Goal: Information Seeking & Learning: Learn about a topic

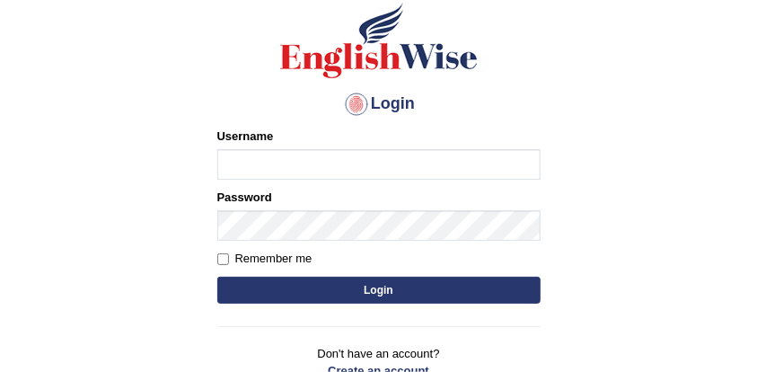
click at [304, 149] on input "Username" at bounding box center [378, 164] width 323 height 31
type input "drashti_parramatta"
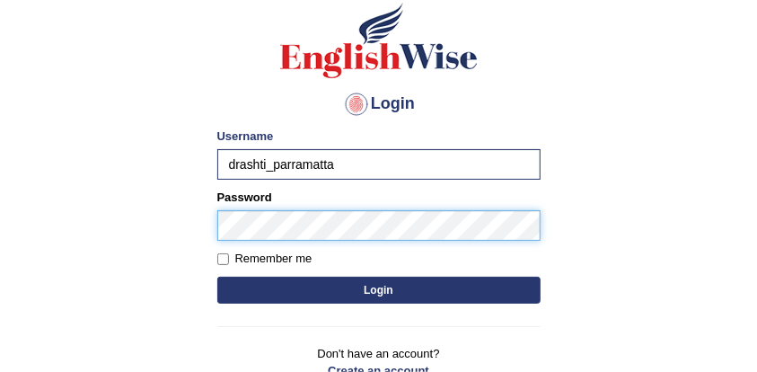
click at [217, 276] on button "Login" at bounding box center [378, 289] width 323 height 27
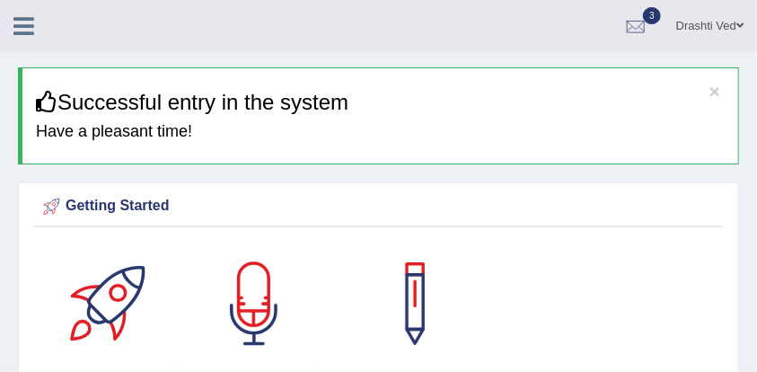
click at [39, 40] on div "Drashti Ved Toggle navigation Username: drashti_parramatta Access Type: Online …" at bounding box center [378, 26] width 757 height 52
click at [31, 35] on icon at bounding box center [23, 25] width 21 height 23
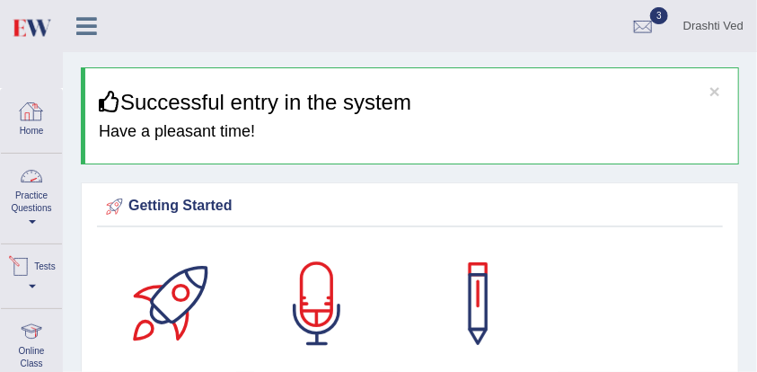
click at [27, 197] on link "Practice Questions" at bounding box center [31, 195] width 61 height 84
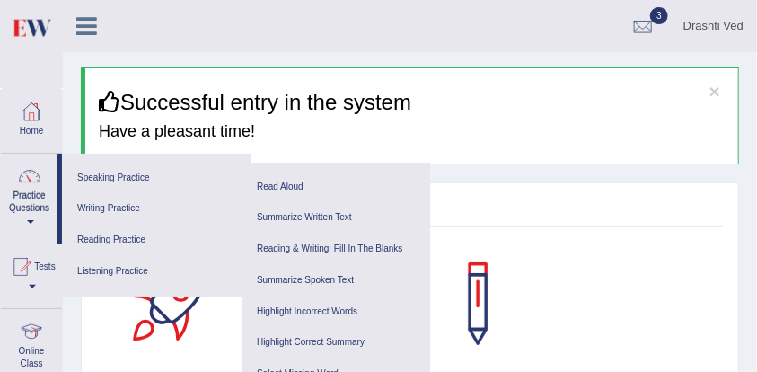
drag, startPoint x: 513, startPoint y: 68, endPoint x: 488, endPoint y: 75, distance: 26.1
click at [511, 74] on div "× Successful entry in the system Have a pleasant time!" at bounding box center [410, 115] width 658 height 97
click at [32, 216] on link "Practice Questions" at bounding box center [29, 195] width 57 height 84
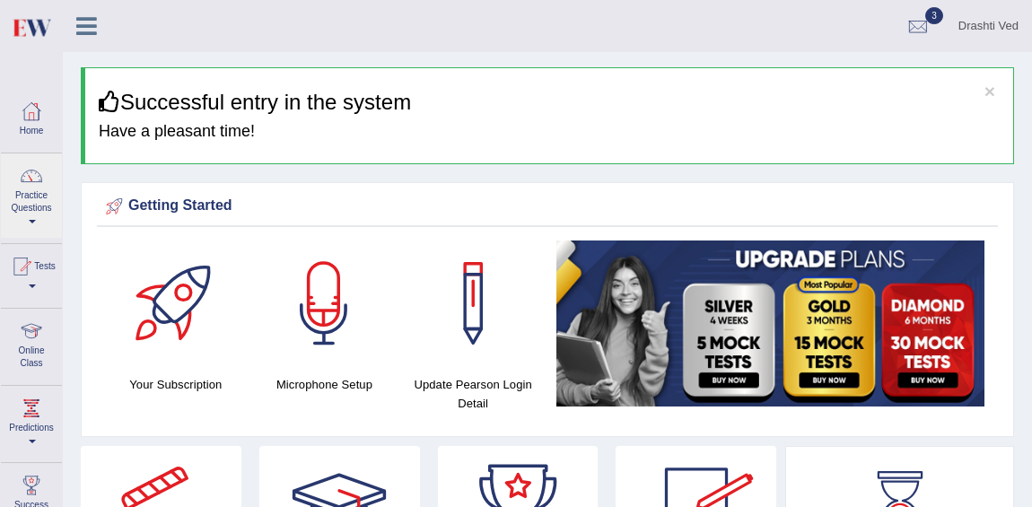
click at [90, 25] on icon at bounding box center [86, 25] width 21 height 23
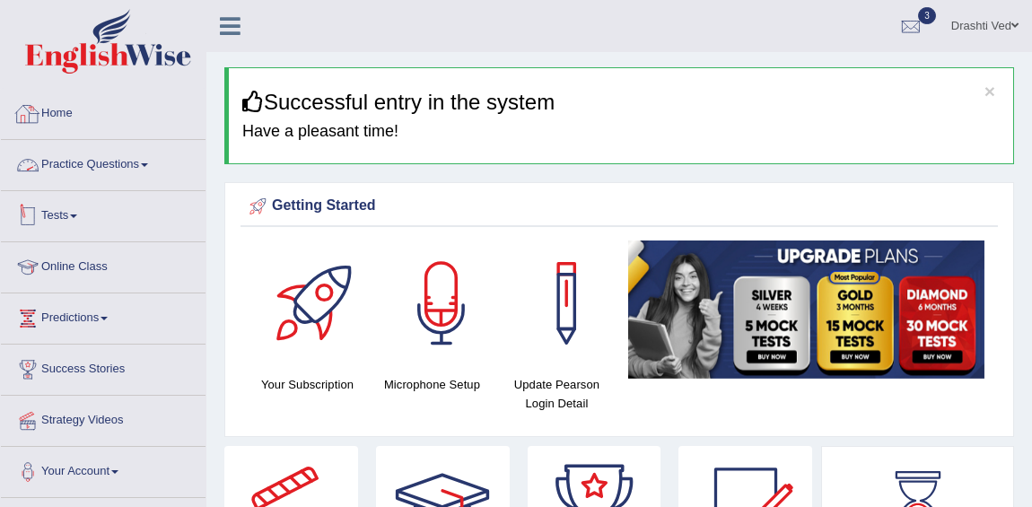
click at [126, 168] on link "Practice Questions" at bounding box center [103, 162] width 205 height 45
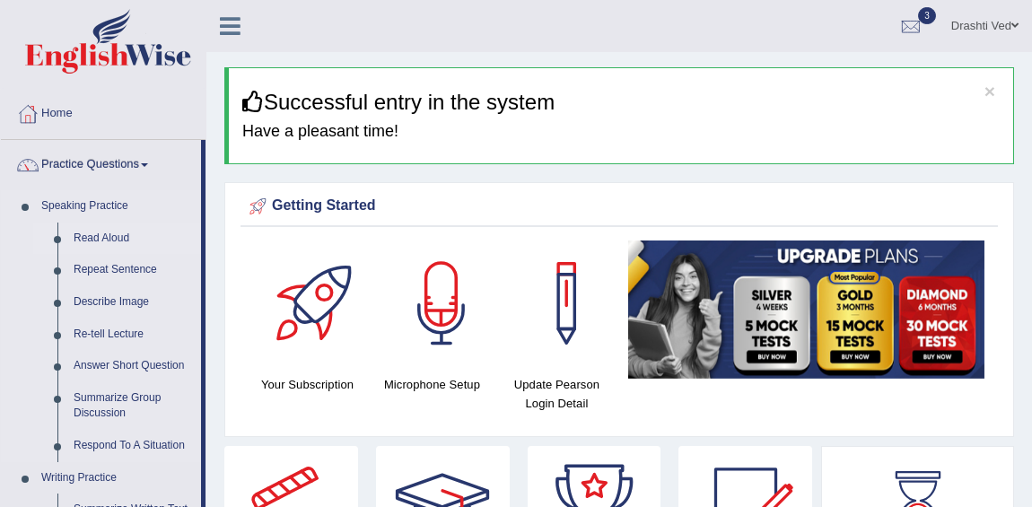
click at [100, 235] on link "Read Aloud" at bounding box center [134, 239] width 136 height 32
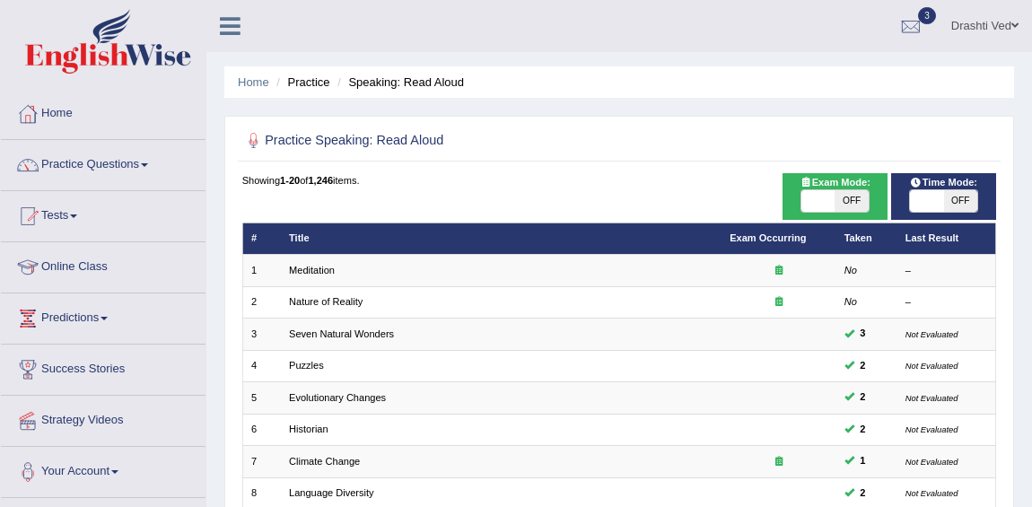
click at [947, 198] on span "OFF" at bounding box center [960, 201] width 33 height 22
checkbox input "true"
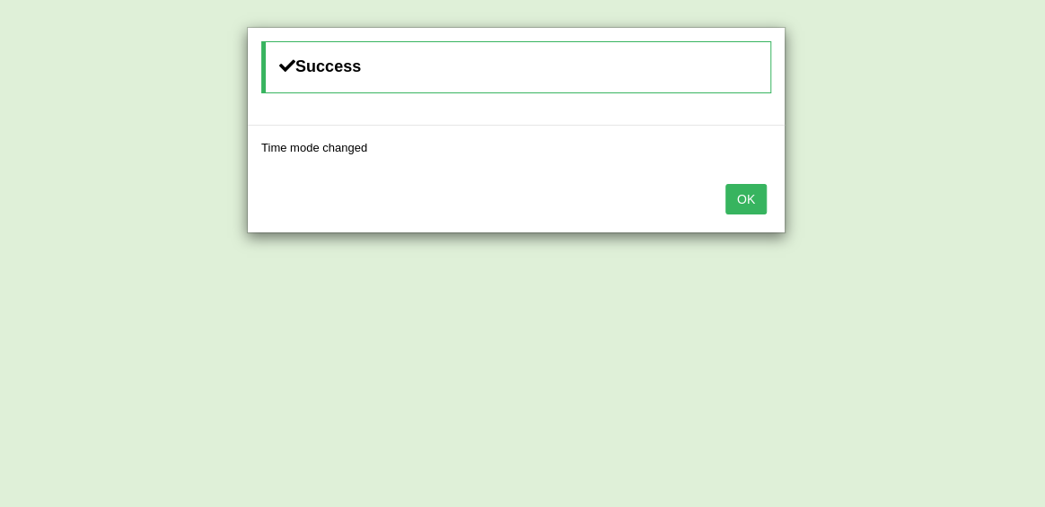
click at [746, 197] on button "OK" at bounding box center [745, 199] width 41 height 31
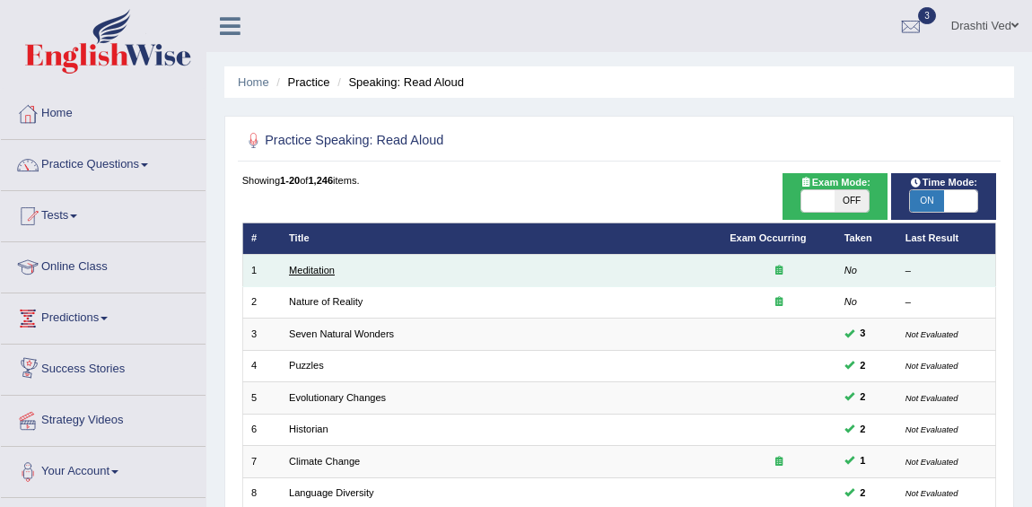
click at [302, 270] on link "Meditation" at bounding box center [312, 270] width 46 height 11
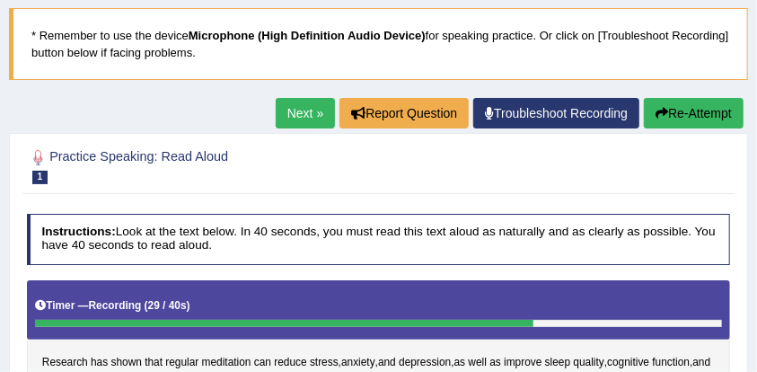
scroll to position [102, 0]
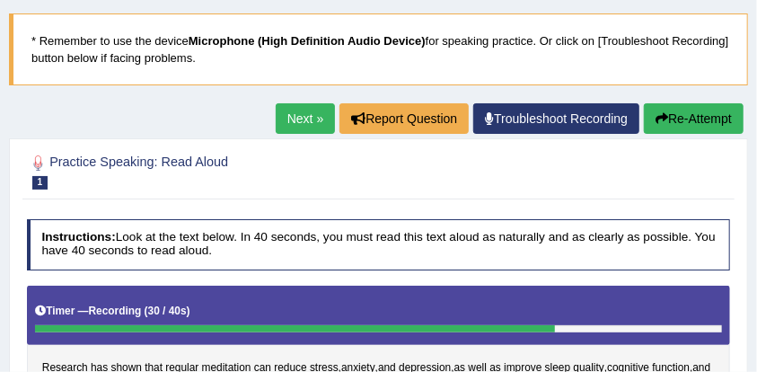
click at [692, 113] on button "Re-Attempt" at bounding box center [694, 118] width 100 height 31
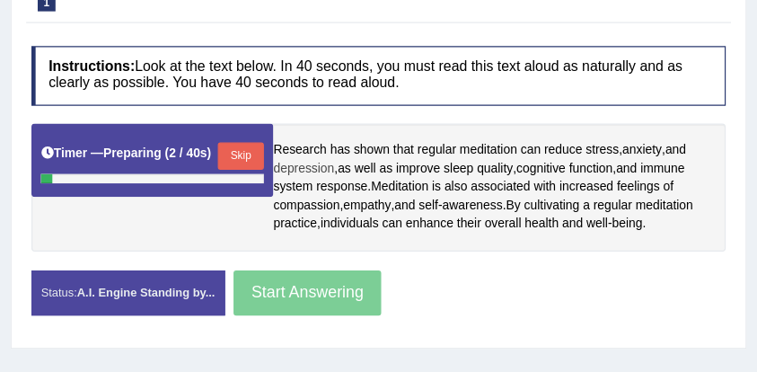
scroll to position [282, 0]
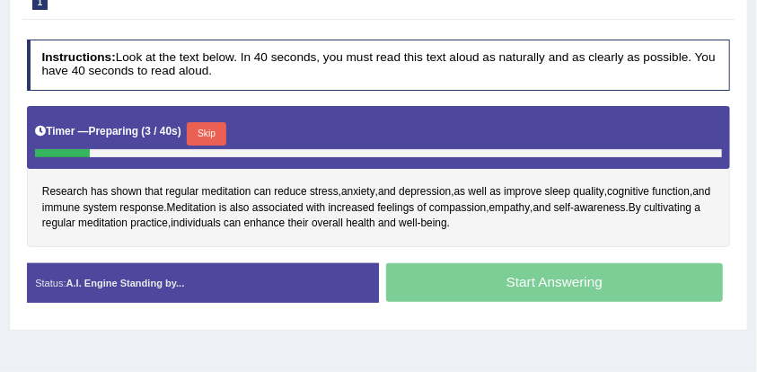
click at [215, 127] on button "Skip" at bounding box center [206, 133] width 39 height 23
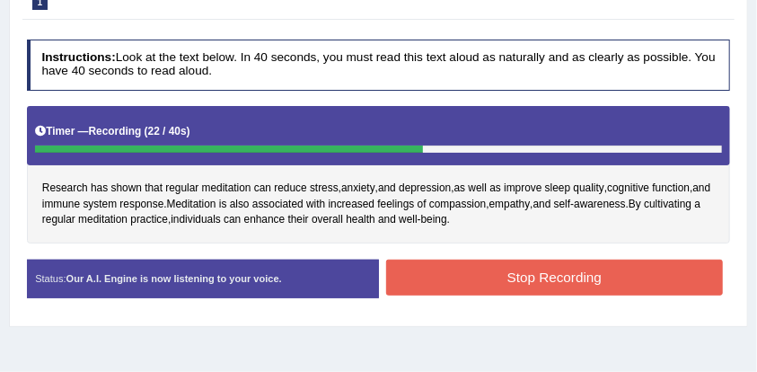
click at [587, 271] on button "Stop Recording" at bounding box center [554, 276] width 337 height 35
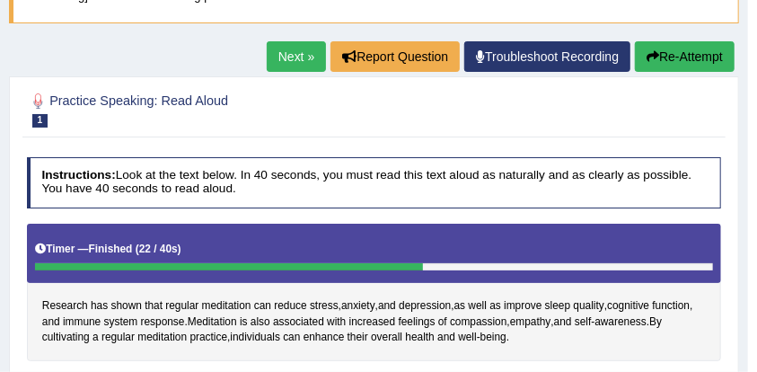
scroll to position [162, 0]
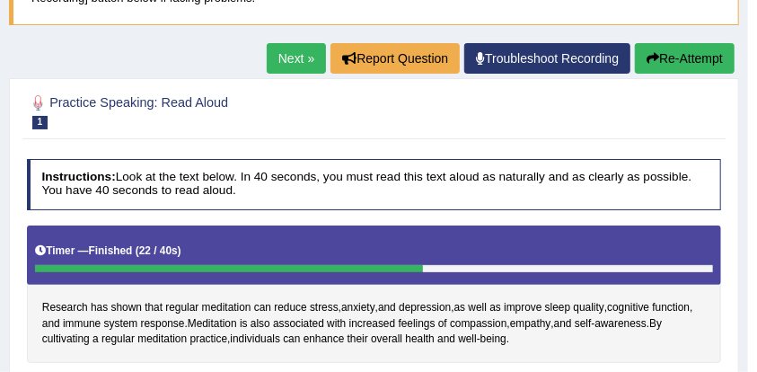
click at [276, 54] on link "Next »" at bounding box center [296, 58] width 59 height 31
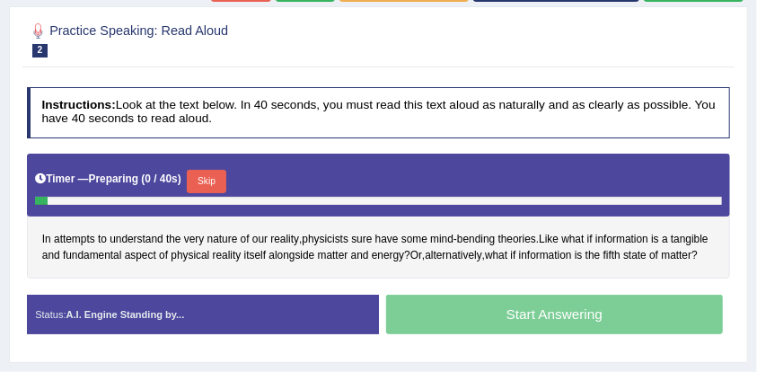
scroll to position [239, 0]
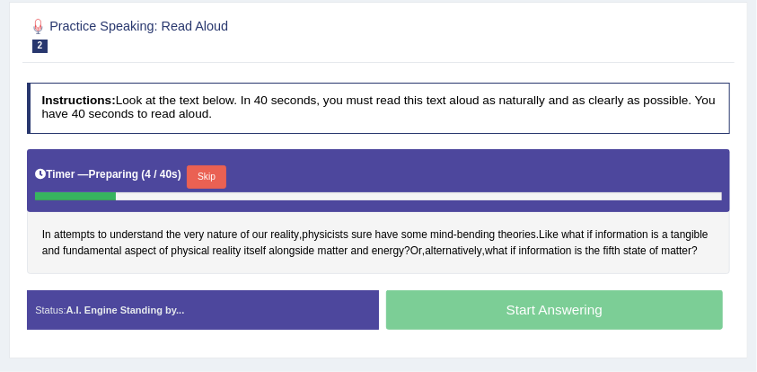
click at [211, 177] on button "Skip" at bounding box center [206, 176] width 39 height 23
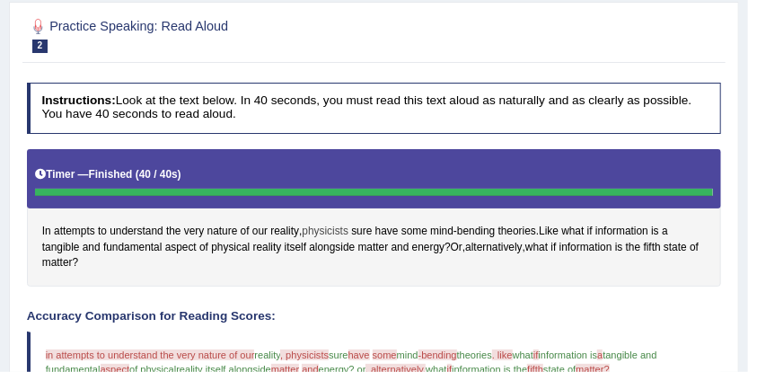
click at [318, 233] on span "physicists" at bounding box center [325, 231] width 47 height 16
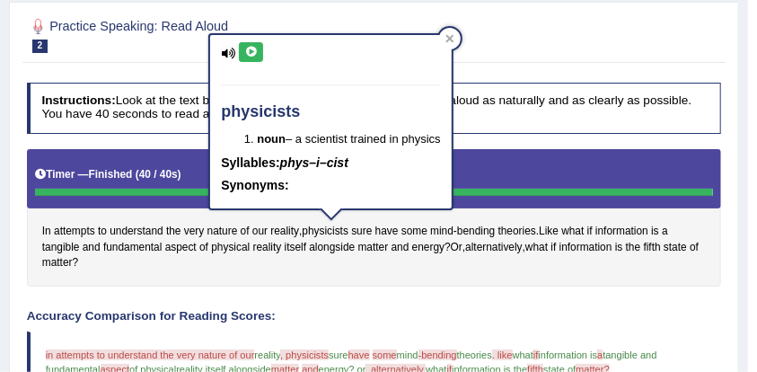
click at [245, 54] on icon at bounding box center [250, 52] width 13 height 11
click at [457, 47] on div at bounding box center [450, 39] width 22 height 22
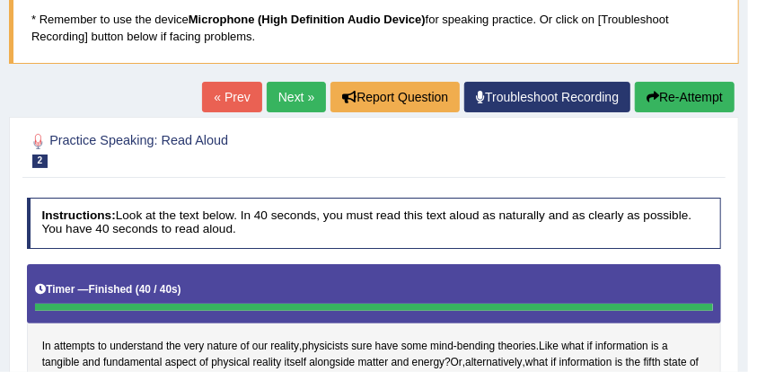
scroll to position [119, 0]
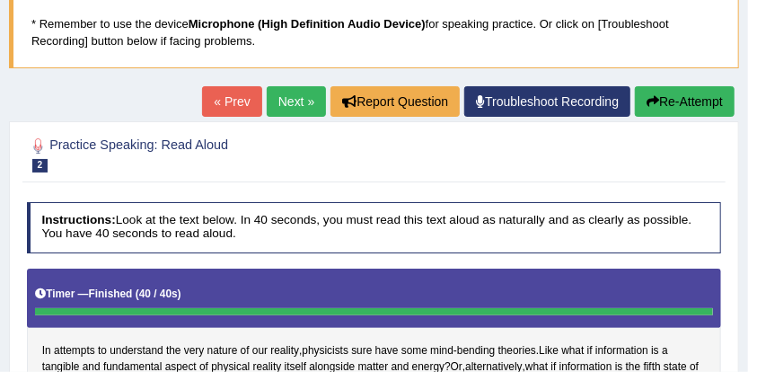
click at [295, 109] on link "Next »" at bounding box center [296, 101] width 59 height 31
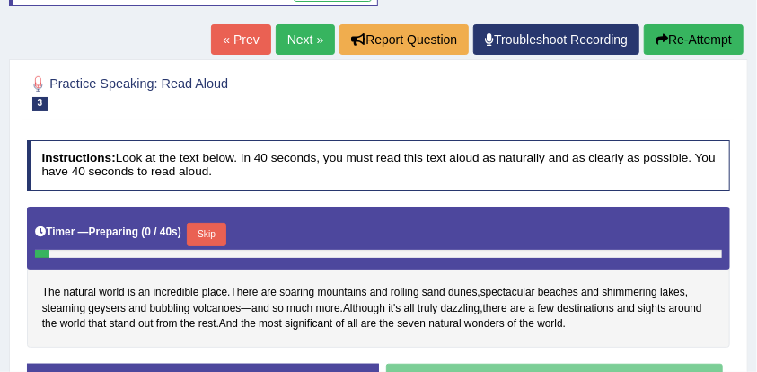
scroll to position [359, 0]
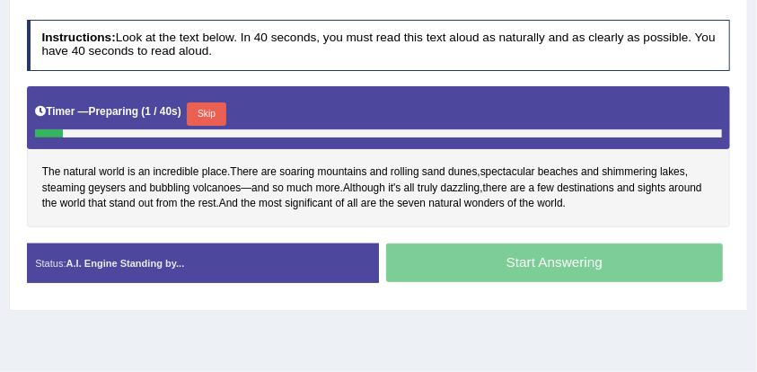
click at [196, 110] on button "Skip" at bounding box center [206, 113] width 39 height 23
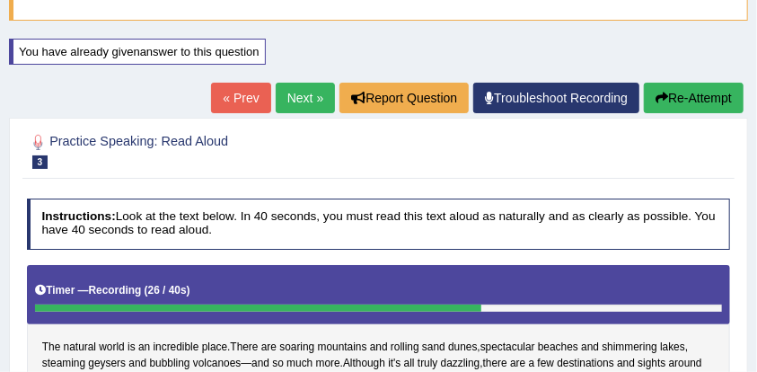
scroll to position [167, 0]
click at [324, 92] on link "Next »" at bounding box center [305, 98] width 59 height 31
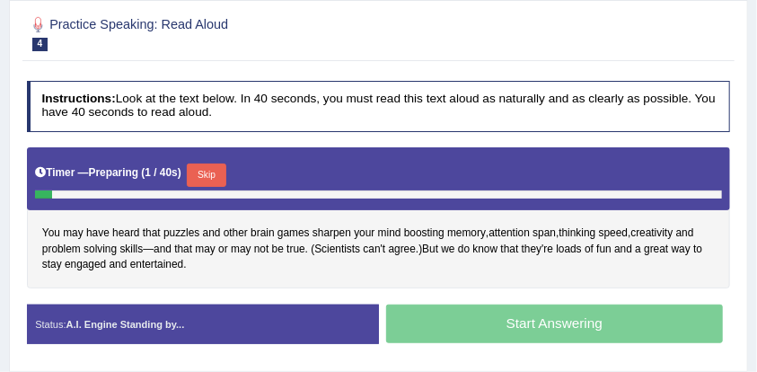
scroll to position [299, 0]
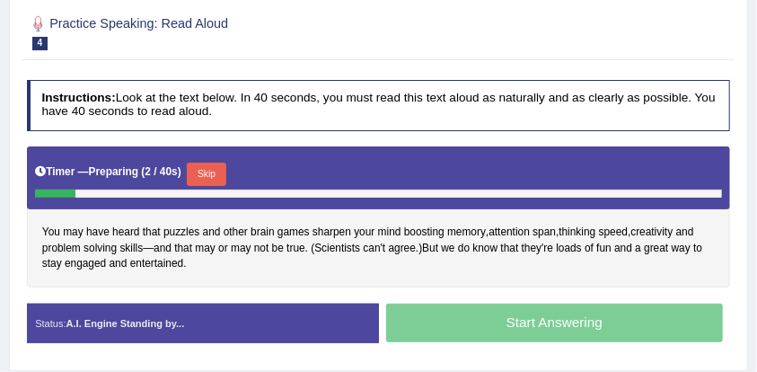
click at [223, 169] on button "Skip" at bounding box center [206, 173] width 39 height 23
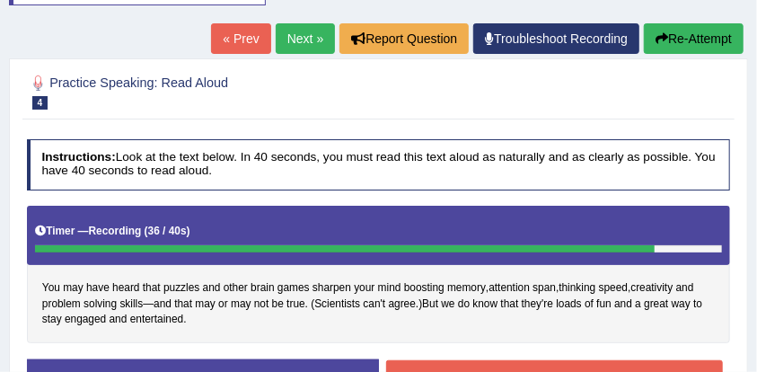
scroll to position [167, 0]
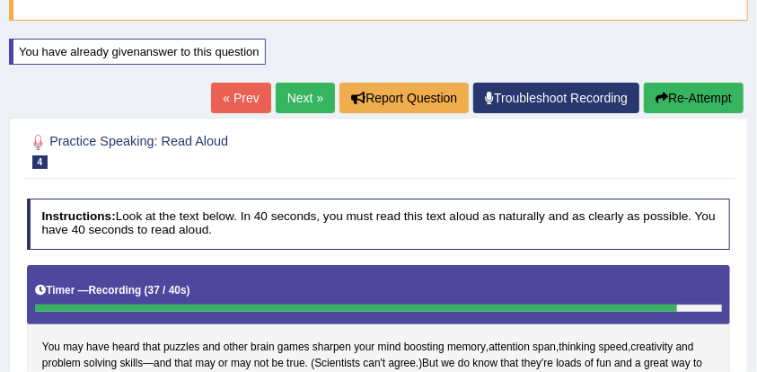
click at [282, 101] on link "Next »" at bounding box center [305, 98] width 59 height 31
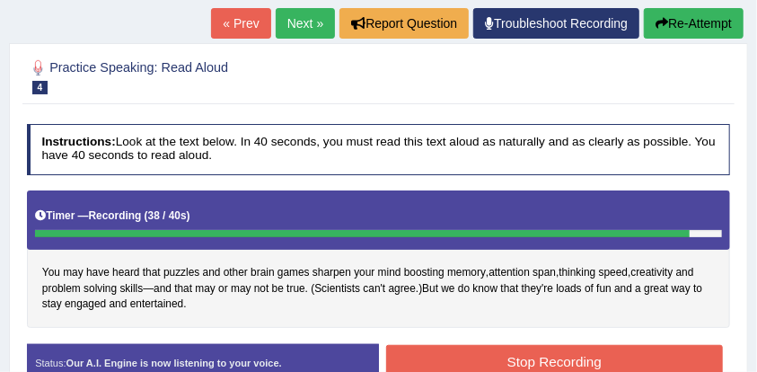
scroll to position [286, 0]
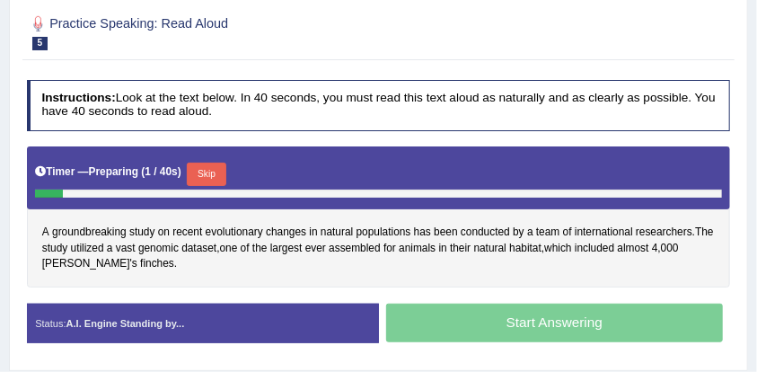
click at [215, 165] on button "Skip" at bounding box center [206, 173] width 39 height 23
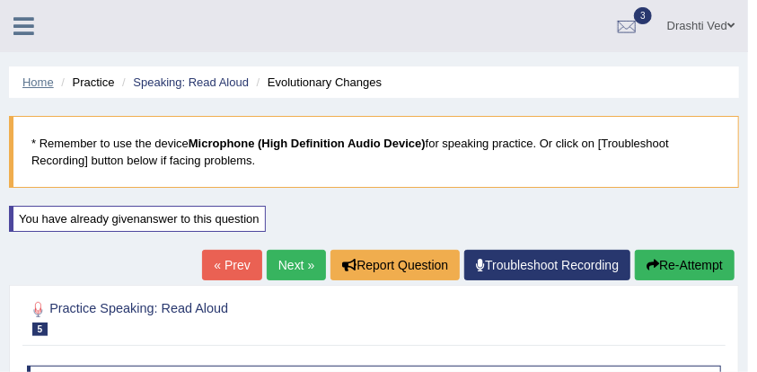
click at [36, 76] on link "Home" at bounding box center [37, 81] width 31 height 13
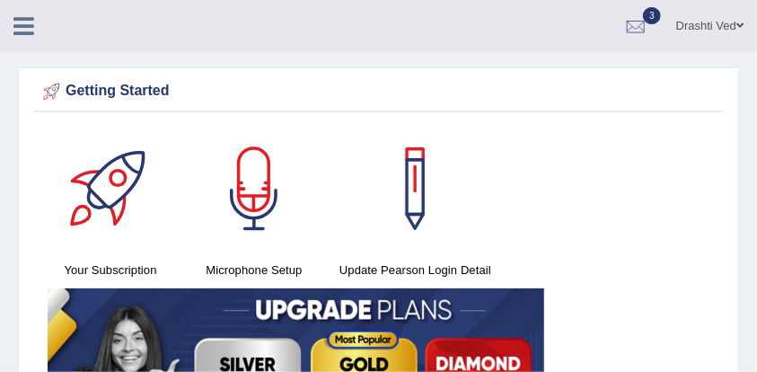
drag, startPoint x: 0, startPoint y: 0, endPoint x: 398, endPoint y: 92, distance: 408.9
click at [398, 92] on div "Getting Started" at bounding box center [378, 91] width 679 height 27
click at [25, 31] on icon at bounding box center [23, 25] width 21 height 23
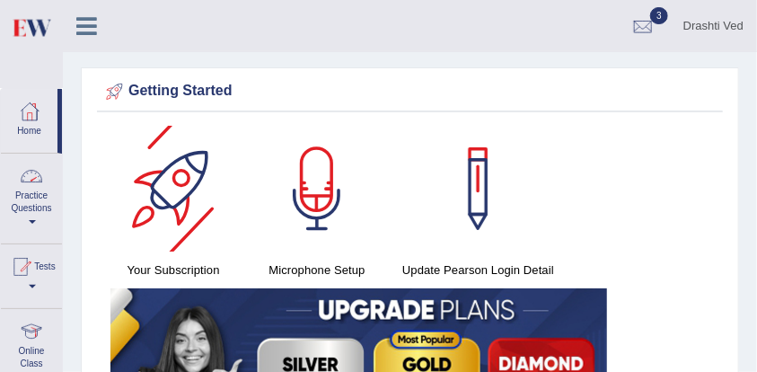
click at [285, 50] on ul "Drashti Ved Toggle navigation Username: drashti_parramatta Access Type: Online …" at bounding box center [514, 25] width 486 height 51
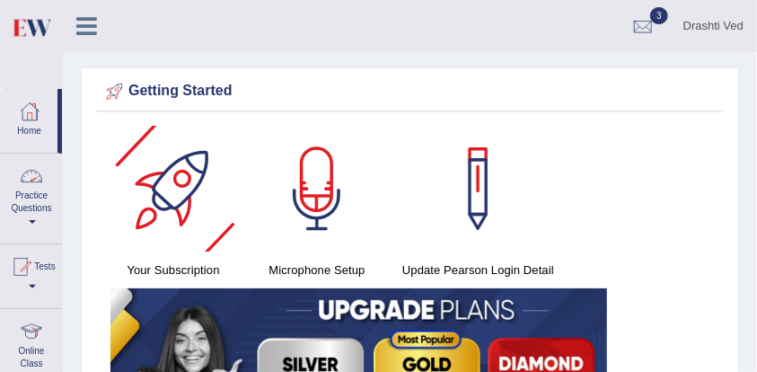
click at [86, 28] on icon at bounding box center [86, 25] width 21 height 23
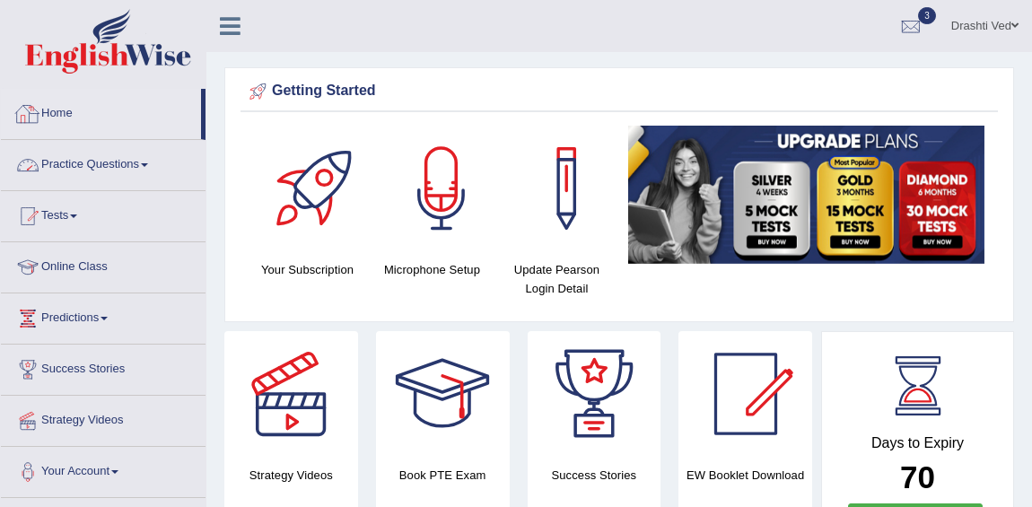
click at [126, 163] on link "Practice Questions" at bounding box center [103, 162] width 205 height 45
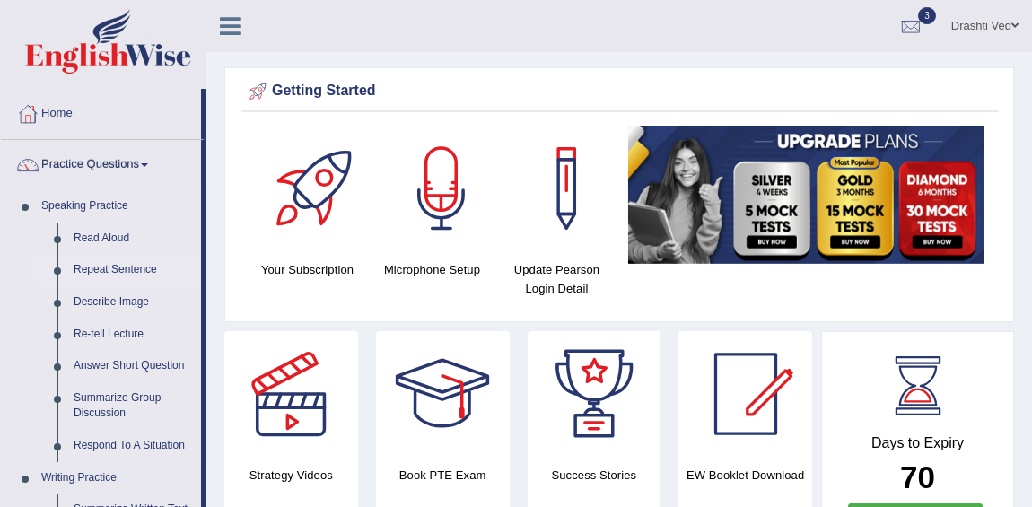
click at [107, 276] on link "Repeat Sentence" at bounding box center [134, 270] width 136 height 32
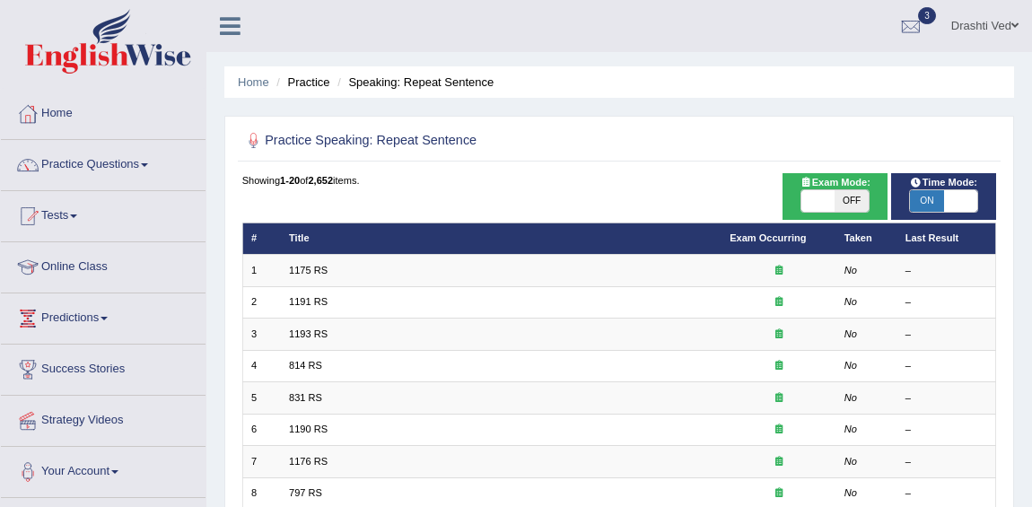
scroll to position [81, 0]
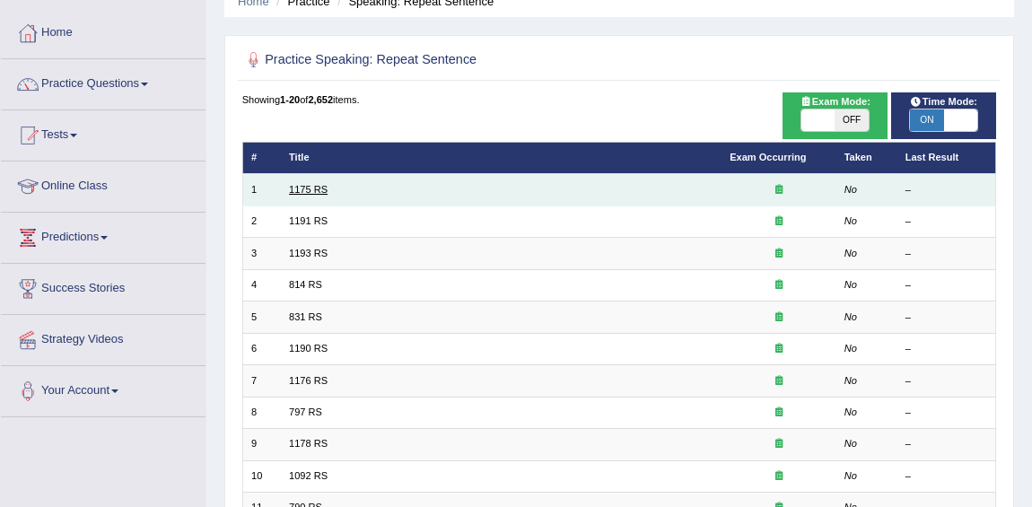
click at [324, 188] on link "1175 RS" at bounding box center [308, 189] width 39 height 11
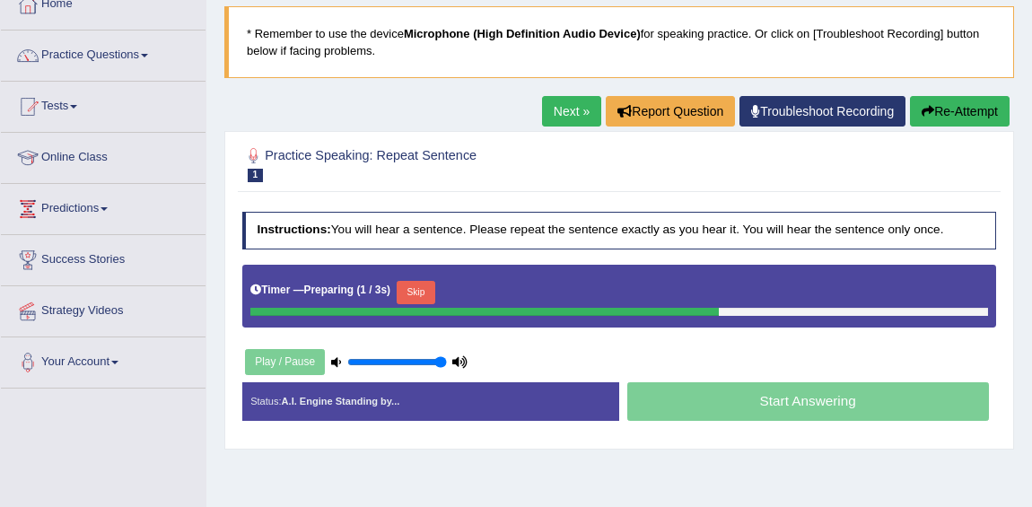
scroll to position [81, 0]
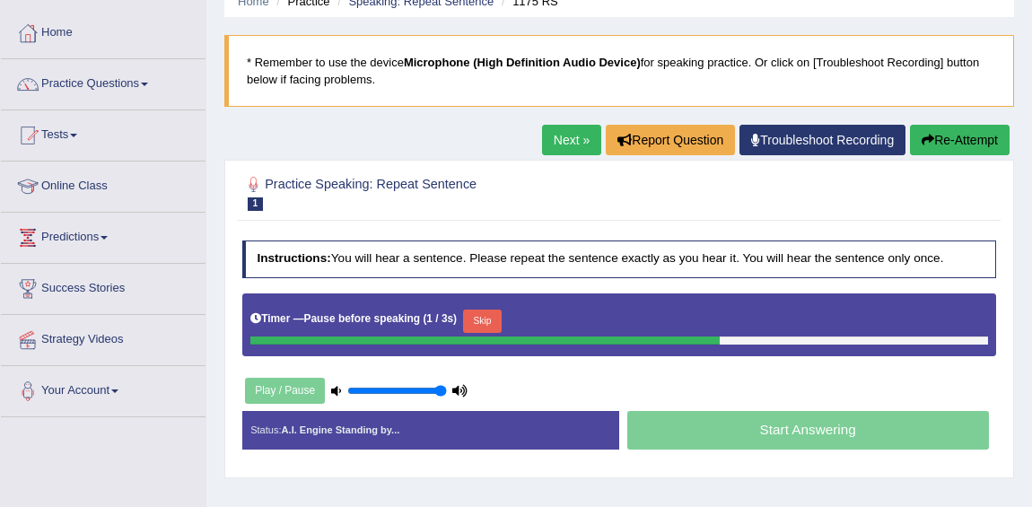
click at [1002, 381] on div "Practice Speaking: Repeat Sentence 1 1175 RS Instructions: You will hear a sent…" at bounding box center [619, 319] width 790 height 319
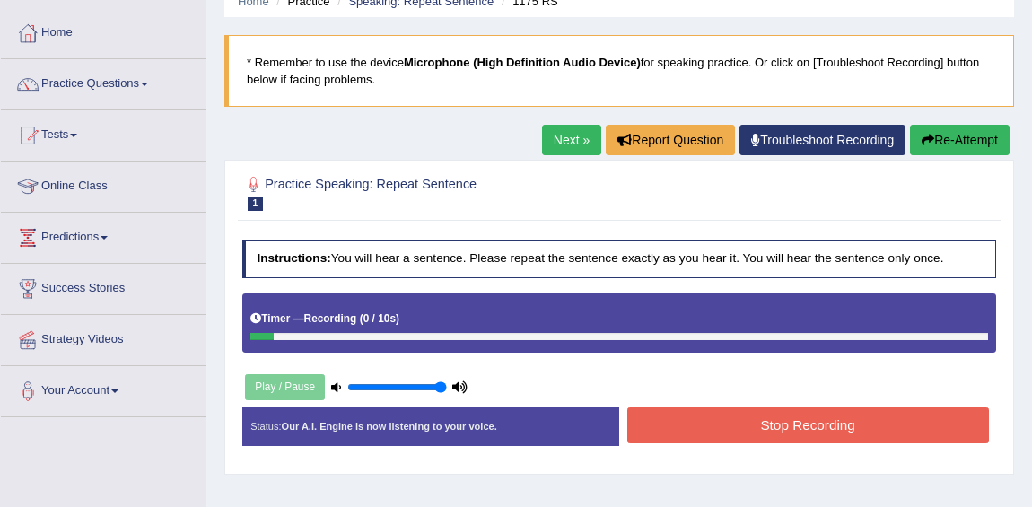
click at [967, 143] on button "Re-Attempt" at bounding box center [960, 140] width 100 height 31
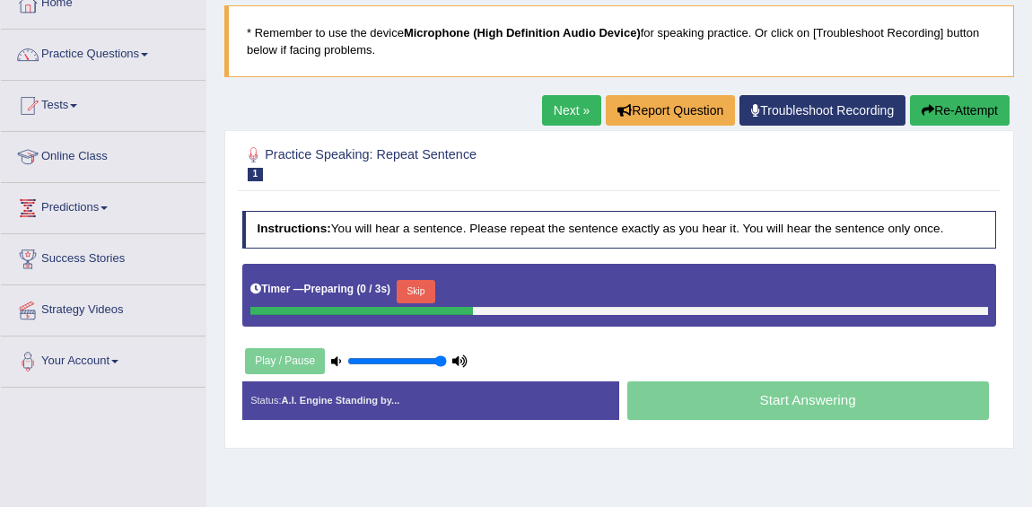
scroll to position [162, 0]
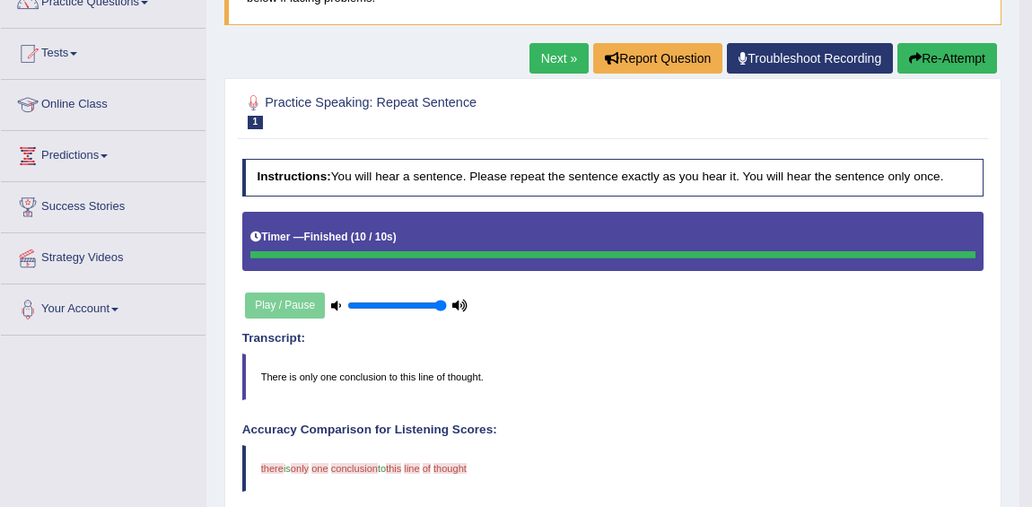
click at [530, 60] on link "Next »" at bounding box center [559, 58] width 59 height 31
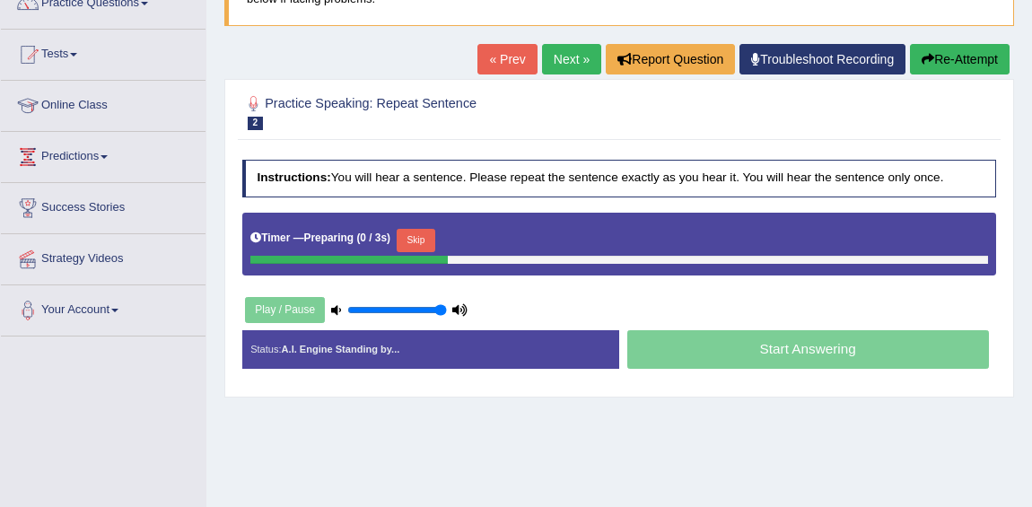
scroll to position [162, 0]
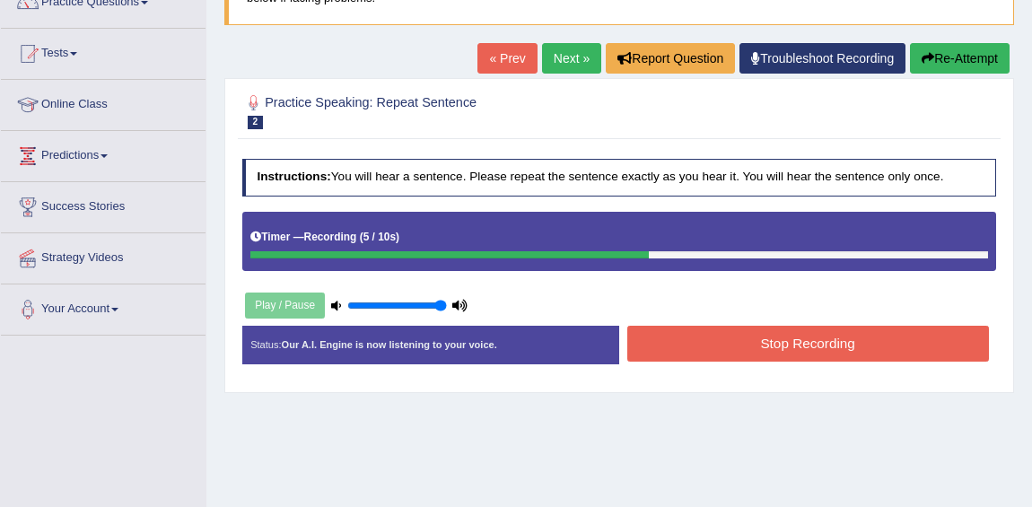
click at [725, 343] on button "Stop Recording" at bounding box center [808, 343] width 362 height 35
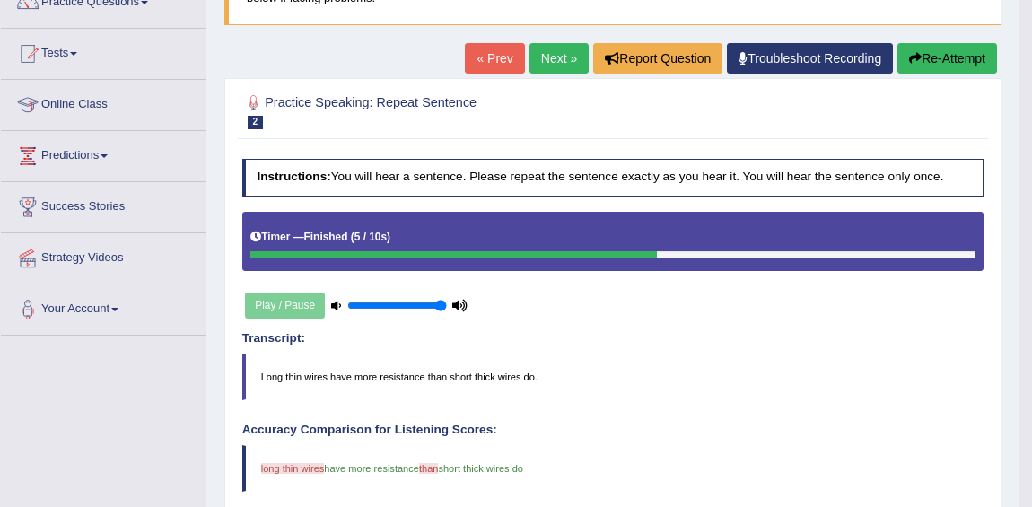
click at [530, 65] on link "Next »" at bounding box center [559, 58] width 59 height 31
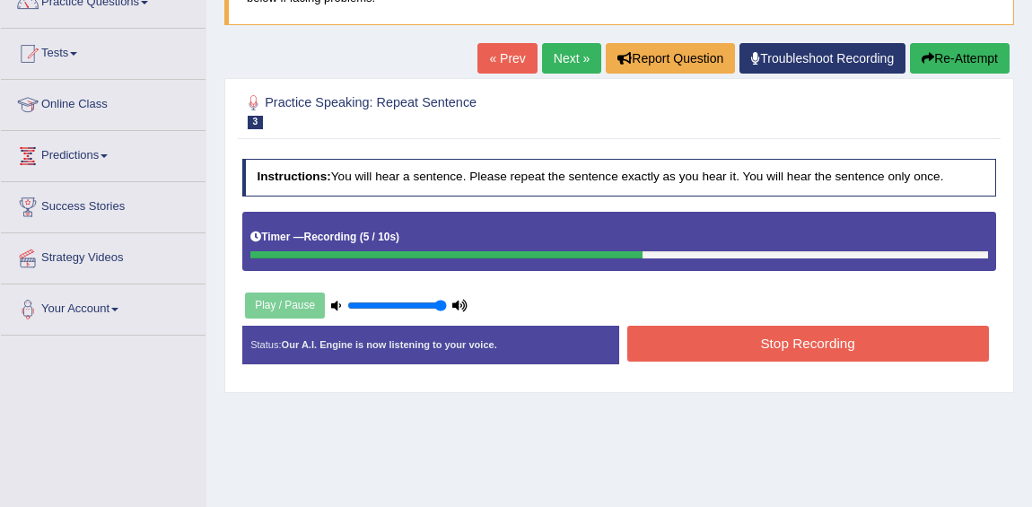
click at [547, 63] on link "Next »" at bounding box center [571, 58] width 59 height 31
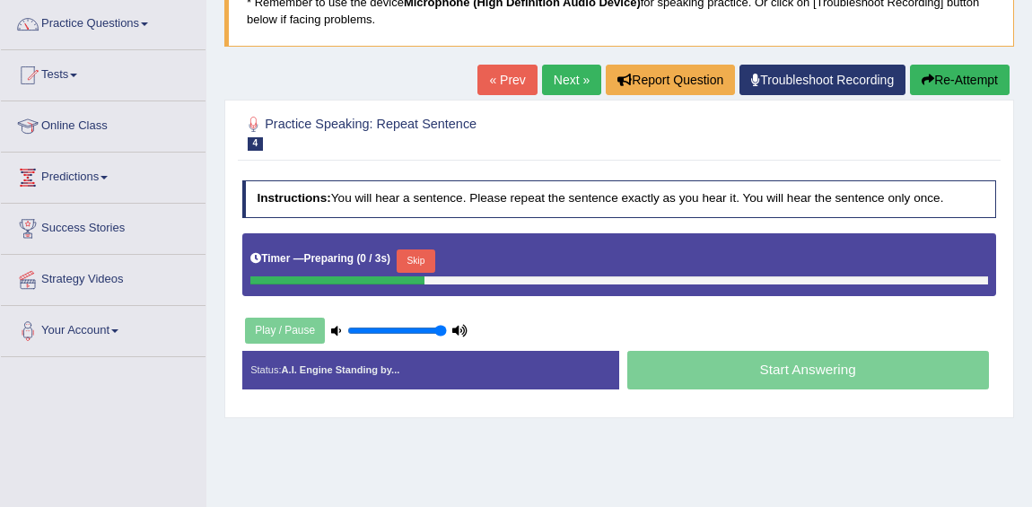
scroll to position [162, 0]
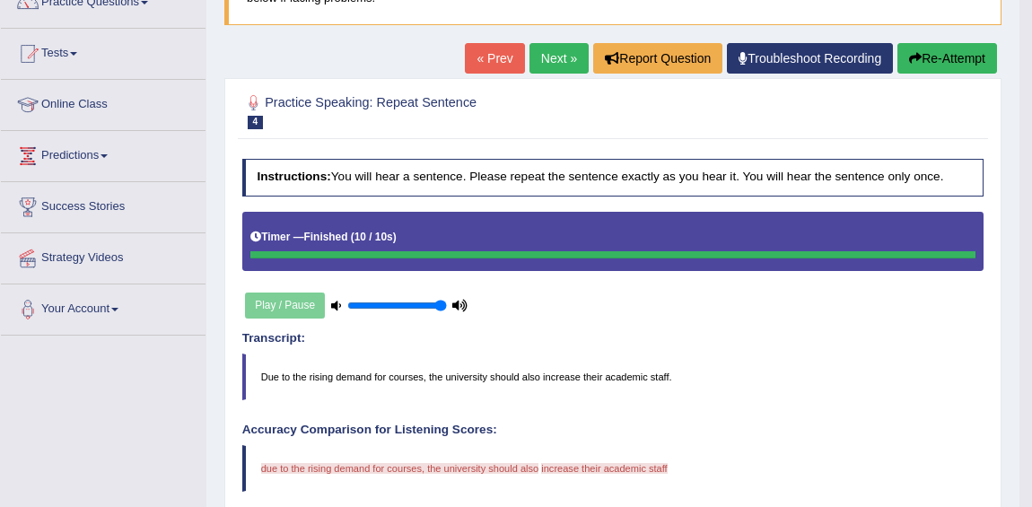
click at [533, 68] on link "Next »" at bounding box center [559, 58] width 59 height 31
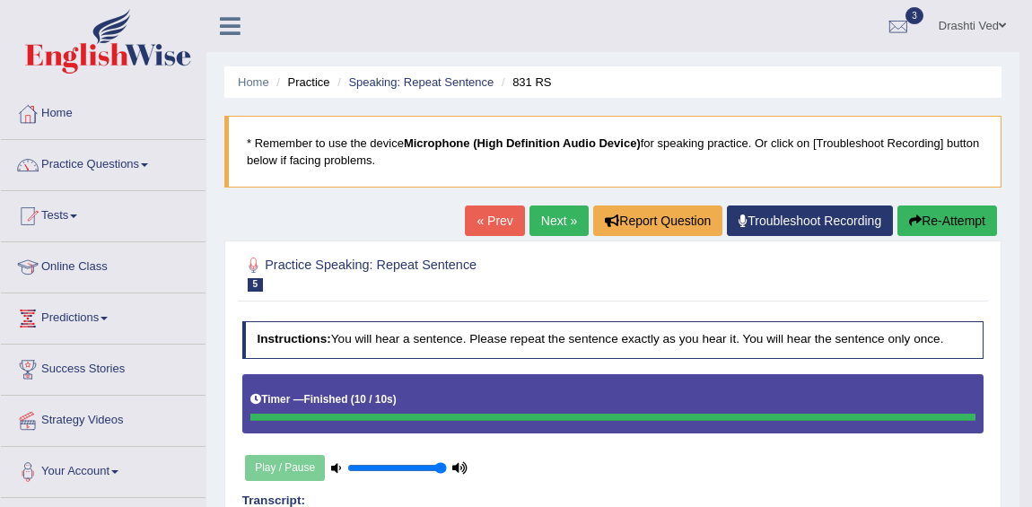
click at [556, 215] on link "Next »" at bounding box center [559, 221] width 59 height 31
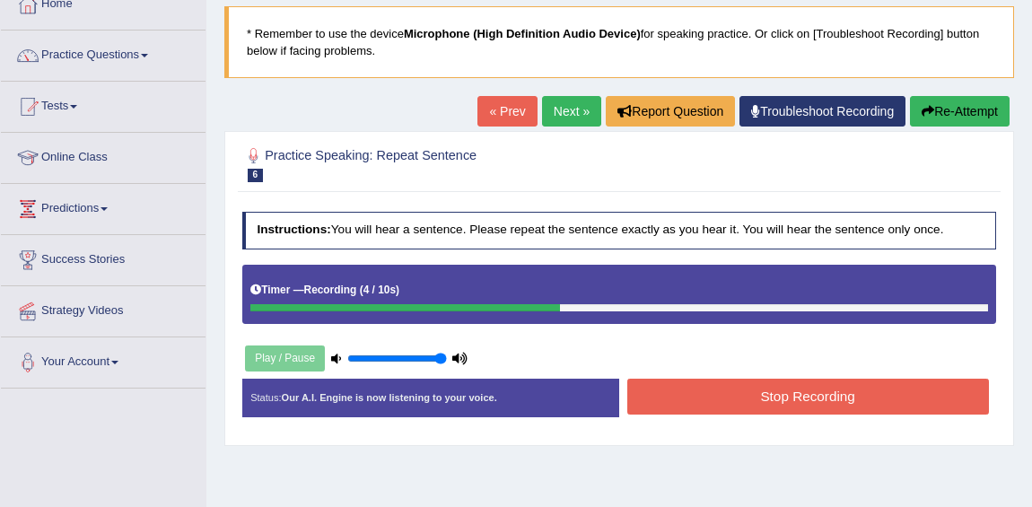
scroll to position [81, 0]
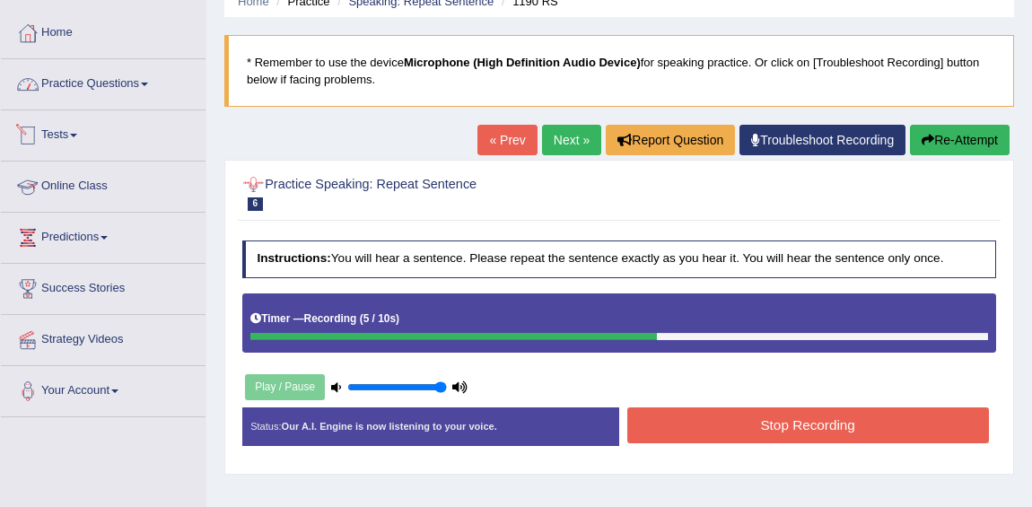
click at [118, 72] on link "Practice Questions" at bounding box center [103, 81] width 205 height 45
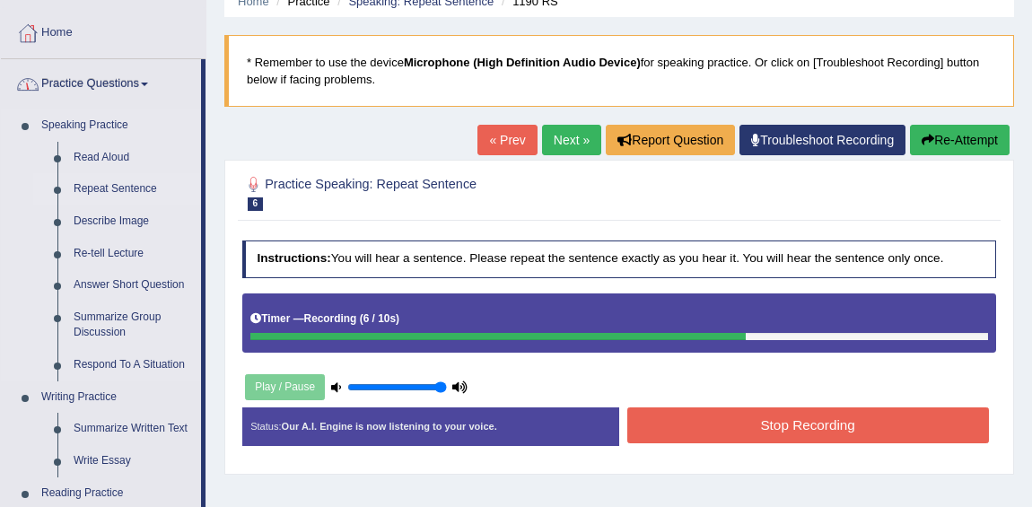
click at [103, 194] on link "Repeat Sentence" at bounding box center [134, 189] width 136 height 32
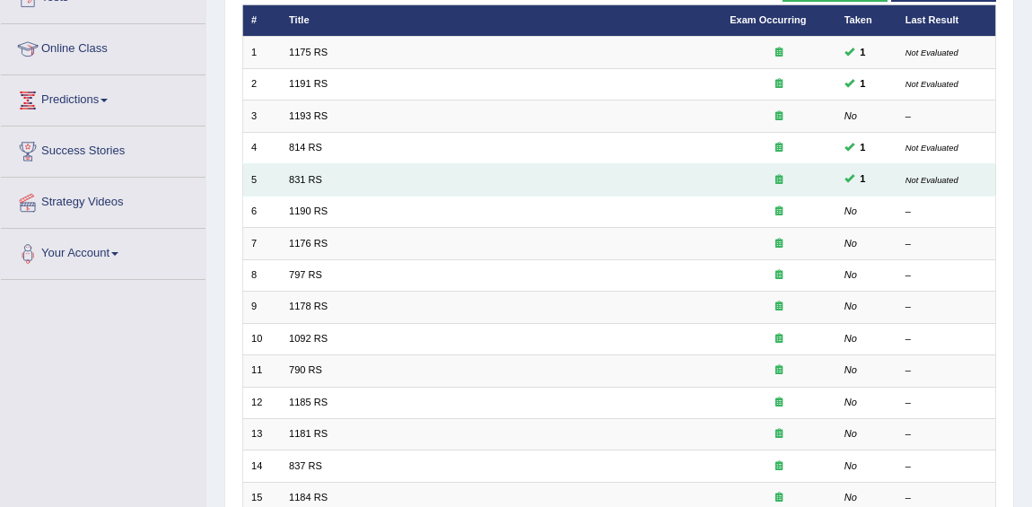
scroll to position [244, 0]
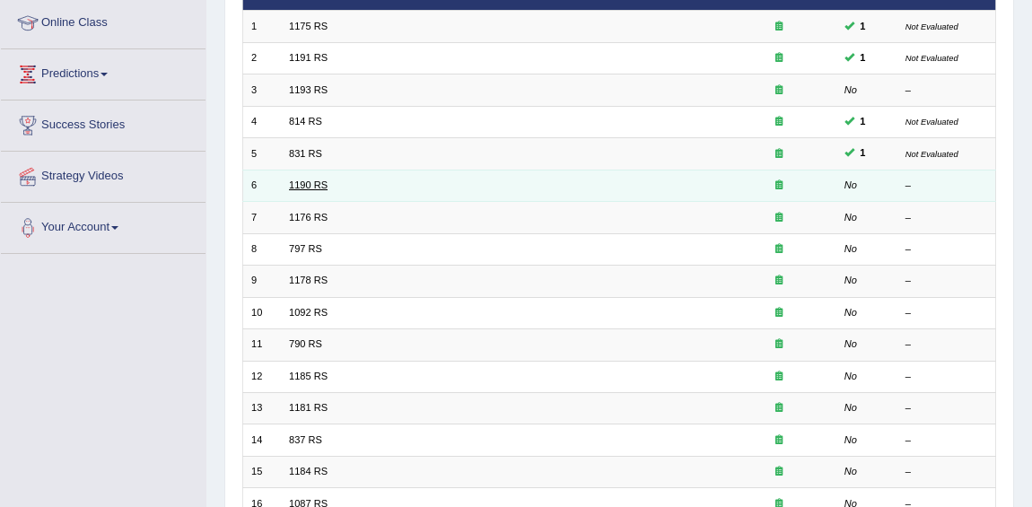
click at [313, 179] on link "1190 RS" at bounding box center [308, 184] width 39 height 11
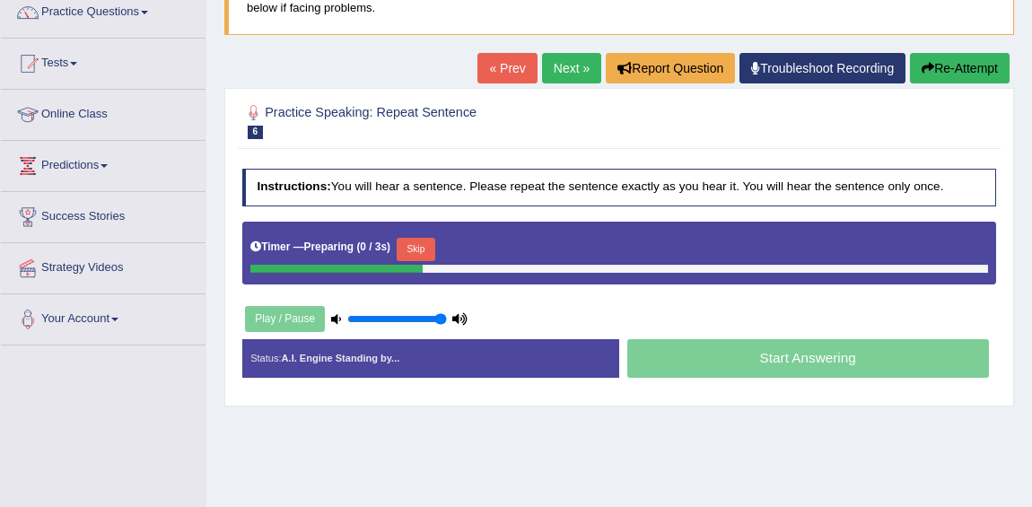
scroll to position [162, 0]
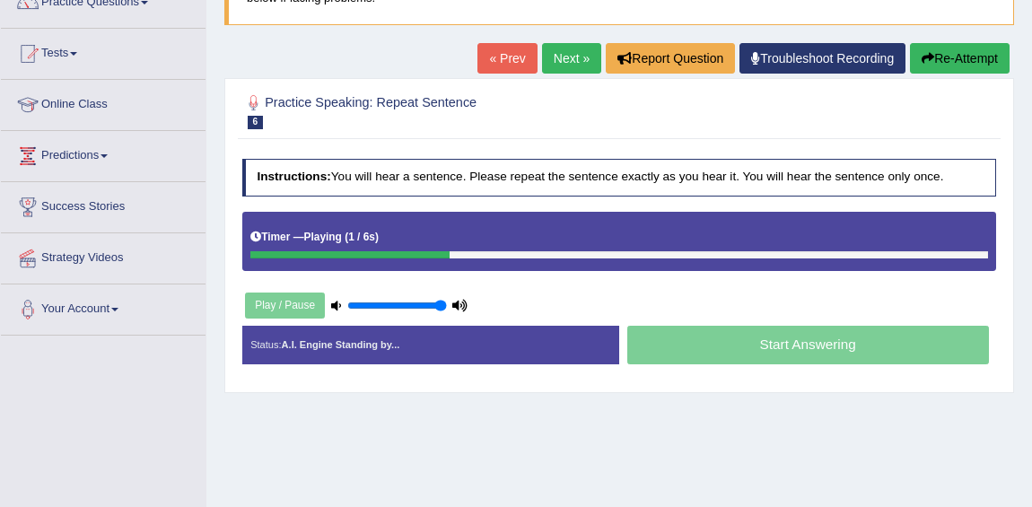
click at [561, 25] on div "Home Practice Speaking: Repeat Sentence 1190 RS * Remember to use the device Mi…" at bounding box center [619, 286] width 826 height 897
click at [556, 56] on link "Next »" at bounding box center [571, 58] width 59 height 31
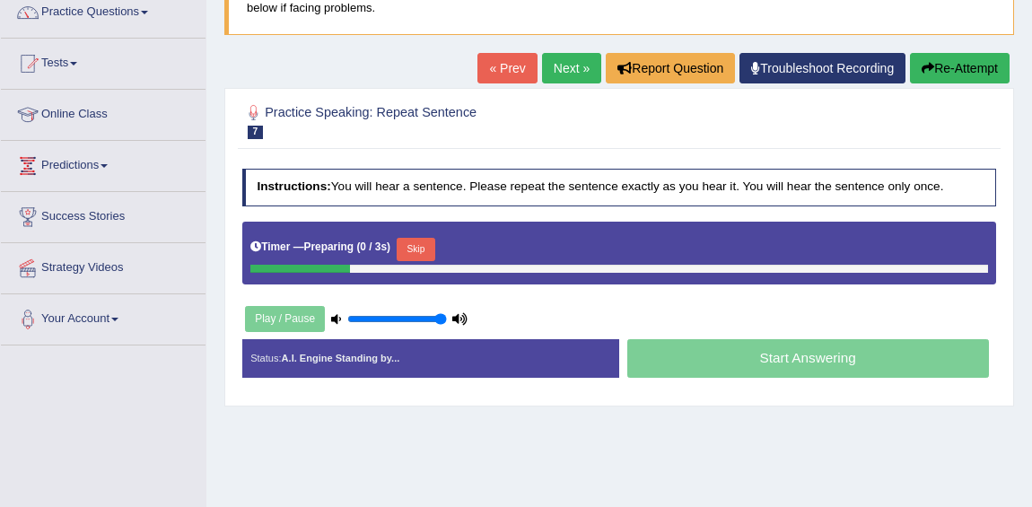
scroll to position [162, 0]
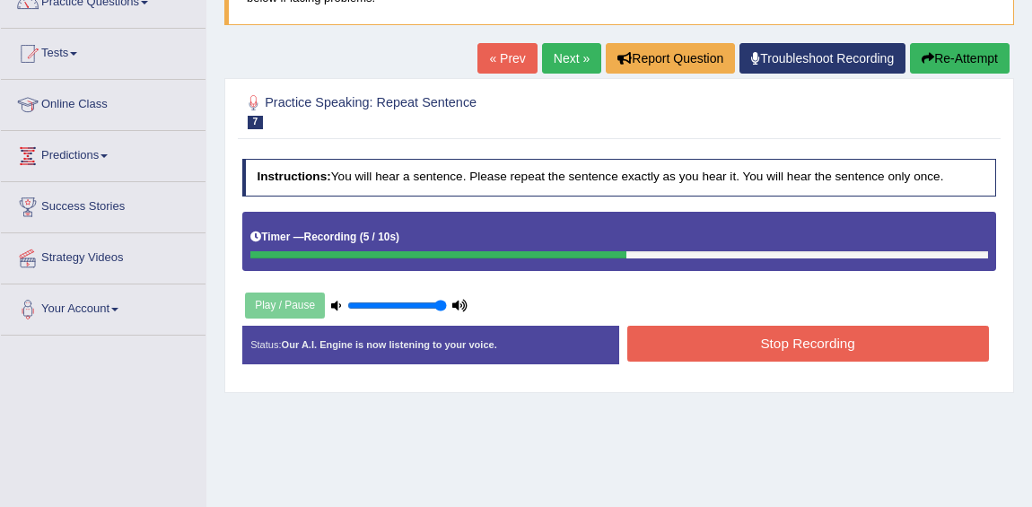
click at [546, 50] on link "Next »" at bounding box center [571, 58] width 59 height 31
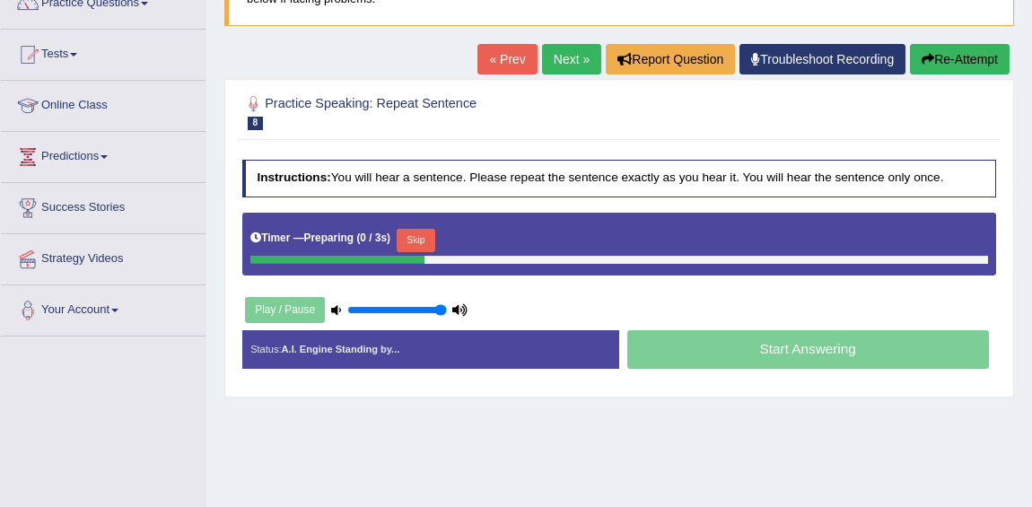
scroll to position [162, 0]
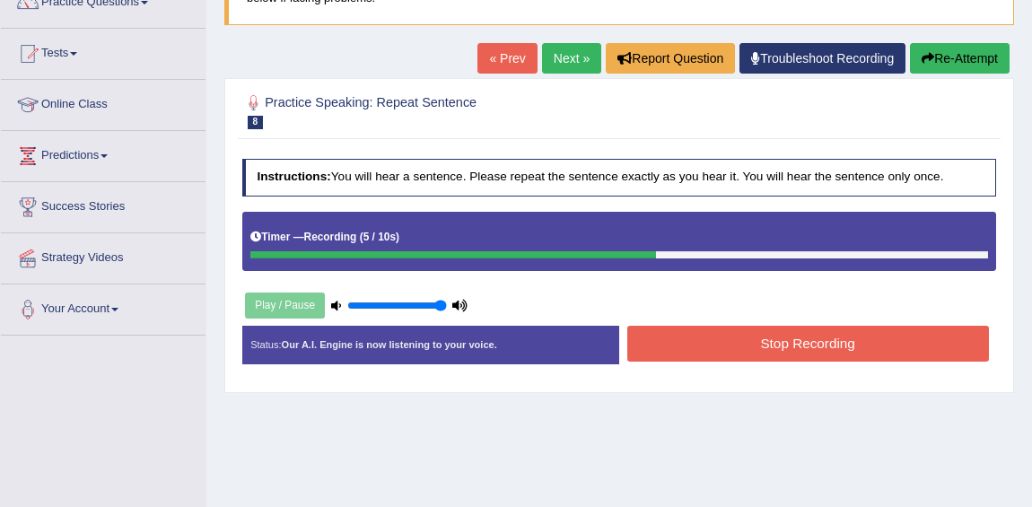
click at [567, 48] on link "Next »" at bounding box center [571, 58] width 59 height 31
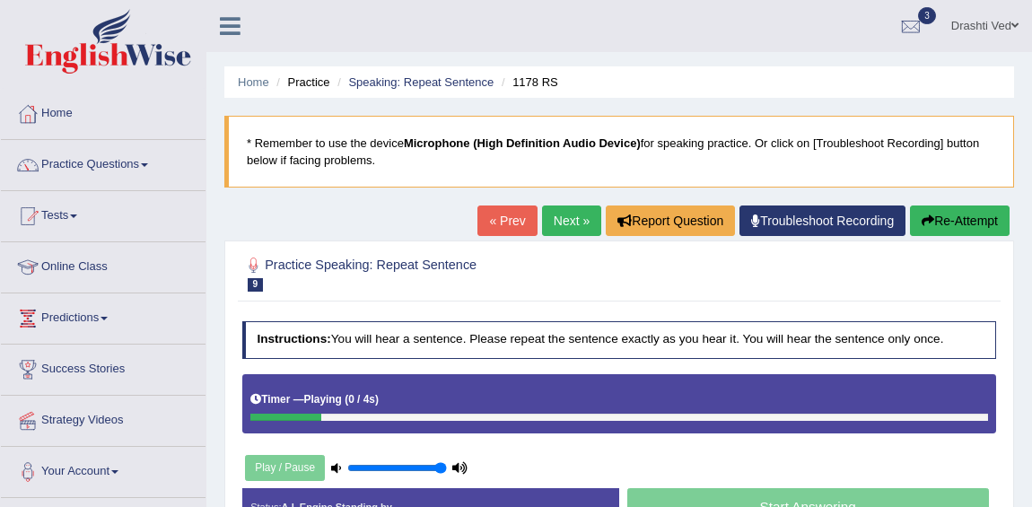
click at [925, 232] on button "Re-Attempt" at bounding box center [960, 221] width 100 height 31
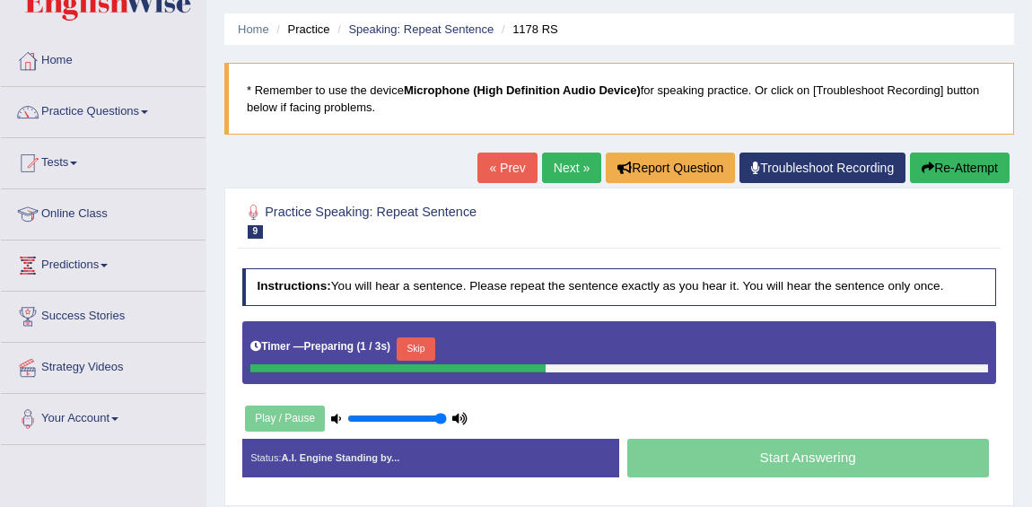
scroll to position [81, 0]
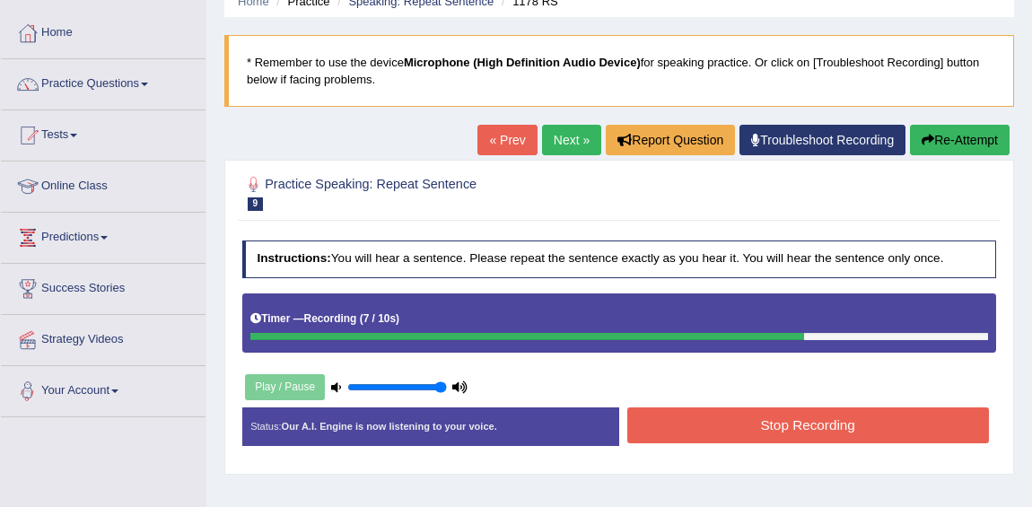
click at [553, 146] on link "Next »" at bounding box center [571, 140] width 59 height 31
click at [573, 136] on link "Next »" at bounding box center [571, 140] width 59 height 31
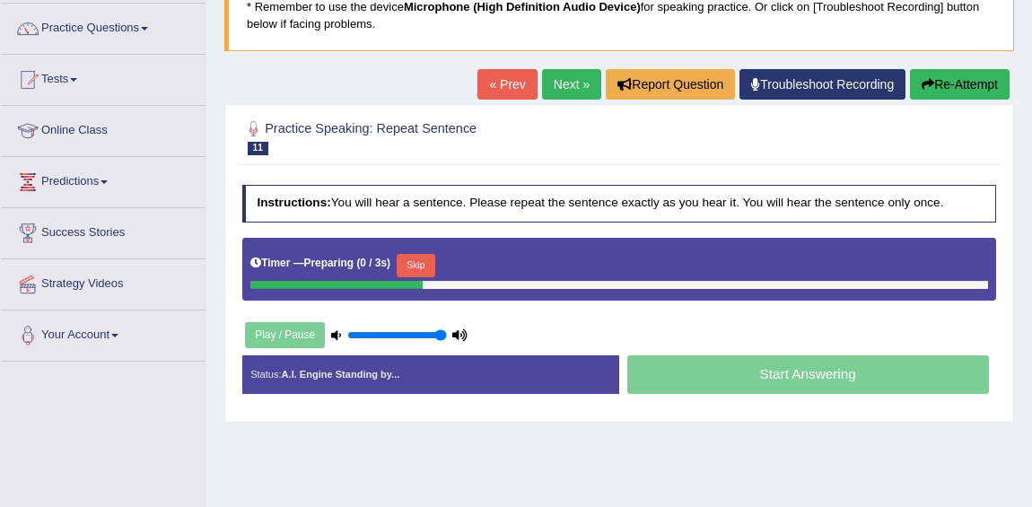
scroll to position [162, 0]
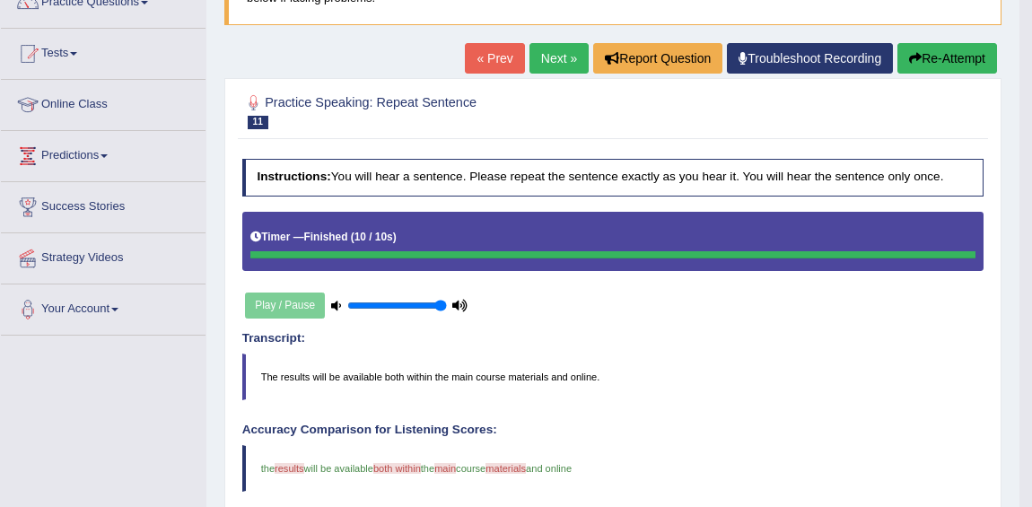
click at [563, 65] on link "Next »" at bounding box center [559, 58] width 59 height 31
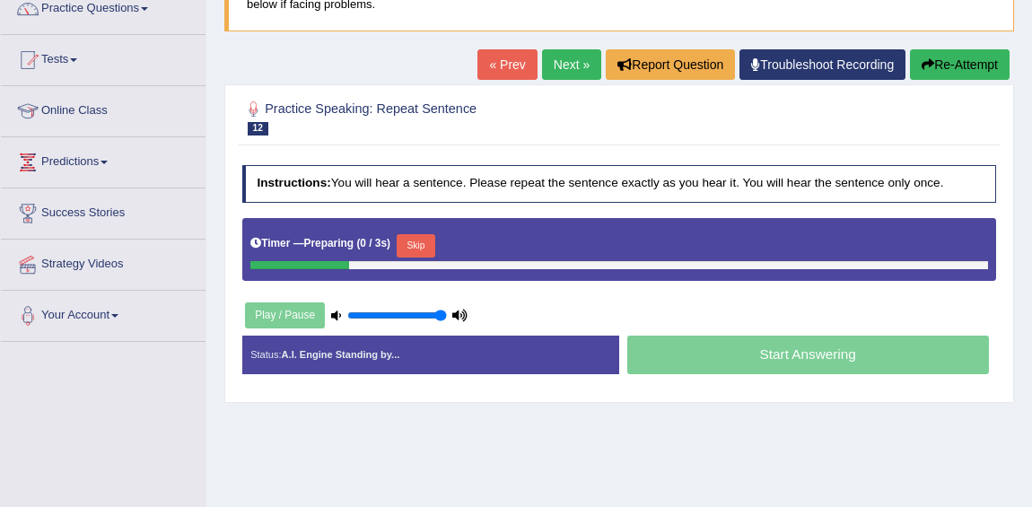
scroll to position [162, 0]
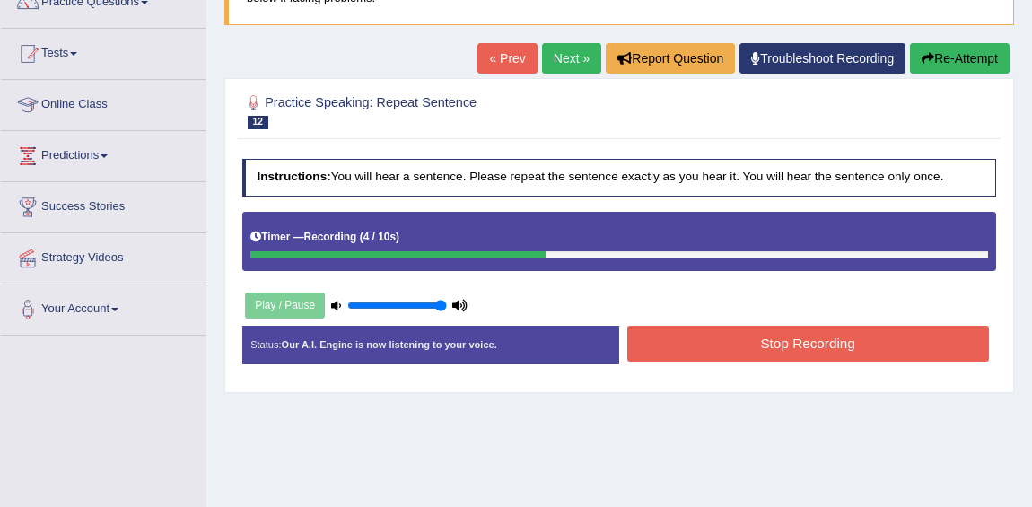
click at [547, 53] on link "Next »" at bounding box center [571, 58] width 59 height 31
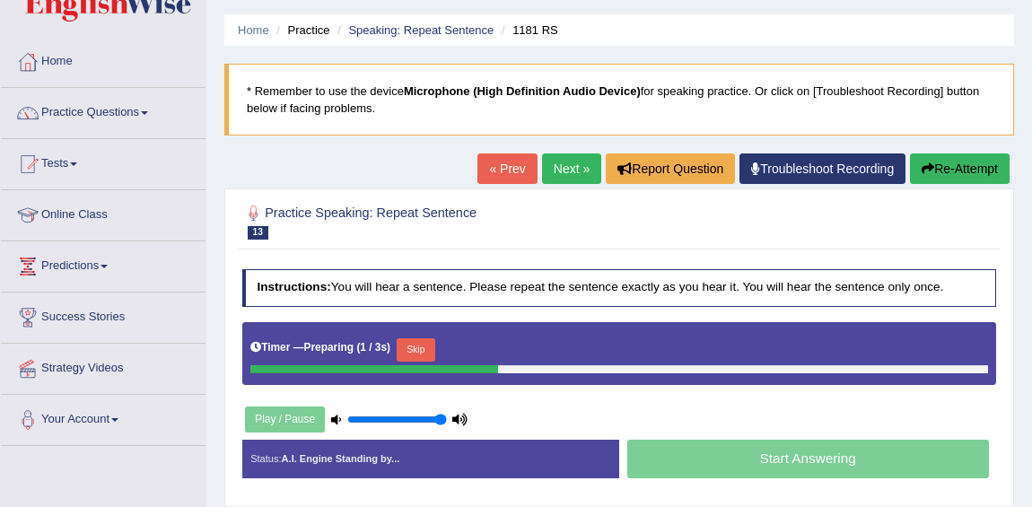
scroll to position [81, 0]
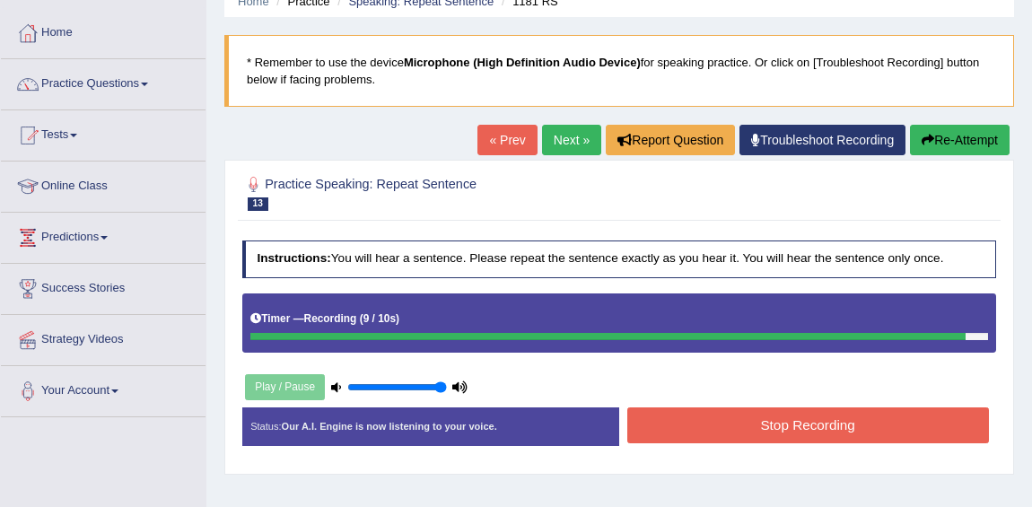
click at [565, 148] on link "Next »" at bounding box center [571, 140] width 59 height 31
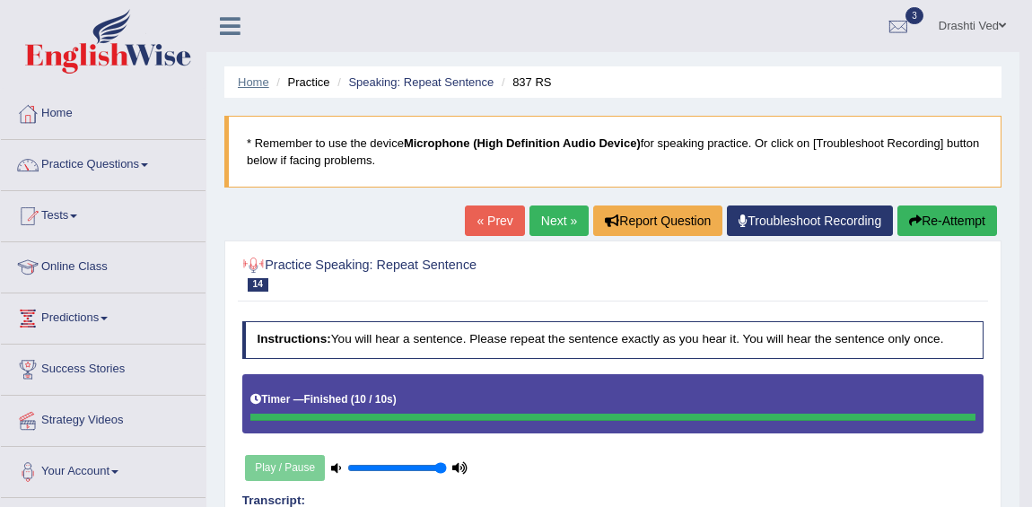
click at [244, 81] on link "Home" at bounding box center [253, 81] width 31 height 13
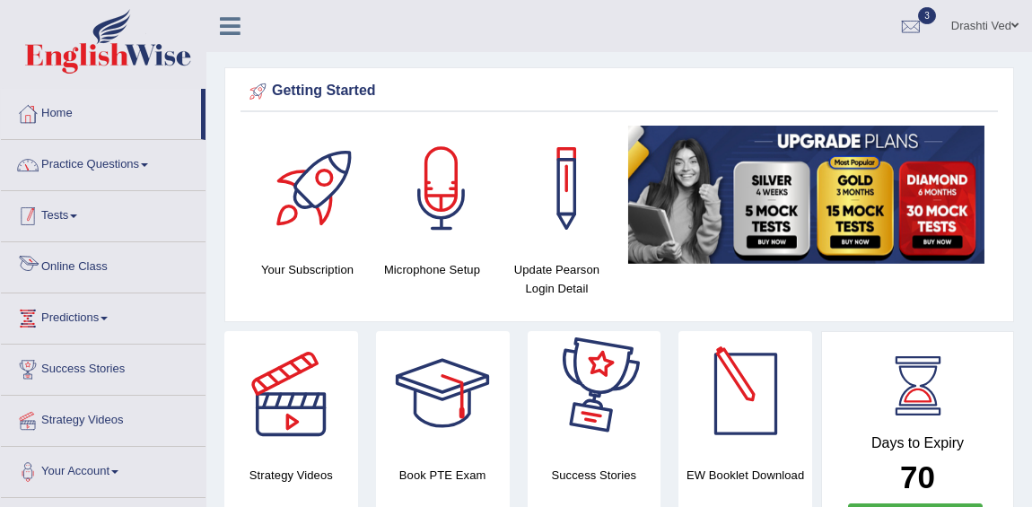
click at [94, 162] on link "Practice Questions" at bounding box center [103, 162] width 205 height 45
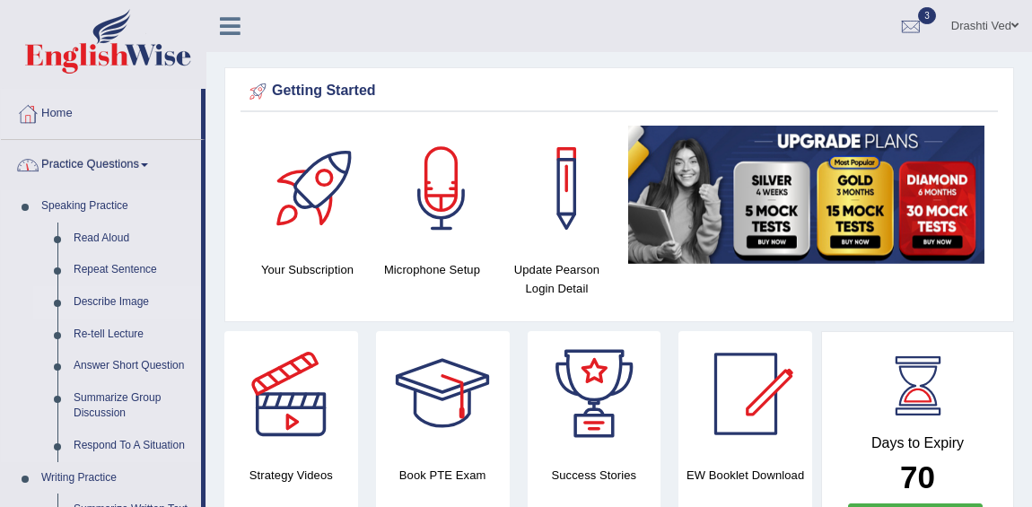
click at [89, 292] on link "Describe Image" at bounding box center [134, 302] width 136 height 32
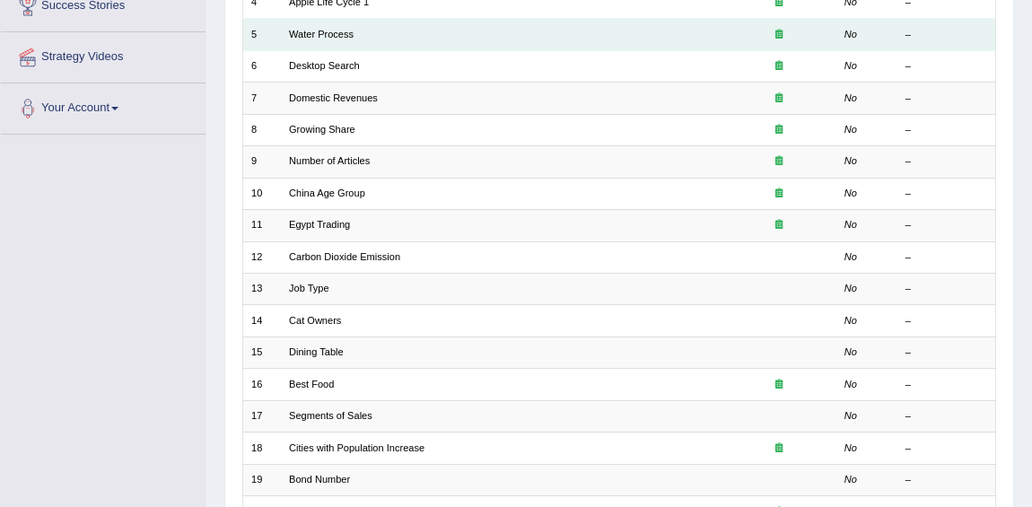
scroll to position [407, 0]
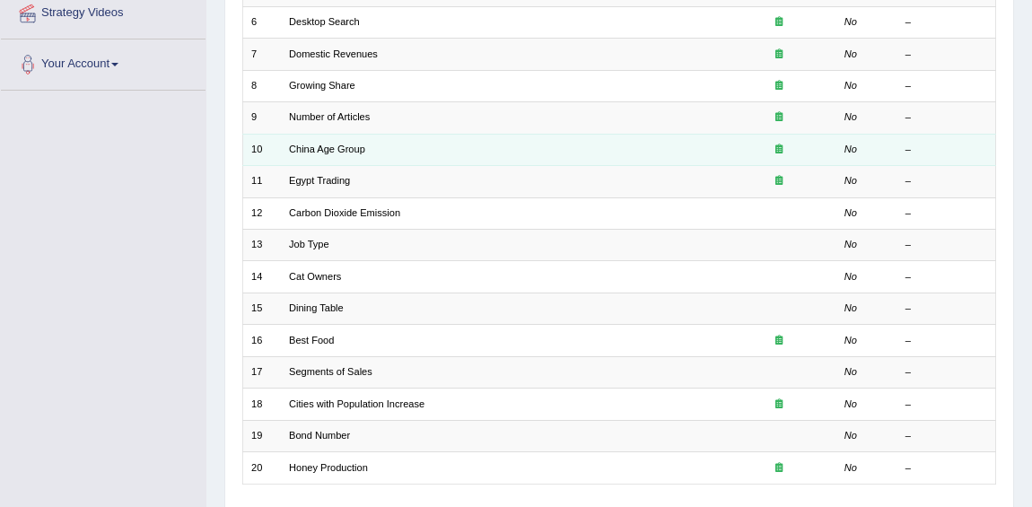
click at [777, 147] on icon at bounding box center [778, 149] width 7 height 10
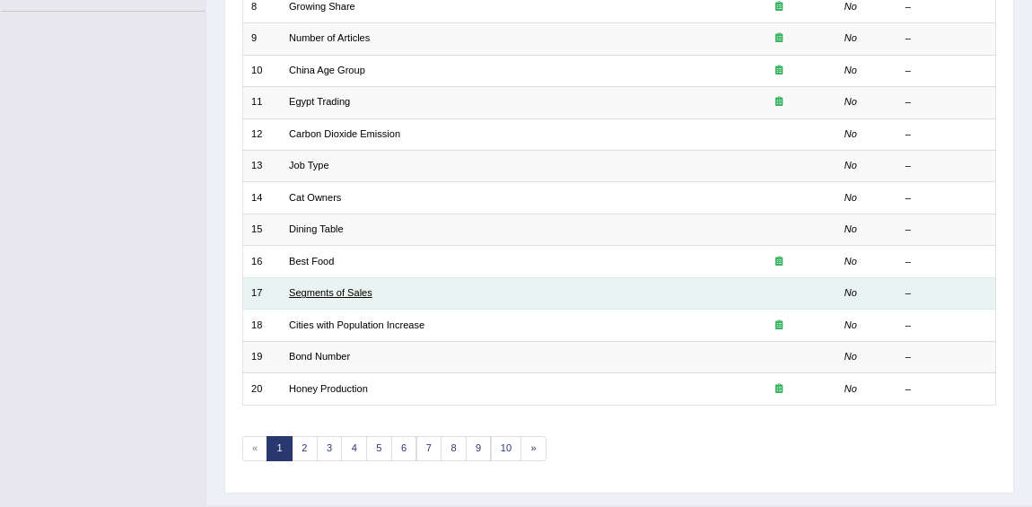
scroll to position [447, 0]
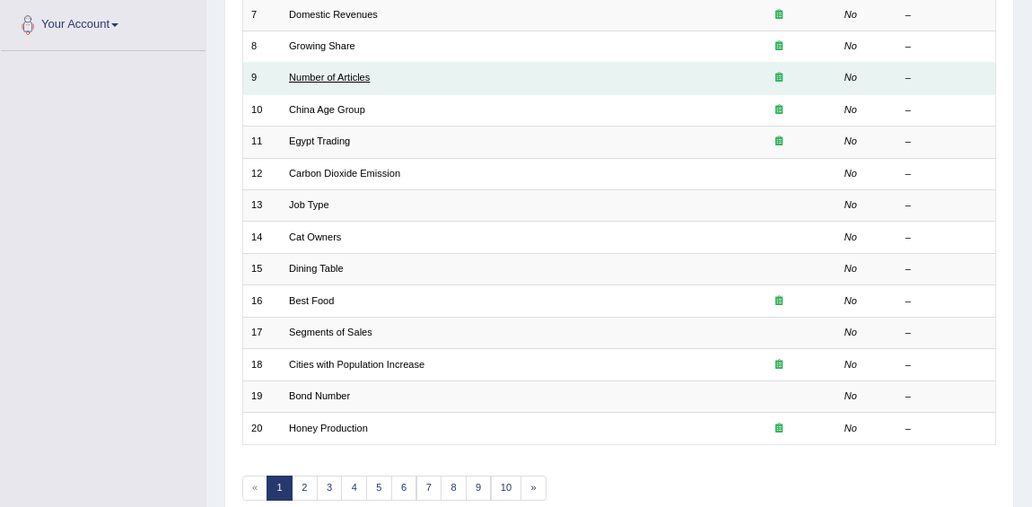
click at [332, 79] on link "Number of Articles" at bounding box center [329, 77] width 81 height 11
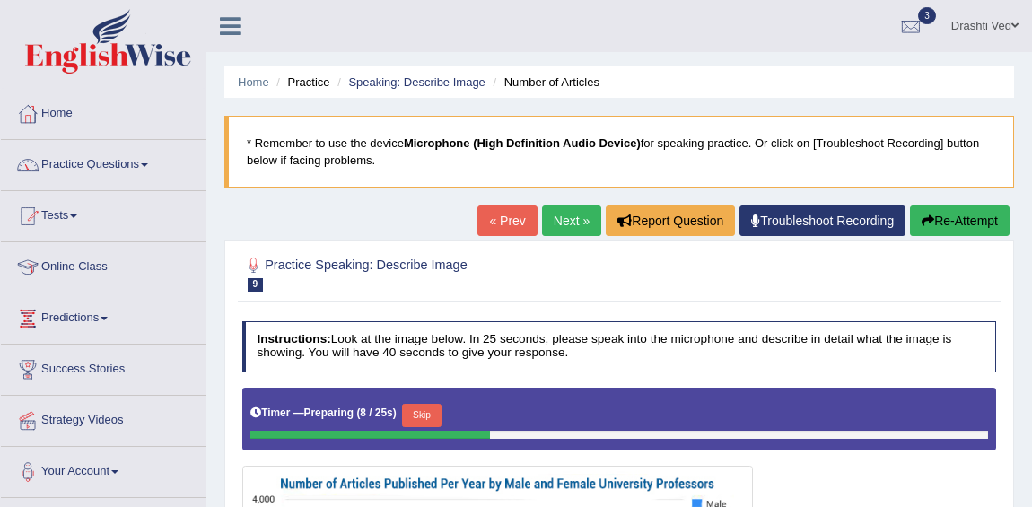
click at [90, 156] on link "Practice Questions" at bounding box center [103, 162] width 205 height 45
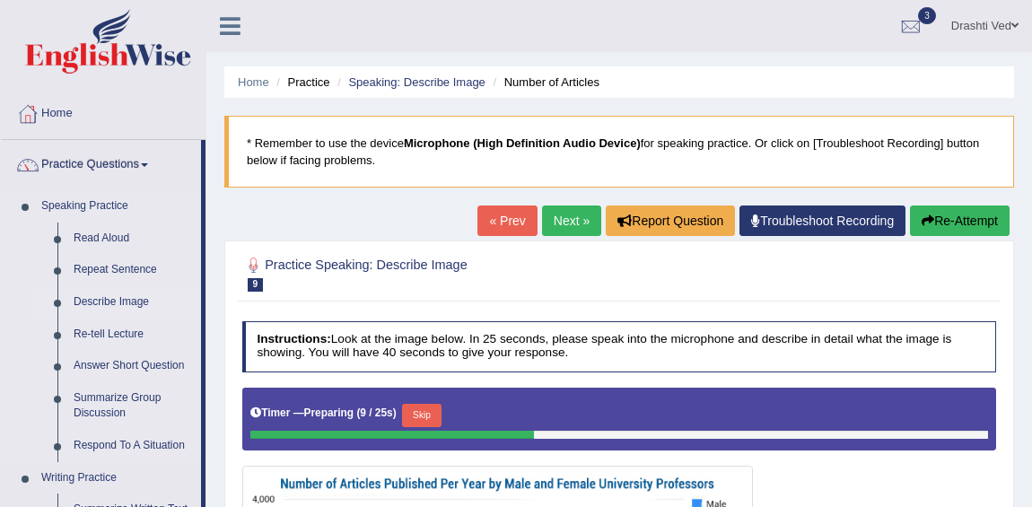
click at [107, 295] on link "Describe Image" at bounding box center [134, 302] width 136 height 32
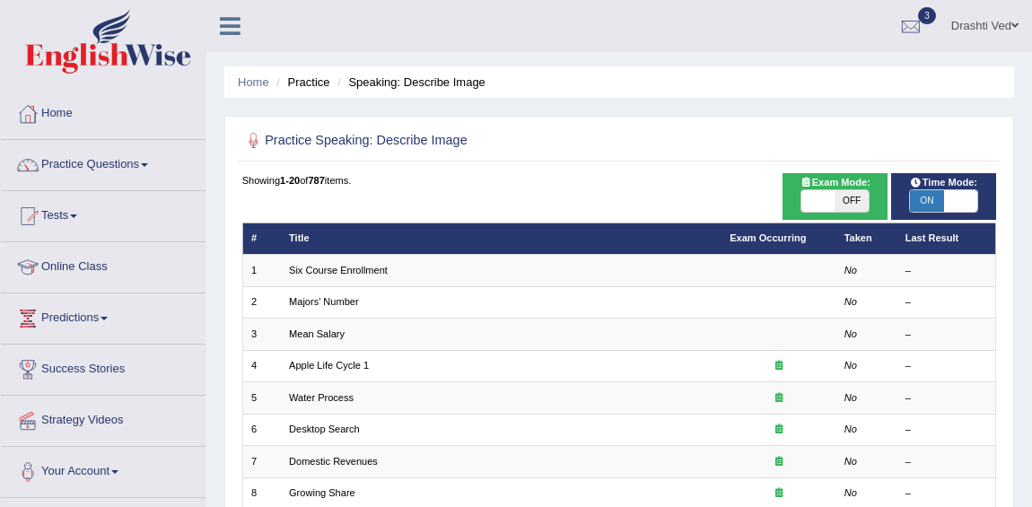
click at [942, 177] on span "Time Mode:" at bounding box center [943, 183] width 79 height 16
click at [944, 199] on span at bounding box center [960, 201] width 33 height 22
checkbox input "false"
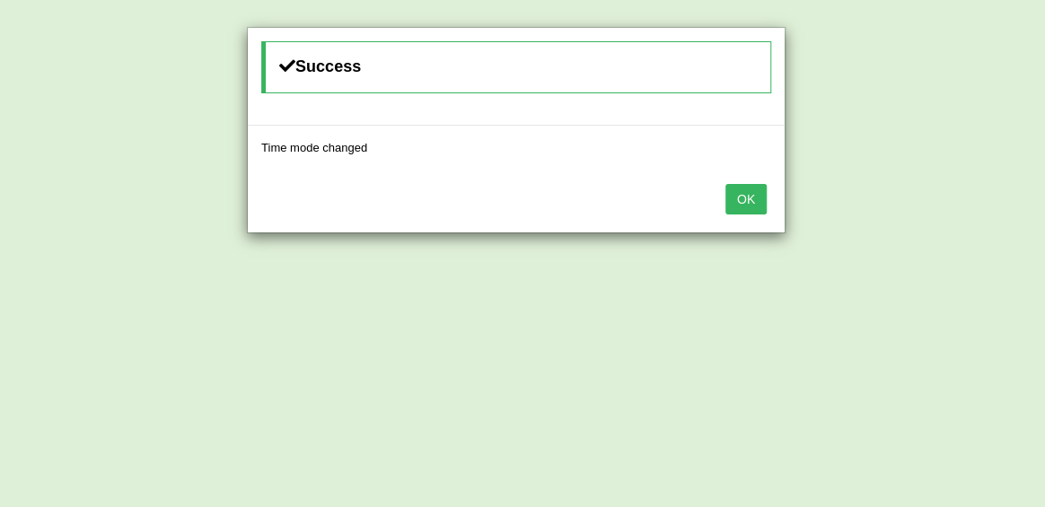
click at [747, 190] on button "OK" at bounding box center [745, 199] width 41 height 31
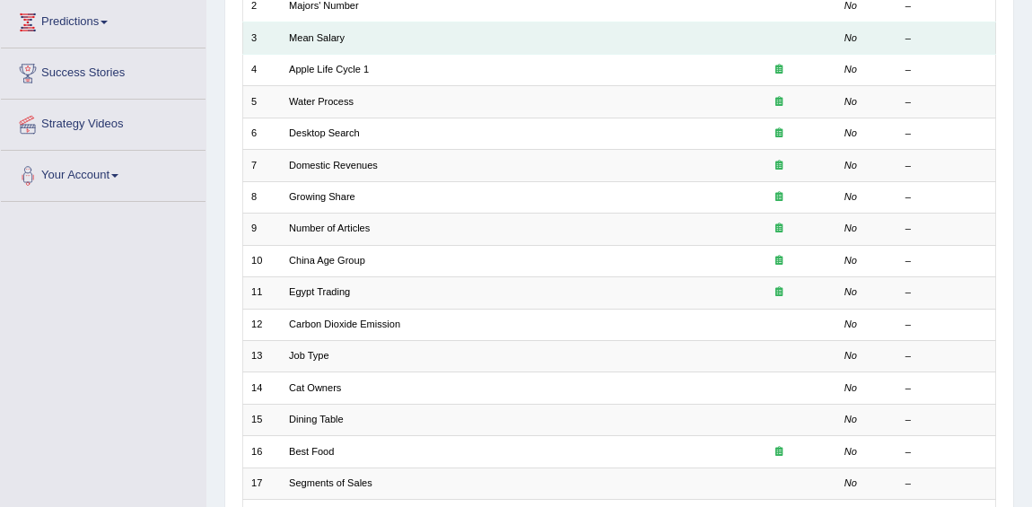
scroll to position [326, 0]
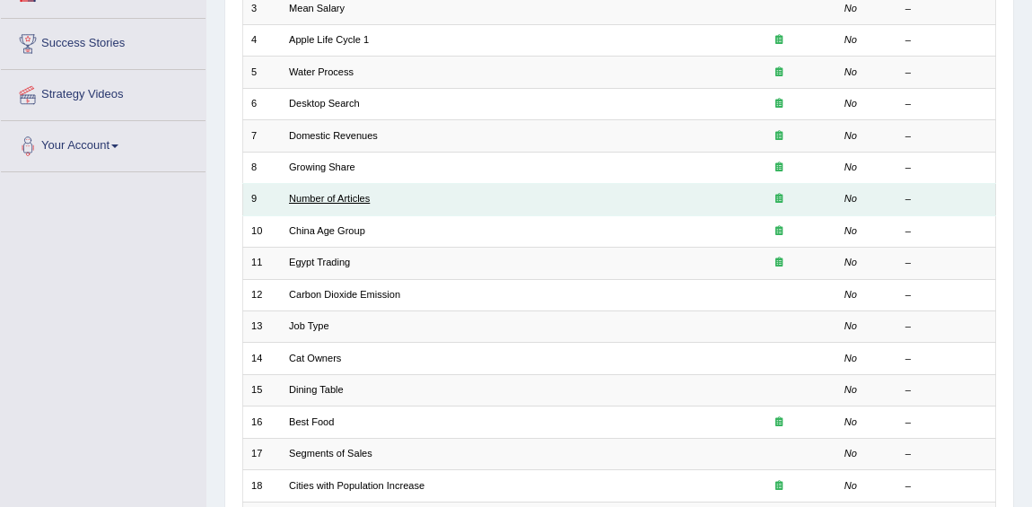
click at [331, 201] on link "Number of Articles" at bounding box center [329, 198] width 81 height 11
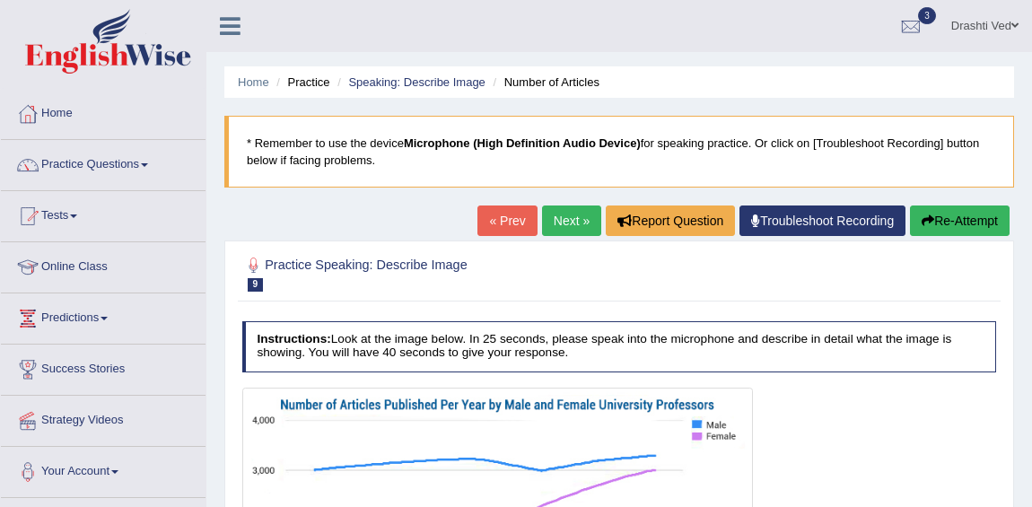
click at [223, 18] on icon at bounding box center [230, 25] width 21 height 23
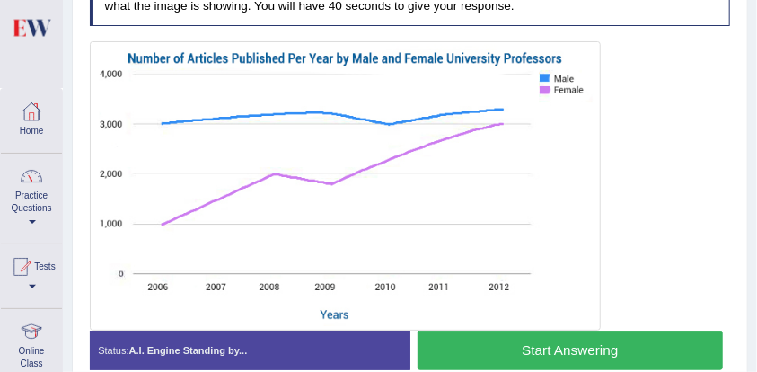
scroll to position [364, 0]
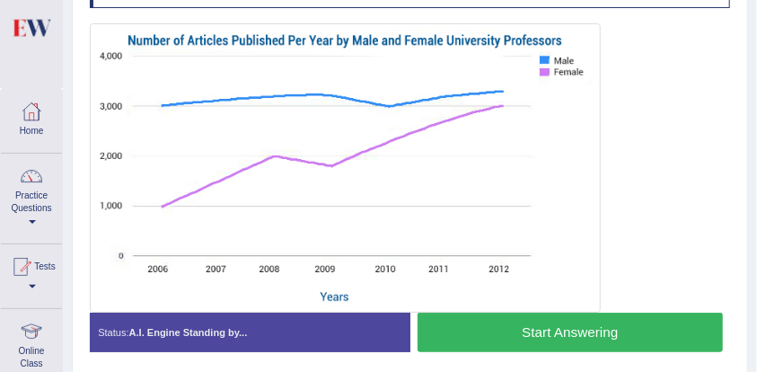
click at [361, 96] on img at bounding box center [344, 167] width 503 height 281
click at [323, 252] on img at bounding box center [344, 167] width 503 height 281
click at [387, 254] on img at bounding box center [344, 167] width 503 height 281
click at [488, 104] on img at bounding box center [344, 167] width 503 height 281
click at [160, 206] on img at bounding box center [344, 167] width 503 height 281
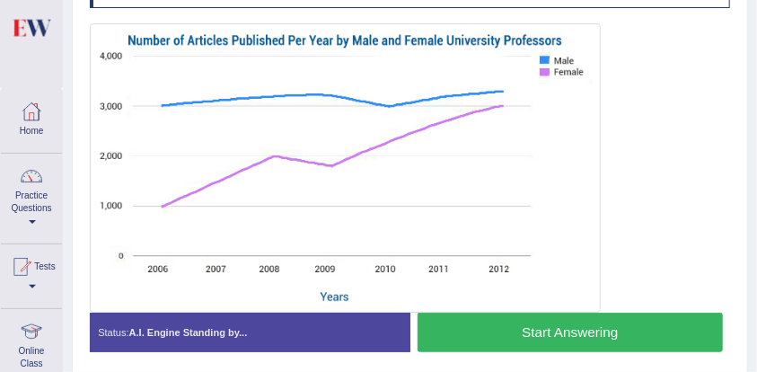
click at [700, 330] on button "Start Answering" at bounding box center [569, 331] width 305 height 39
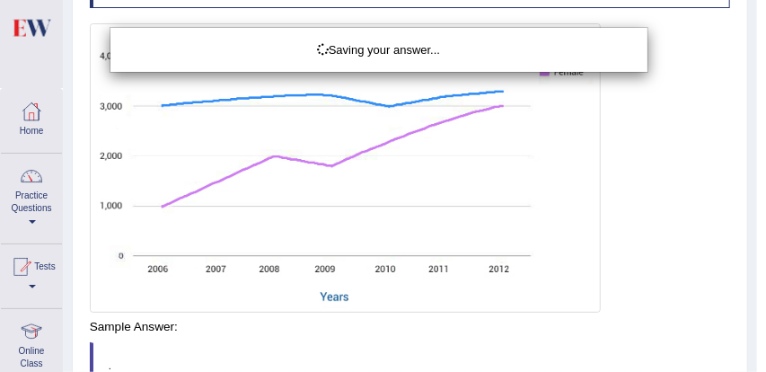
click at [476, 337] on div "Saving your answer..." at bounding box center [383, 186] width 766 height 372
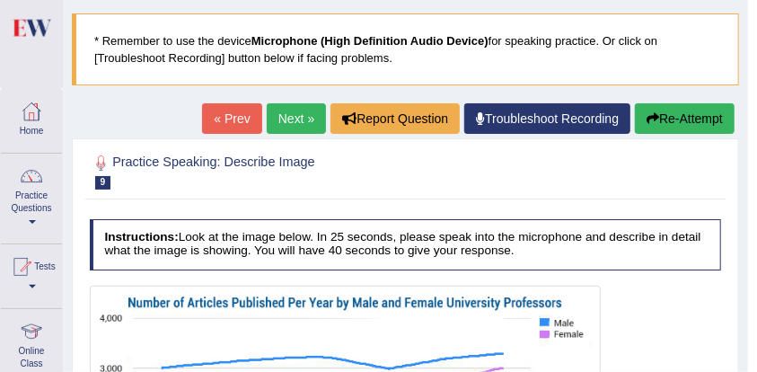
scroll to position [65, 0]
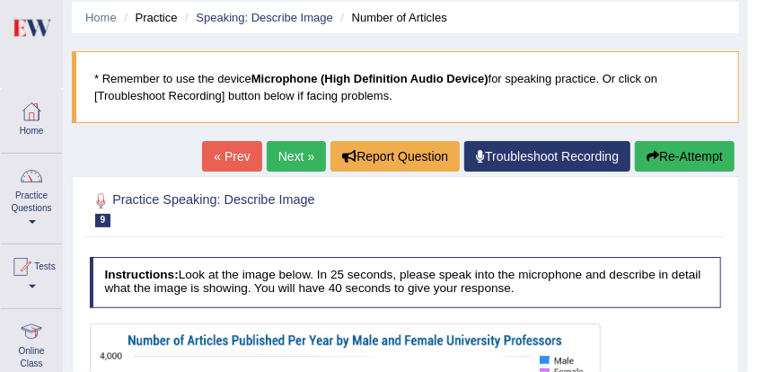
click at [293, 158] on link "Next »" at bounding box center [296, 156] width 59 height 31
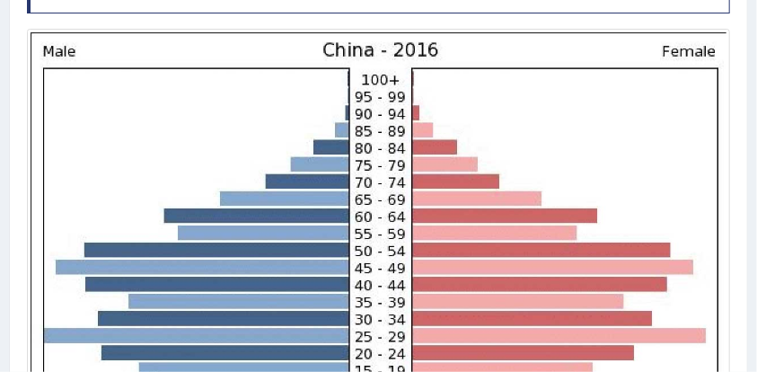
scroll to position [119, 0]
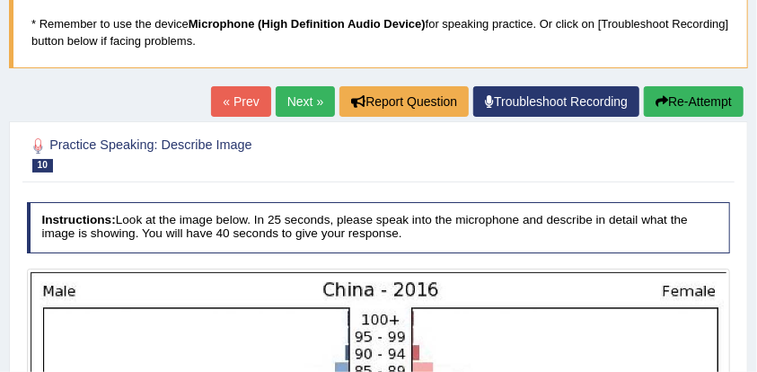
click at [294, 102] on link "Next »" at bounding box center [305, 101] width 59 height 31
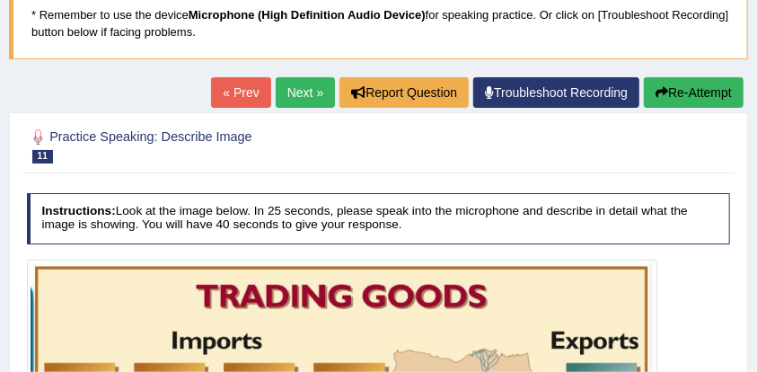
scroll to position [59, 0]
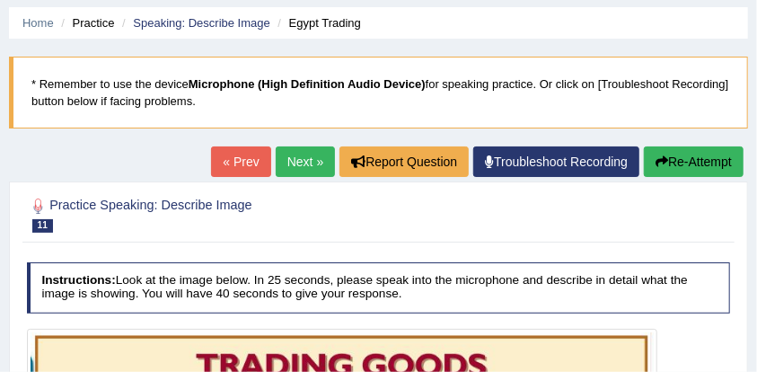
click at [283, 175] on link "Next »" at bounding box center [305, 161] width 59 height 31
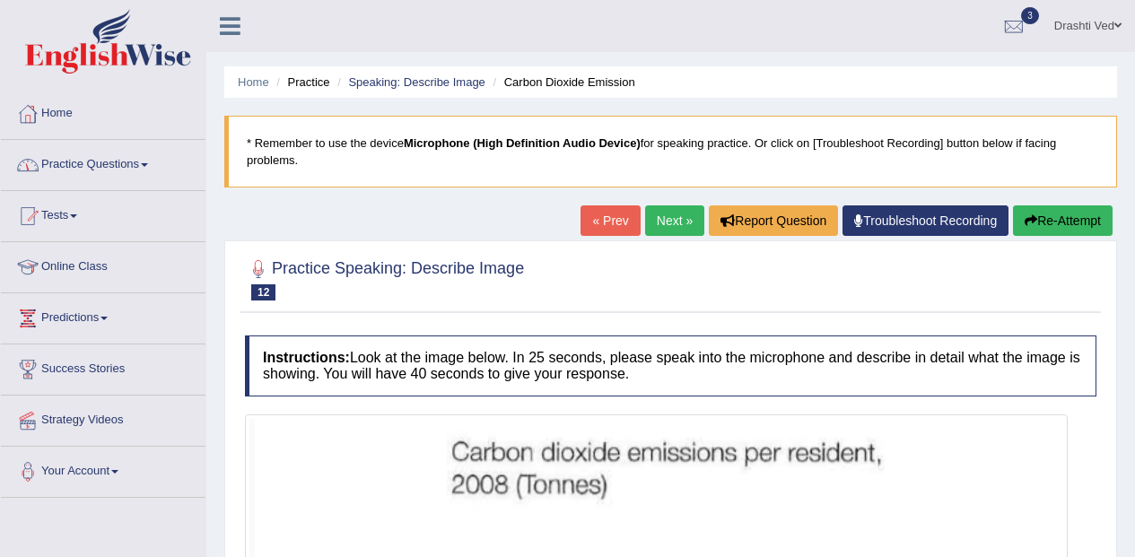
click at [115, 151] on link "Practice Questions" at bounding box center [103, 162] width 205 height 45
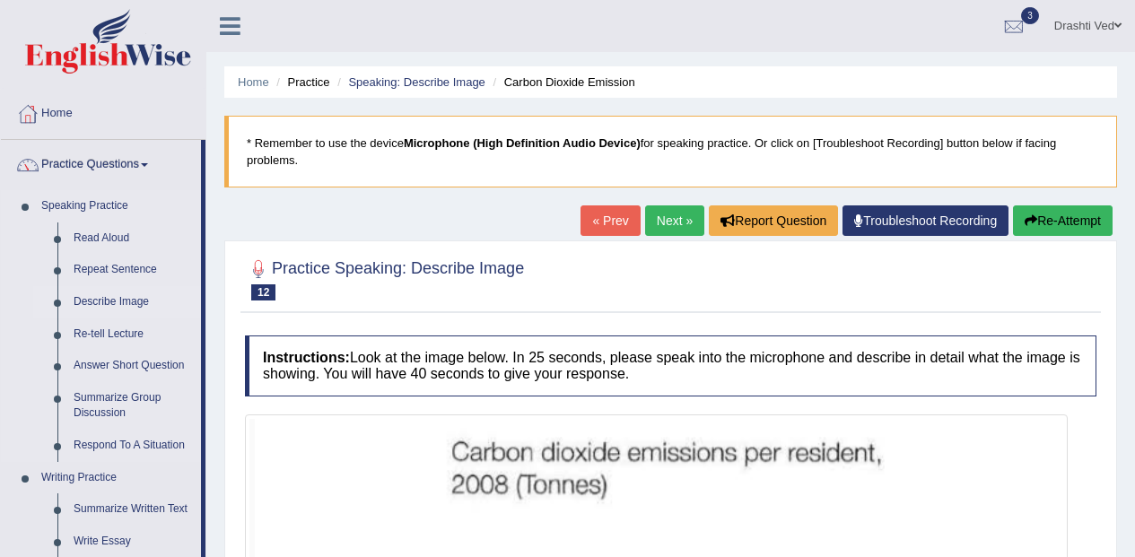
click at [91, 308] on link "Describe Image" at bounding box center [134, 302] width 136 height 32
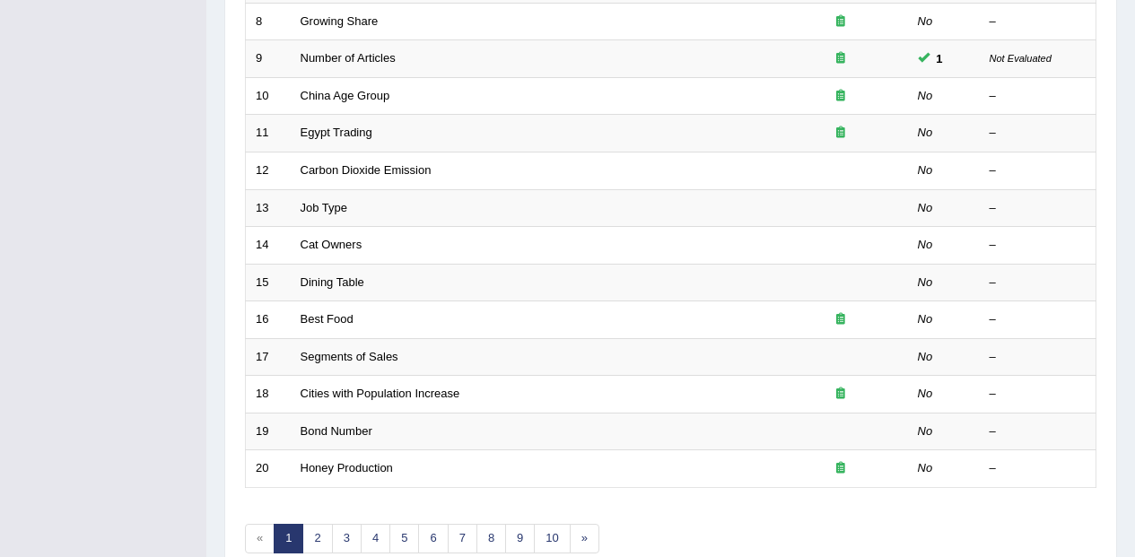
scroll to position [628, 0]
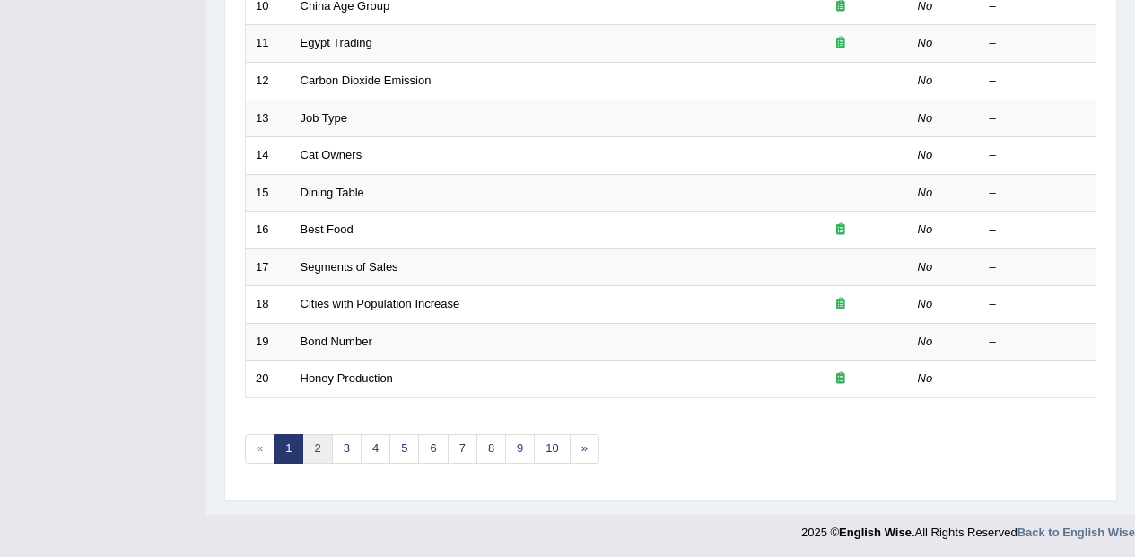
click at [312, 448] on link "2" at bounding box center [317, 449] width 30 height 30
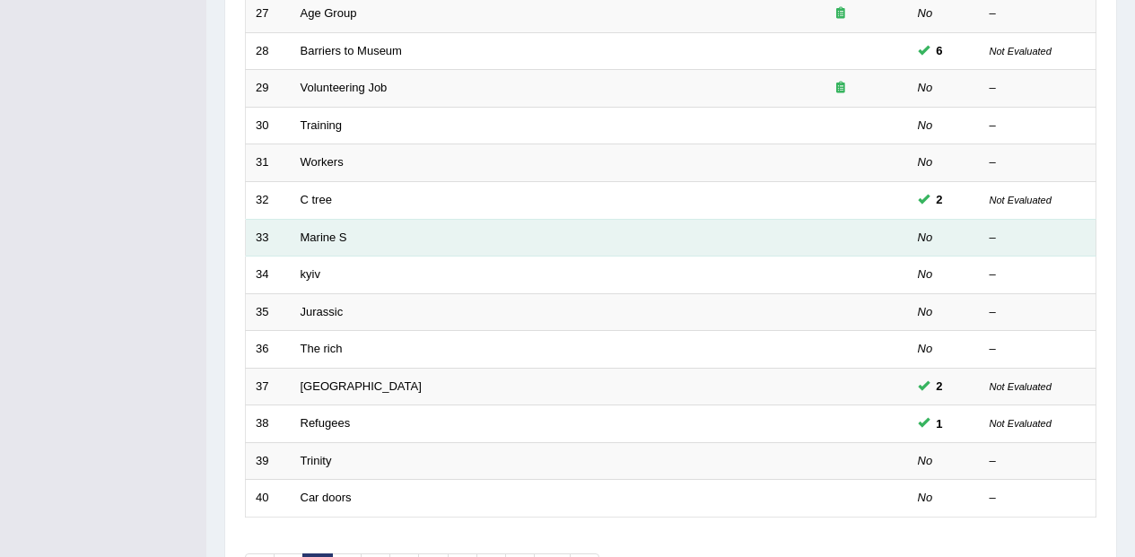
scroll to position [538, 0]
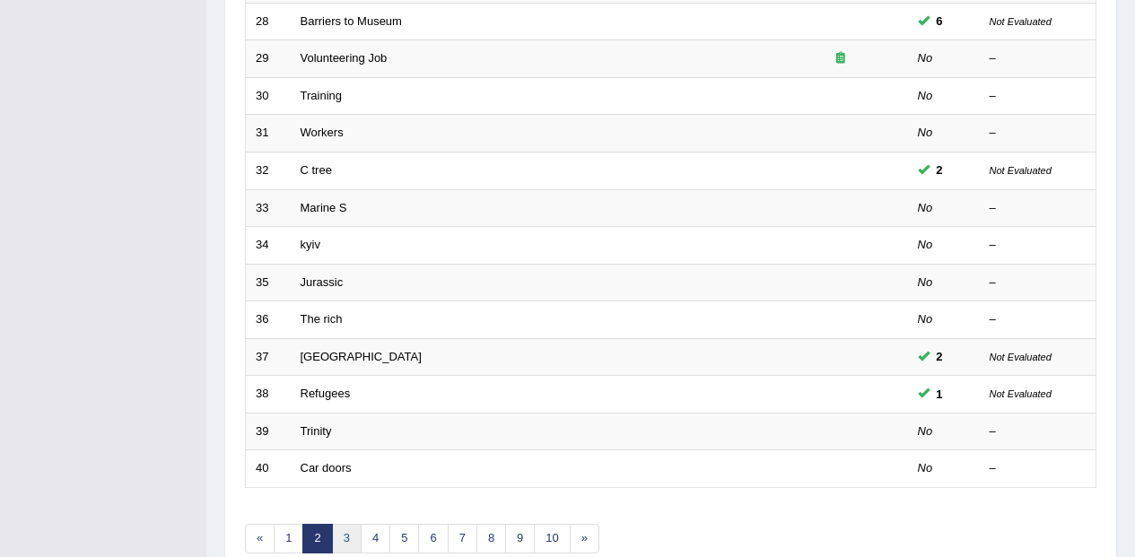
click at [350, 527] on link "3" at bounding box center [347, 539] width 30 height 30
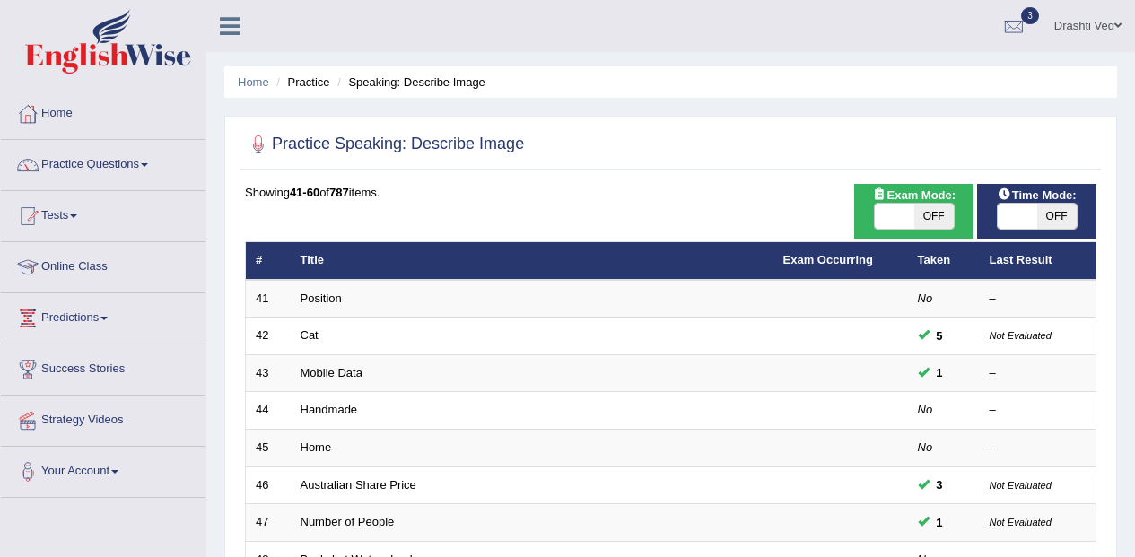
scroll to position [90, 0]
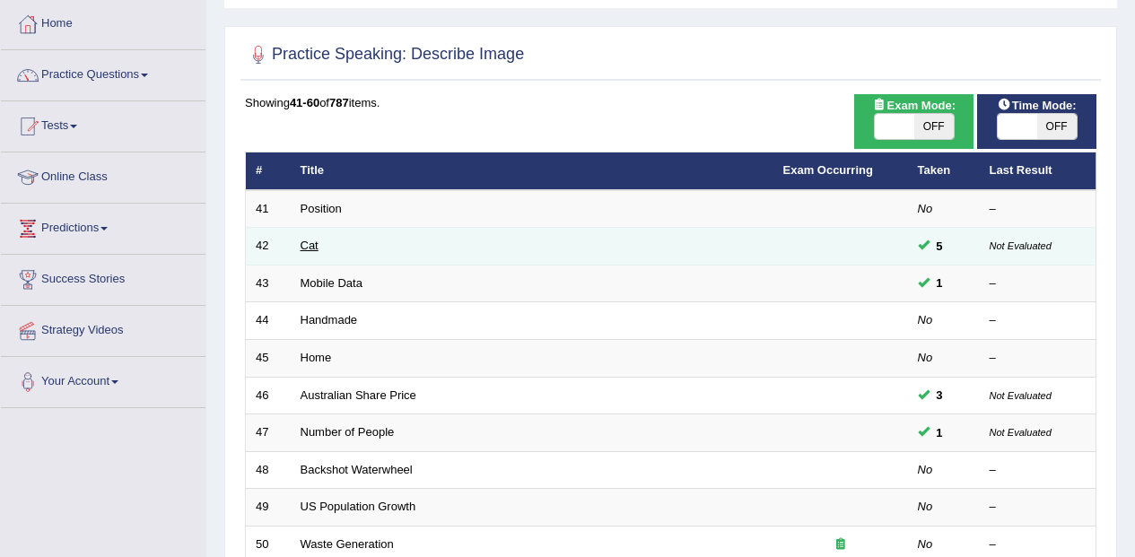
click at [311, 247] on link "Cat" at bounding box center [310, 245] width 18 height 13
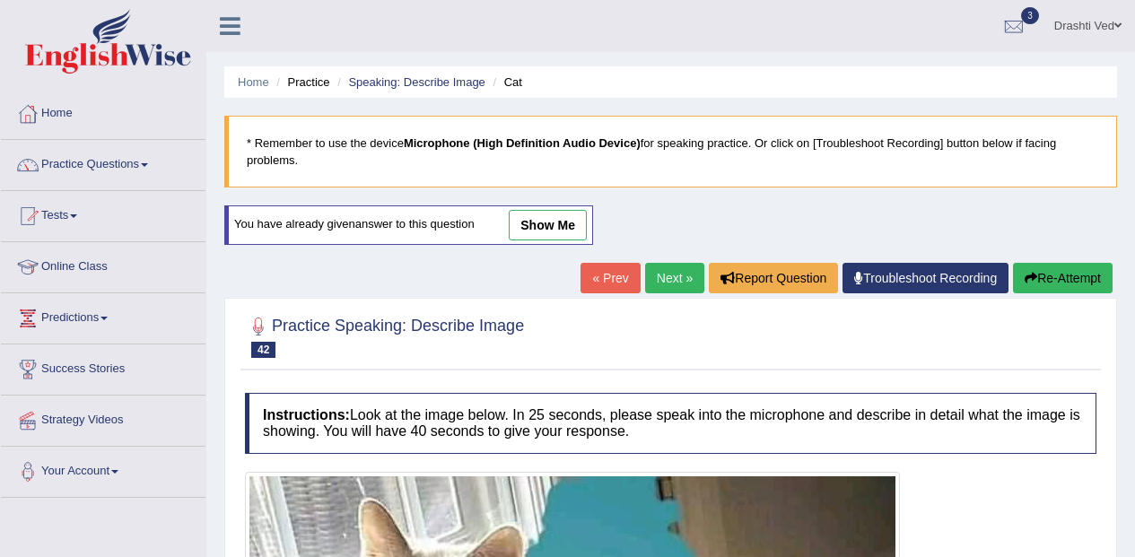
drag, startPoint x: 239, startPoint y: 21, endPoint x: 270, endPoint y: 69, distance: 57.8
click at [239, 22] on icon at bounding box center [230, 25] width 21 height 23
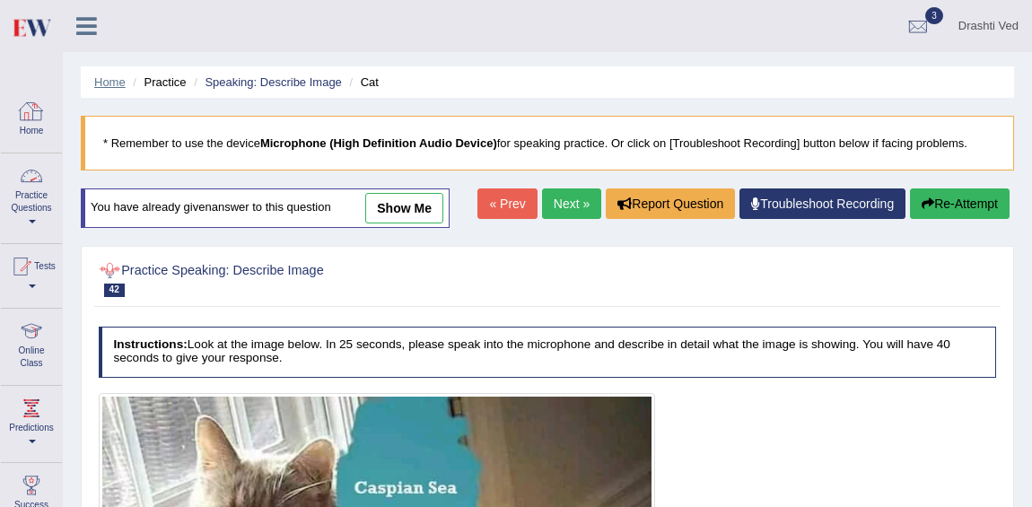
click at [112, 85] on link "Home" at bounding box center [109, 81] width 31 height 13
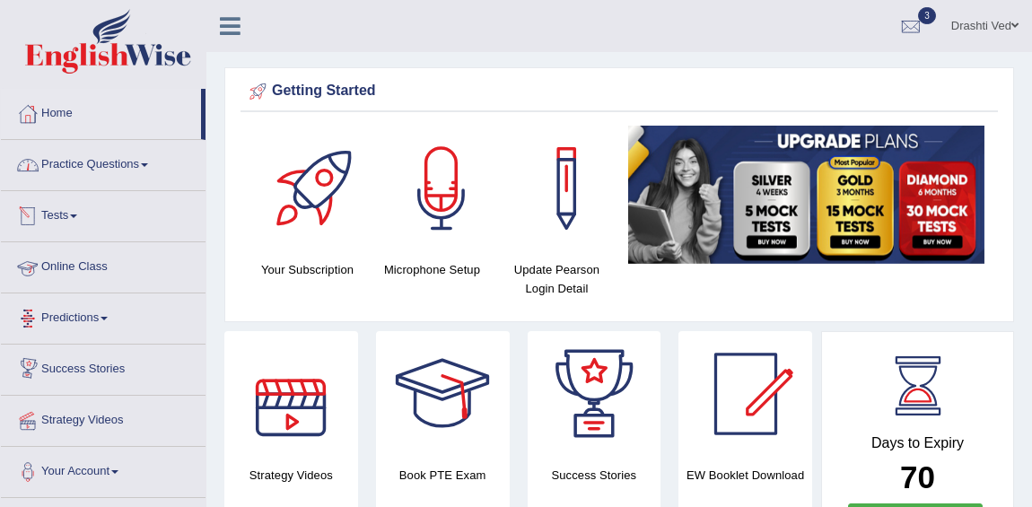
click at [70, 178] on link "Practice Questions" at bounding box center [103, 162] width 205 height 45
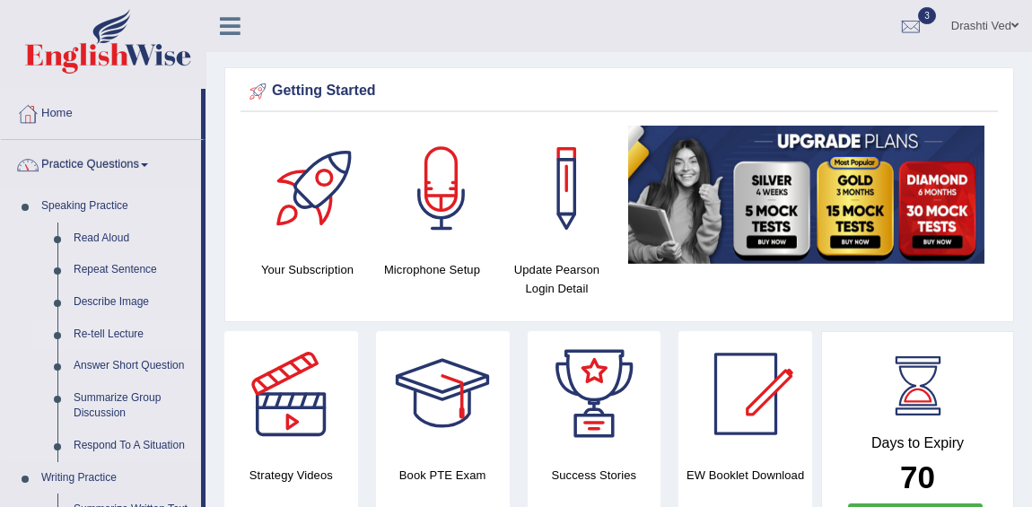
click at [118, 340] on link "Re-tell Lecture" at bounding box center [134, 335] width 136 height 32
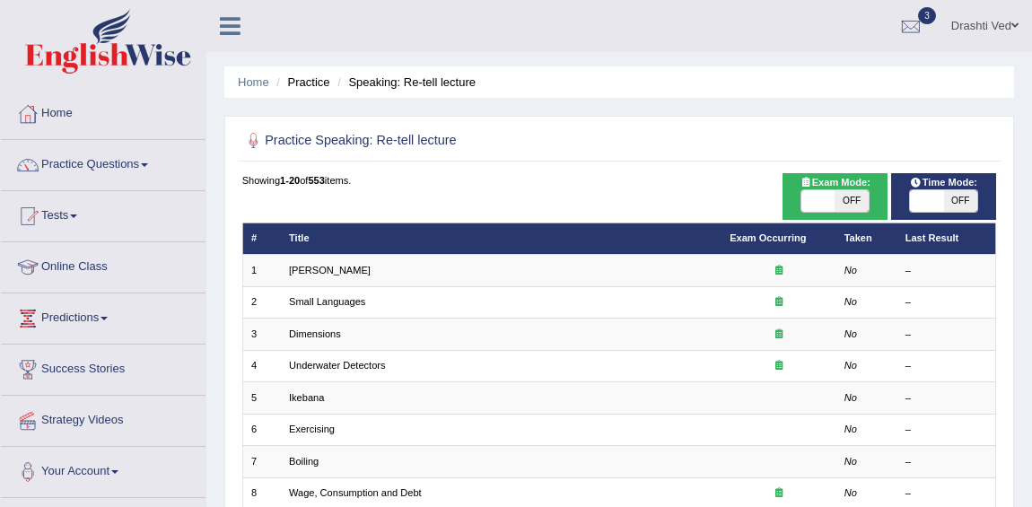
click at [941, 207] on span at bounding box center [926, 201] width 33 height 22
checkbox input "true"
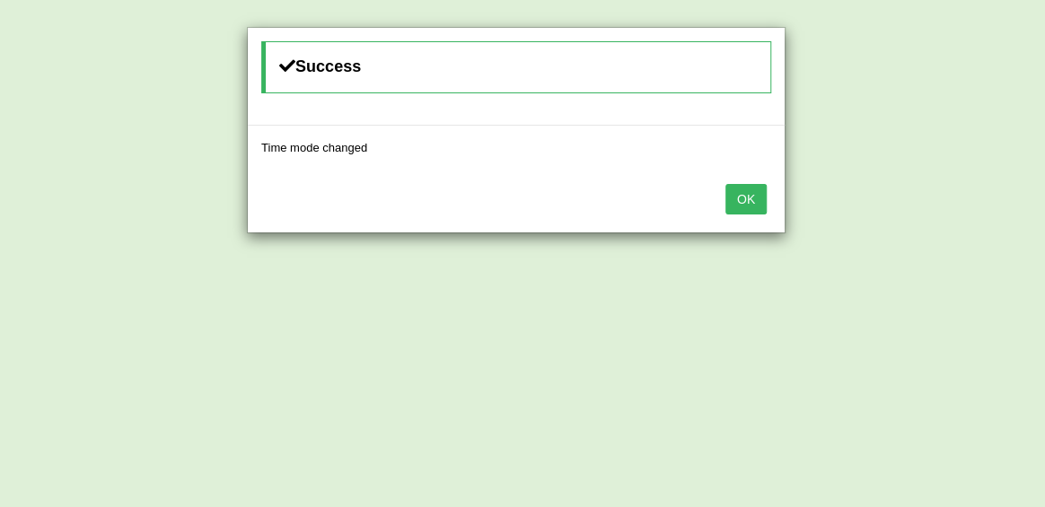
click at [757, 197] on button "OK" at bounding box center [745, 199] width 41 height 31
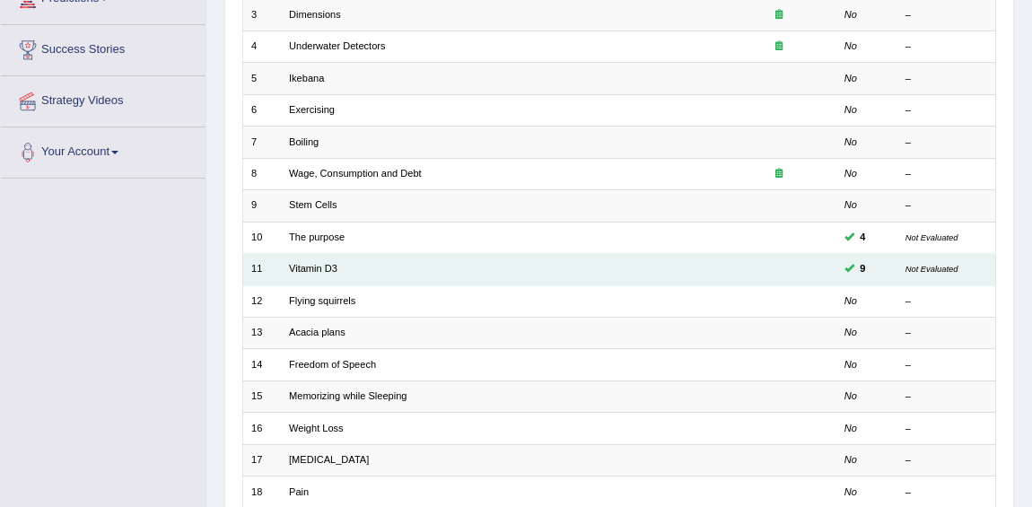
scroll to position [326, 0]
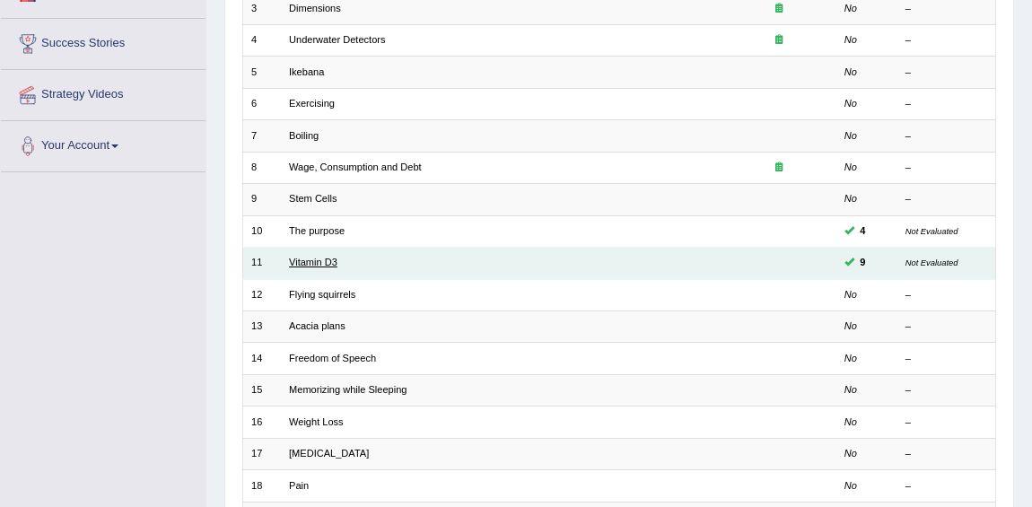
click at [311, 257] on link "Vitamin D3" at bounding box center [313, 262] width 48 height 11
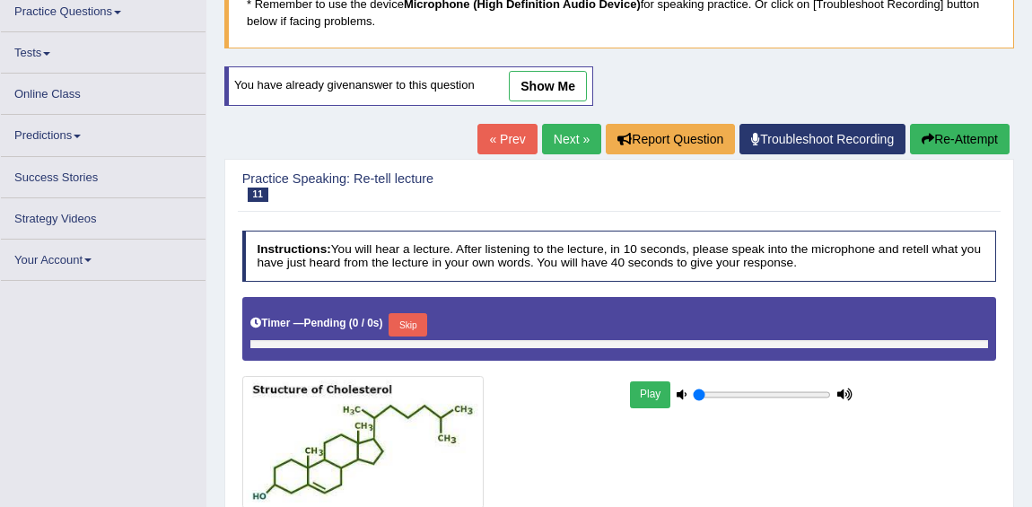
type input "1"
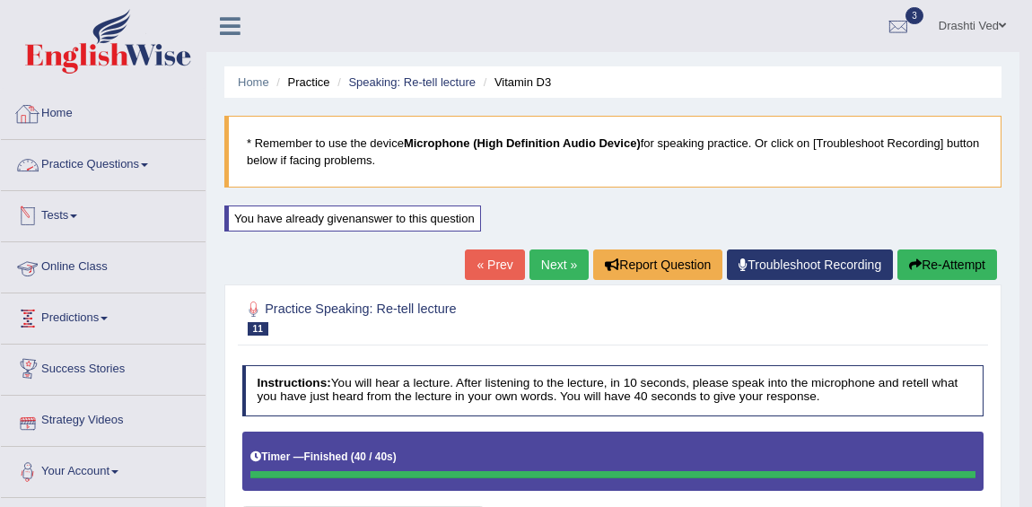
click at [90, 162] on link "Practice Questions" at bounding box center [103, 162] width 205 height 45
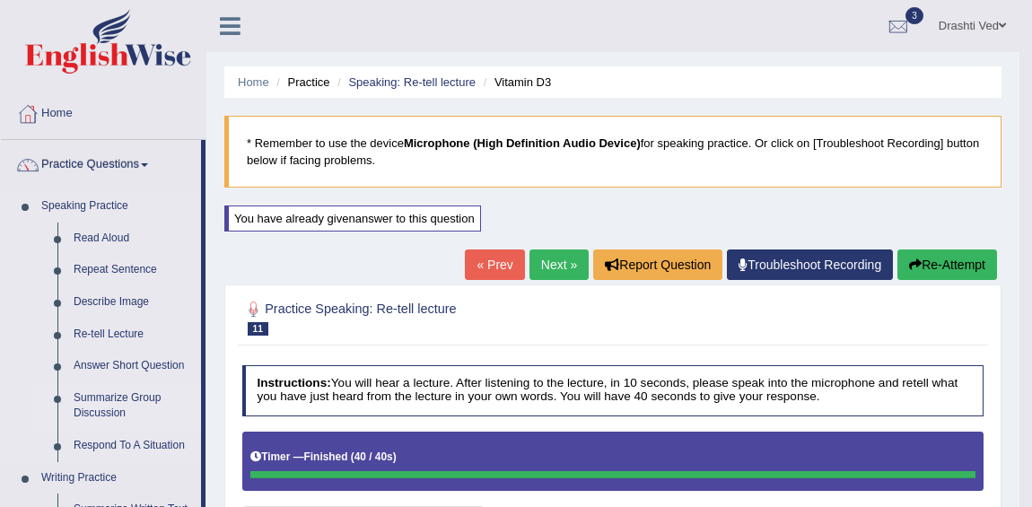
click at [106, 398] on link "Summarize Group Discussion" at bounding box center [134, 406] width 136 height 48
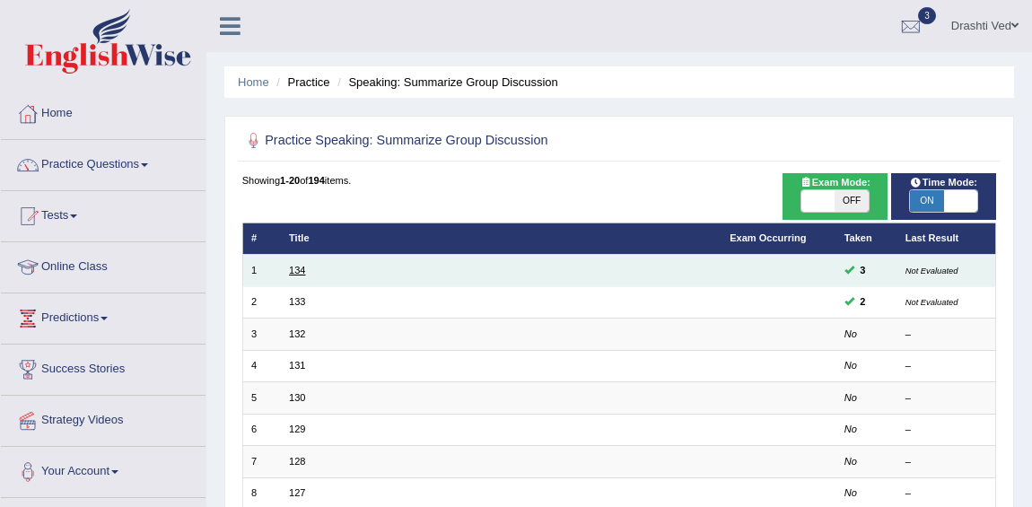
click at [293, 268] on link "134" at bounding box center [297, 270] width 16 height 11
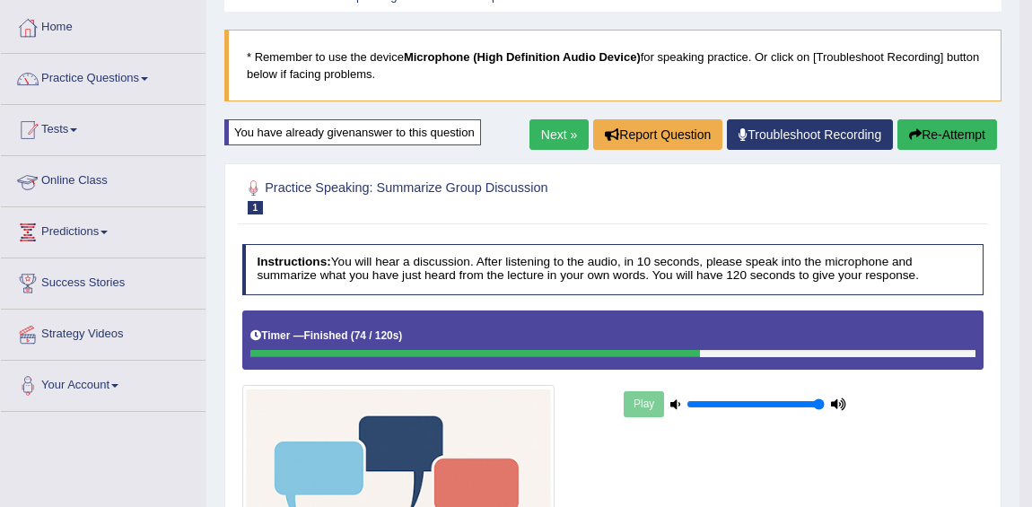
scroll to position [81, 0]
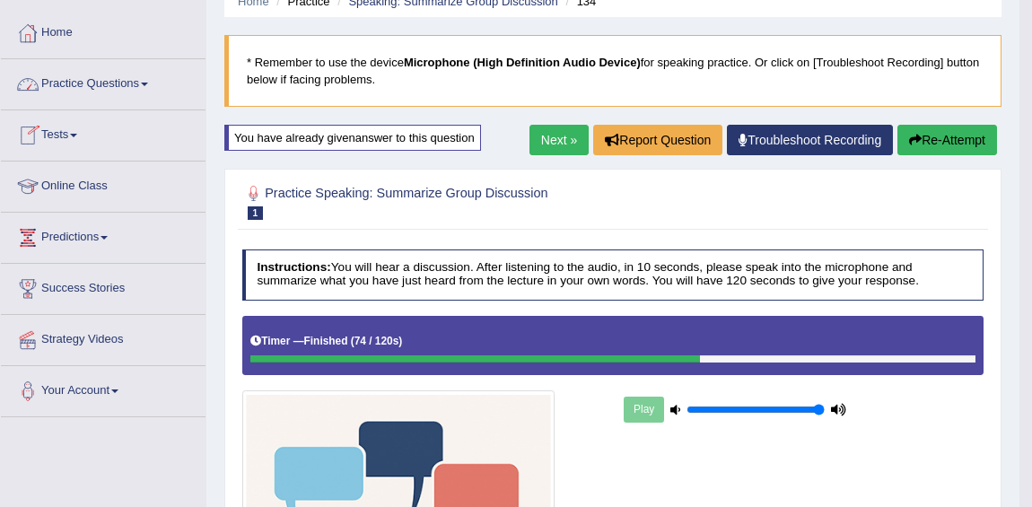
click at [160, 84] on link "Practice Questions" at bounding box center [103, 81] width 205 height 45
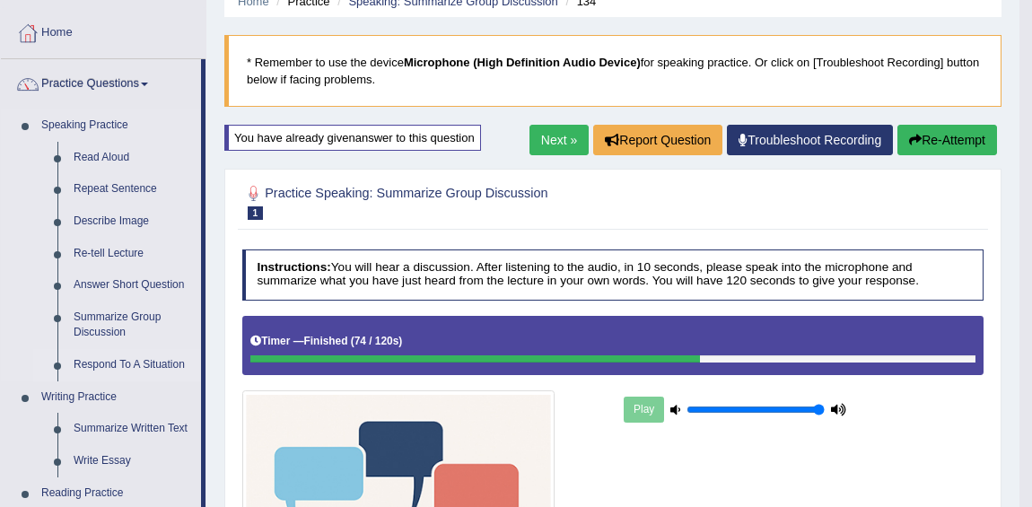
click at [140, 359] on link "Respond To A Situation" at bounding box center [134, 365] width 136 height 32
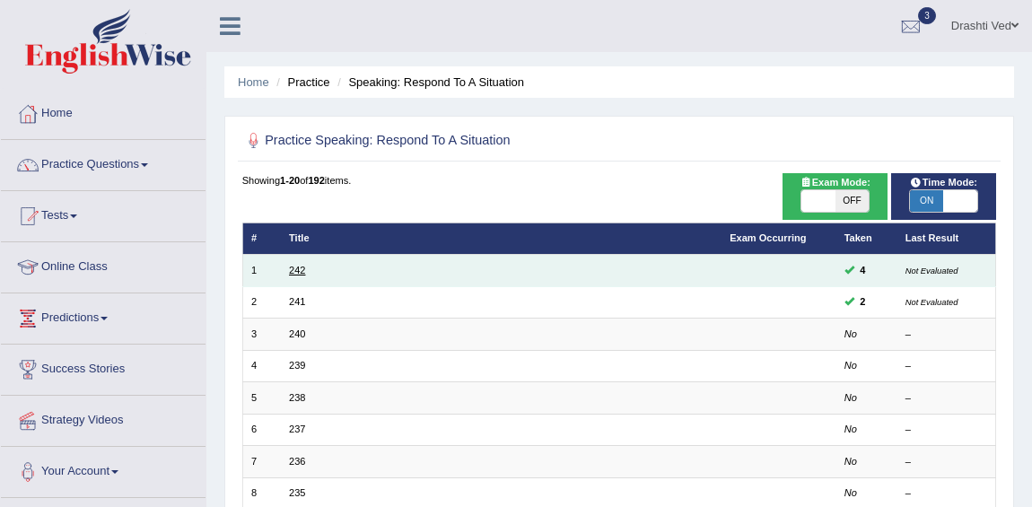
click at [289, 266] on link "242" at bounding box center [297, 270] width 16 height 11
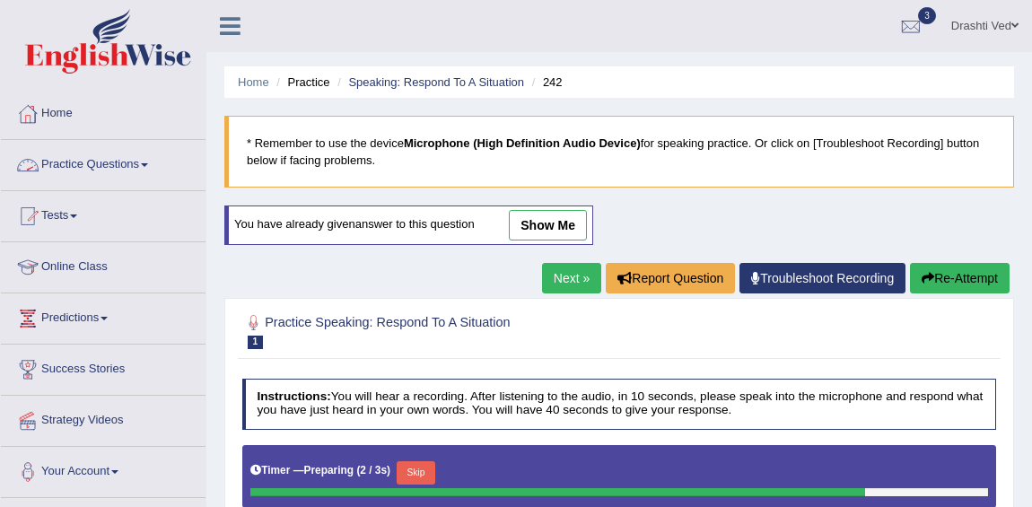
click at [159, 155] on link "Practice Questions" at bounding box center [103, 162] width 205 height 45
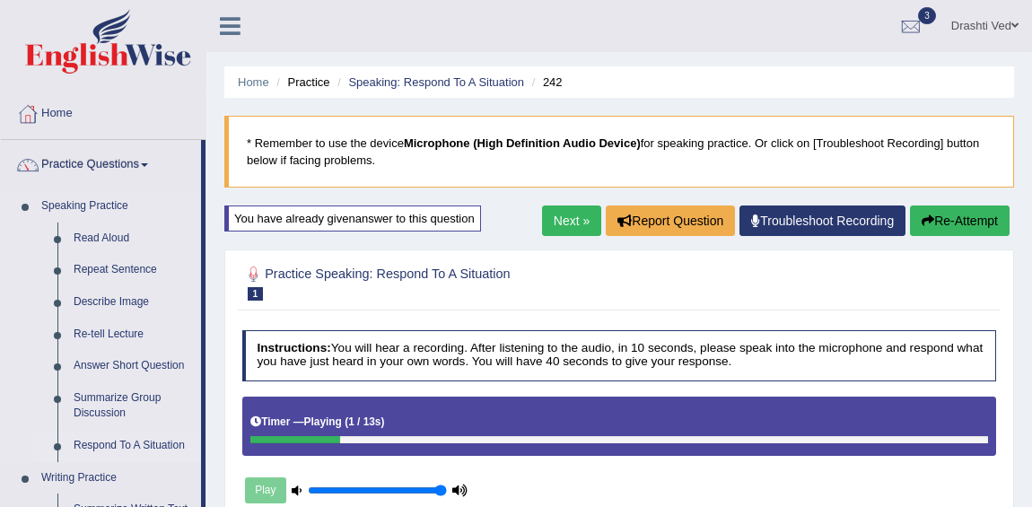
click at [101, 444] on link "Respond To A Situation" at bounding box center [134, 446] width 136 height 32
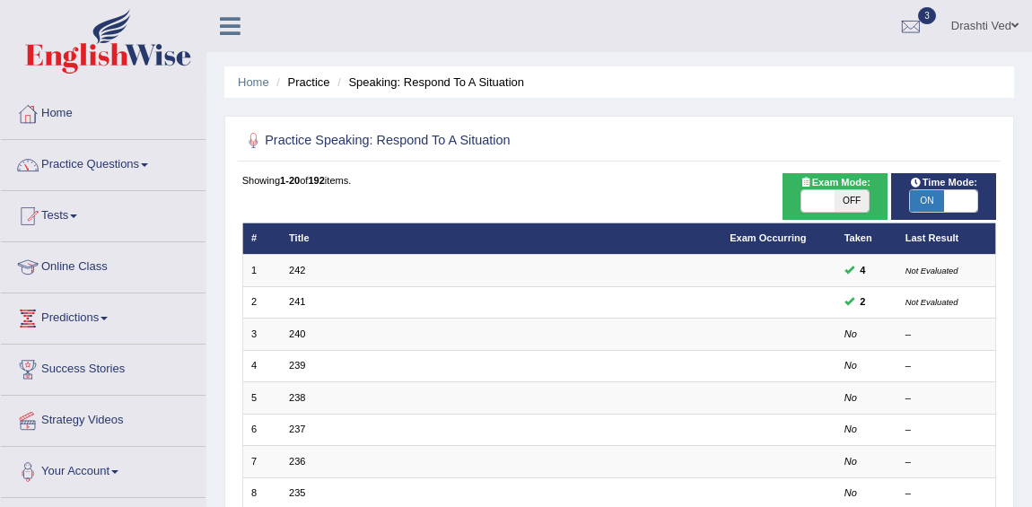
click at [947, 190] on span at bounding box center [960, 201] width 33 height 22
checkbox input "false"
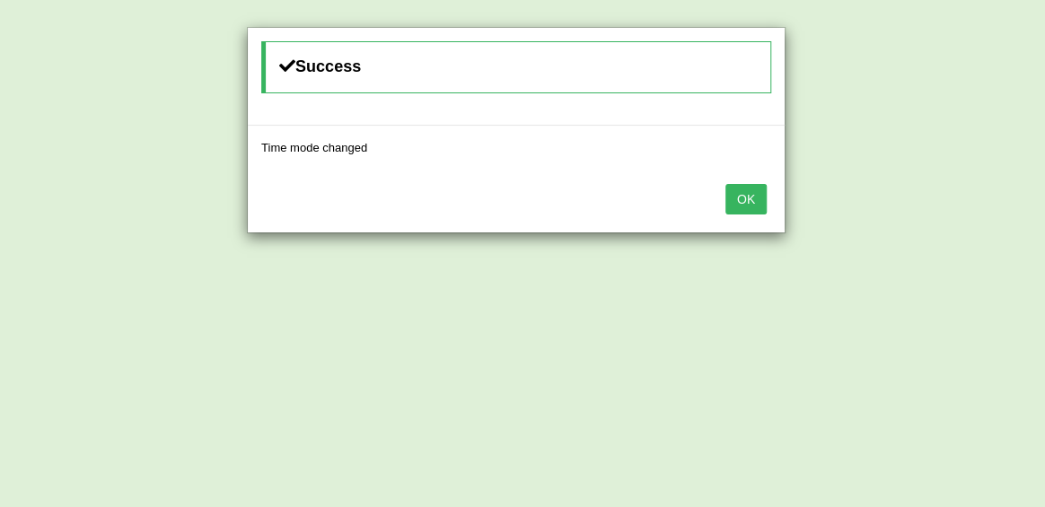
click at [743, 188] on button "OK" at bounding box center [745, 199] width 41 height 31
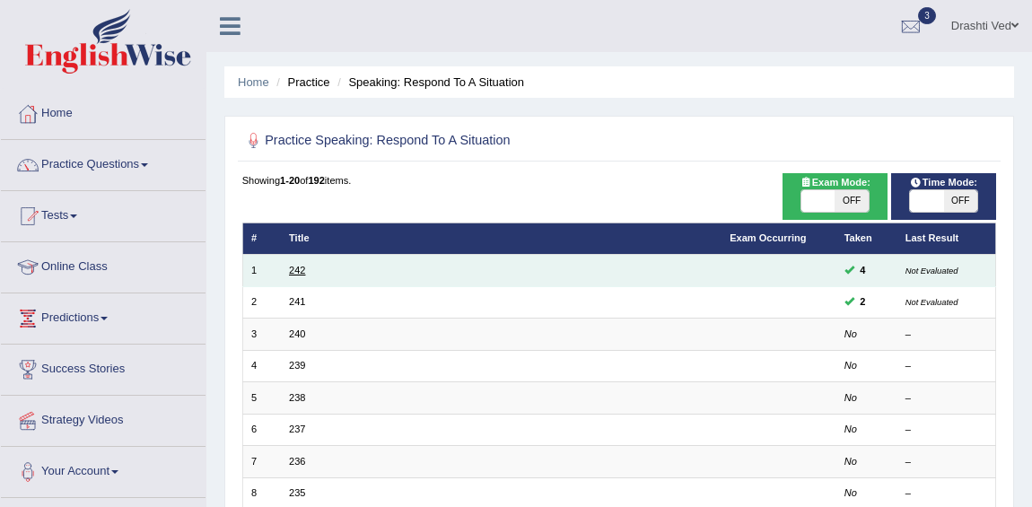
click at [301, 268] on link "242" at bounding box center [297, 270] width 16 height 11
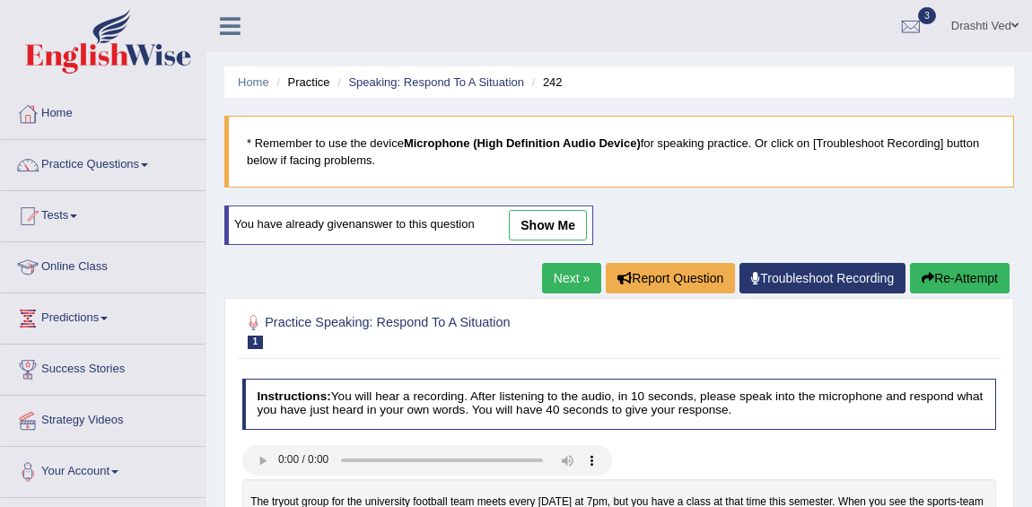
click at [233, 36] on icon at bounding box center [230, 25] width 21 height 23
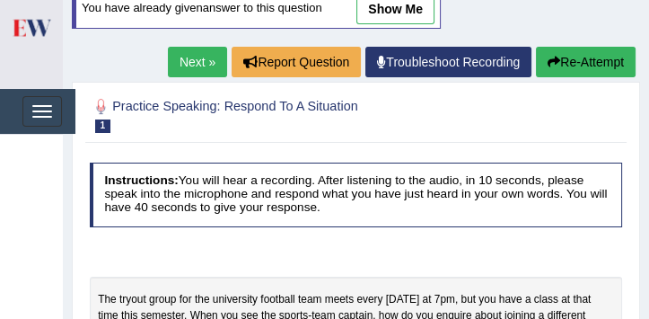
scroll to position [205, 0]
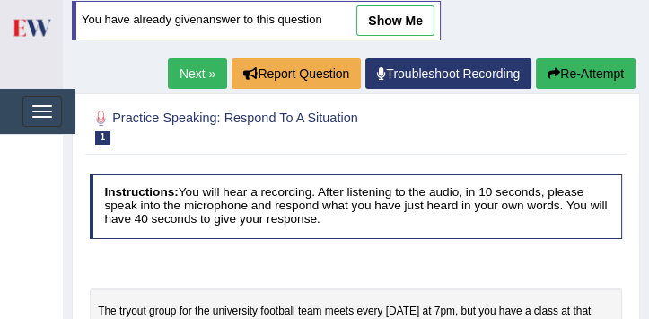
click at [190, 74] on link "Next »" at bounding box center [197, 73] width 59 height 31
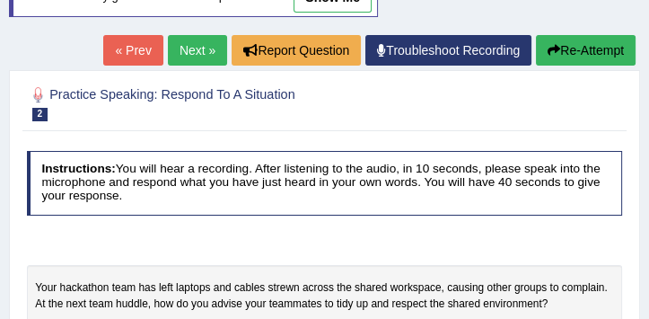
scroll to position [205, 0]
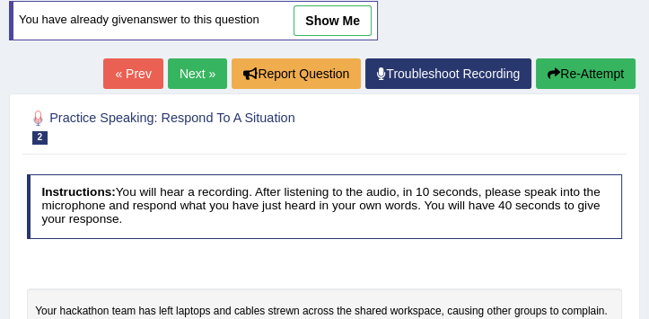
click at [201, 60] on link "Next »" at bounding box center [197, 73] width 59 height 31
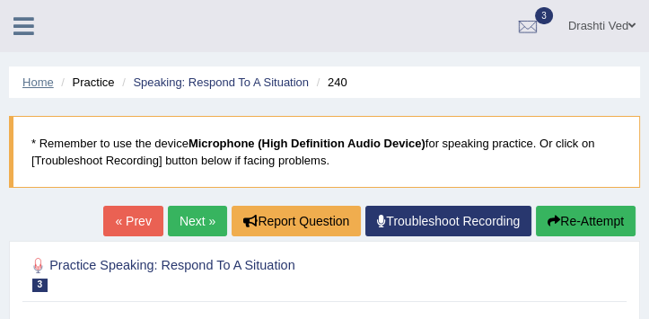
click at [36, 83] on link "Home" at bounding box center [37, 81] width 31 height 13
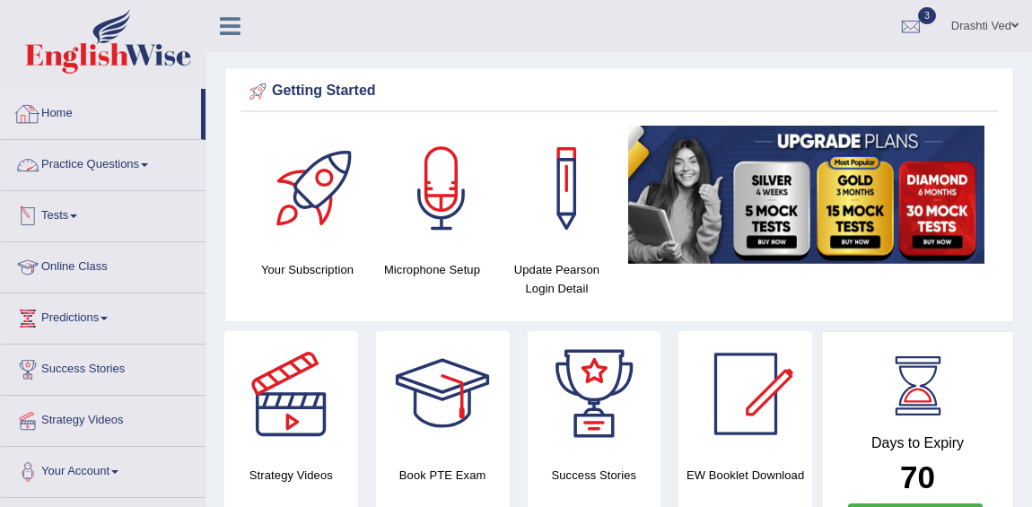
click at [135, 162] on link "Practice Questions" at bounding box center [103, 162] width 205 height 45
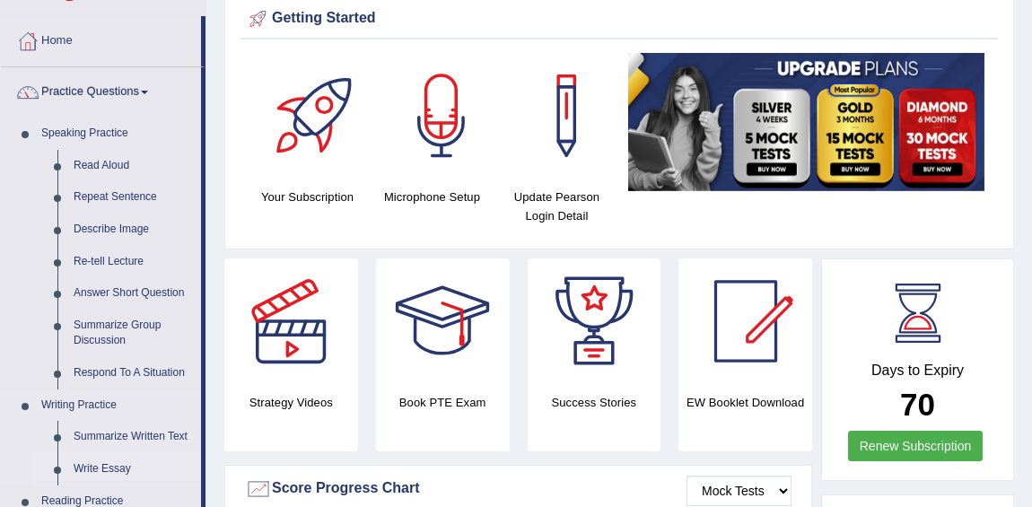
scroll to position [162, 0]
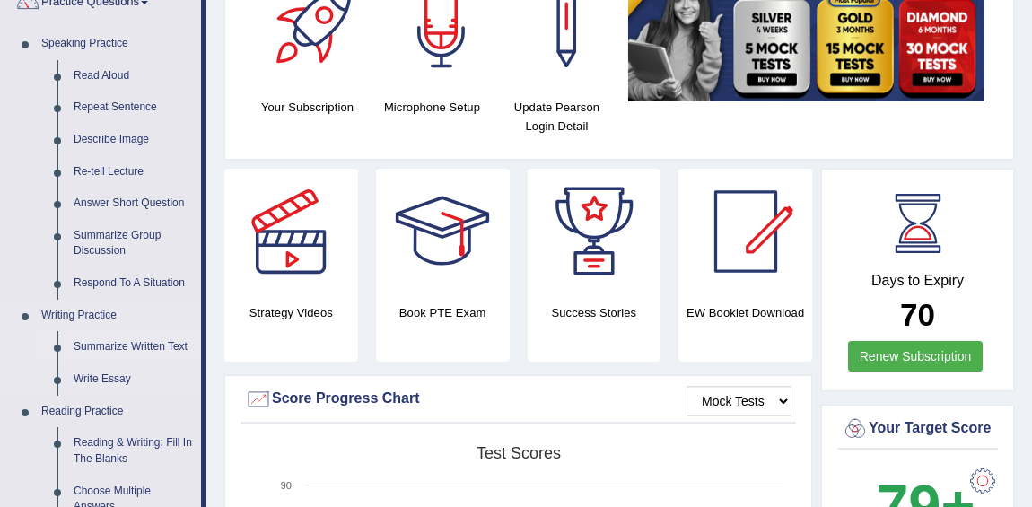
click at [96, 318] on link "Summarize Written Text" at bounding box center [134, 347] width 136 height 32
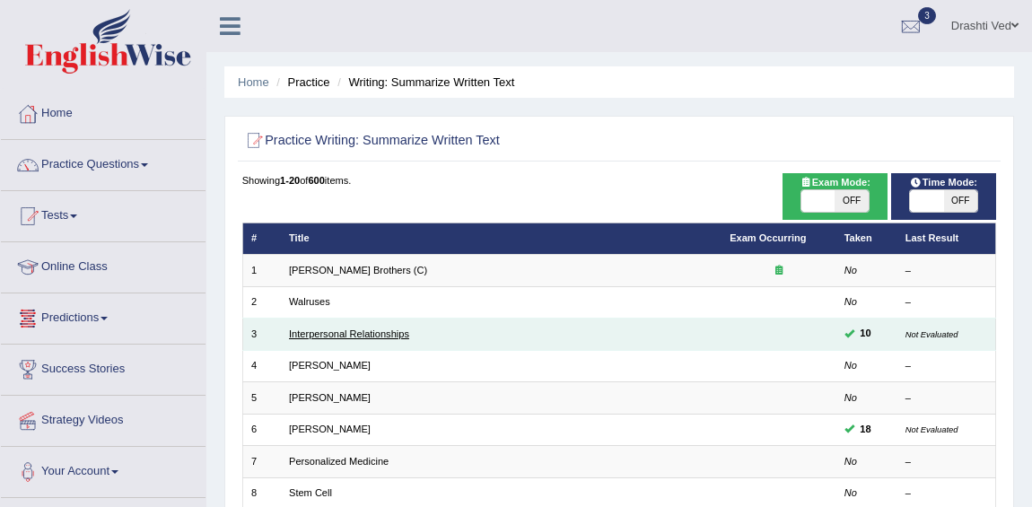
click at [337, 335] on link "Interpersonal Relationships" at bounding box center [349, 333] width 120 height 11
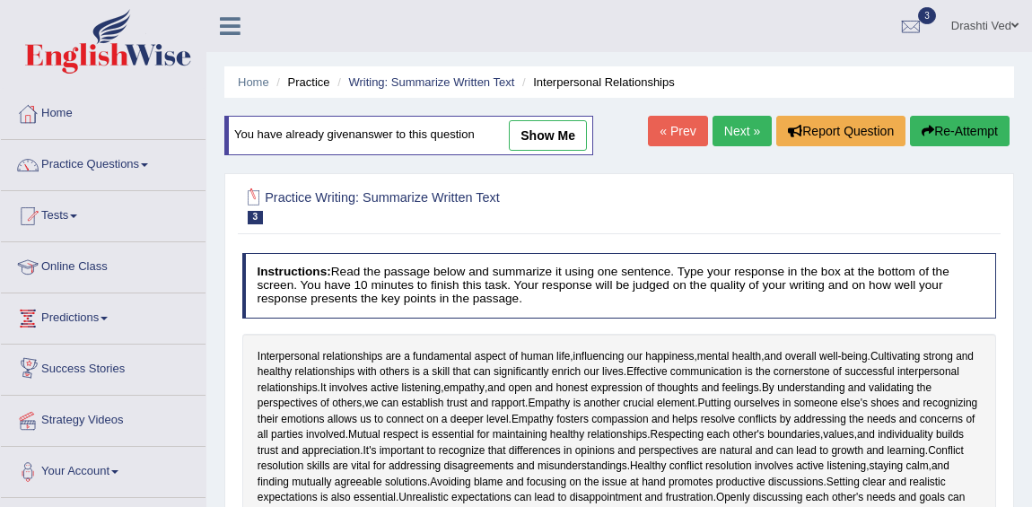
click at [234, 20] on icon at bounding box center [230, 25] width 21 height 23
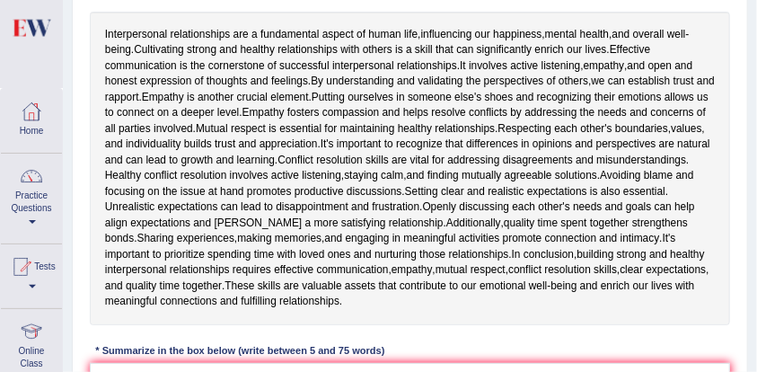
scroll to position [378, 0]
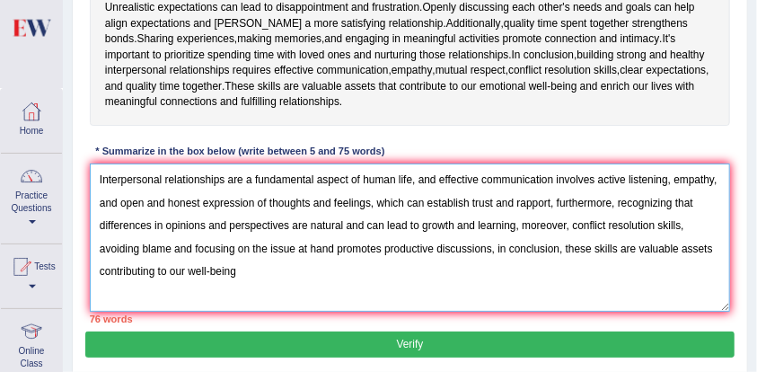
scroll to position [496, 0]
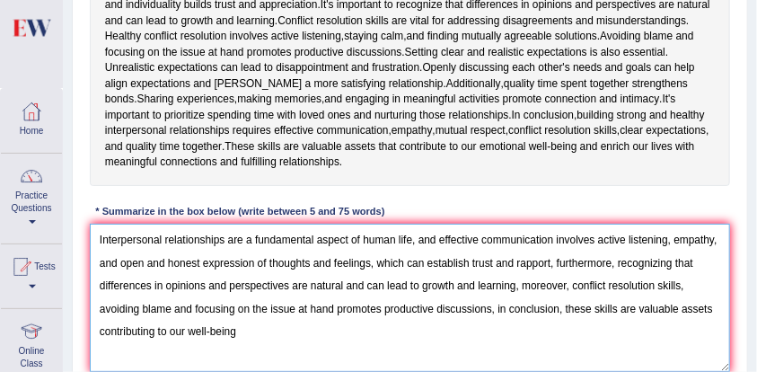
click at [659, 303] on textarea "Interpersonal relationships are a fundamental aspect of human life, and effecti…" at bounding box center [410, 297] width 641 height 148
drag, startPoint x: 374, startPoint y: 260, endPoint x: 425, endPoint y: 260, distance: 51.2
click at [425, 260] on textarea "Interpersonal relationships are a fundamental aspect of human life, and effecti…" at bounding box center [410, 297] width 641 height 148
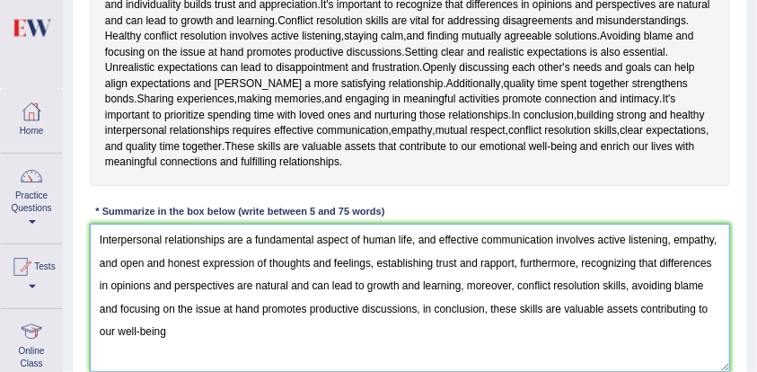
click at [394, 258] on textarea "Interpersonal relationships are a fundamental aspect of human life, and effecti…" at bounding box center [410, 297] width 641 height 148
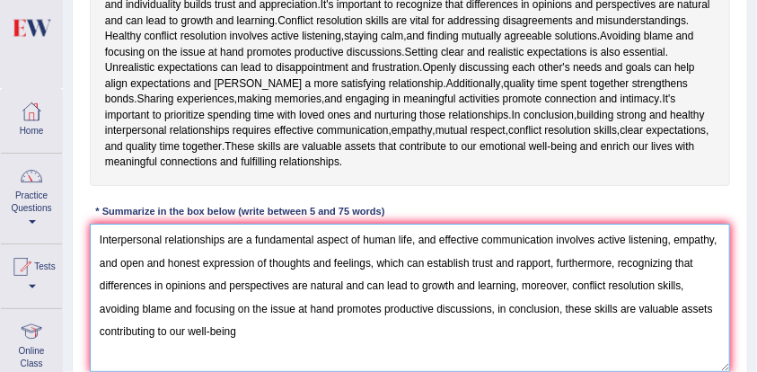
drag, startPoint x: 460, startPoint y: 285, endPoint x: 515, endPoint y: 283, distance: 55.7
click at [515, 283] on textarea "Interpersonal relationships are a fundamental aspect of human life, and effecti…" at bounding box center [410, 297] width 641 height 148
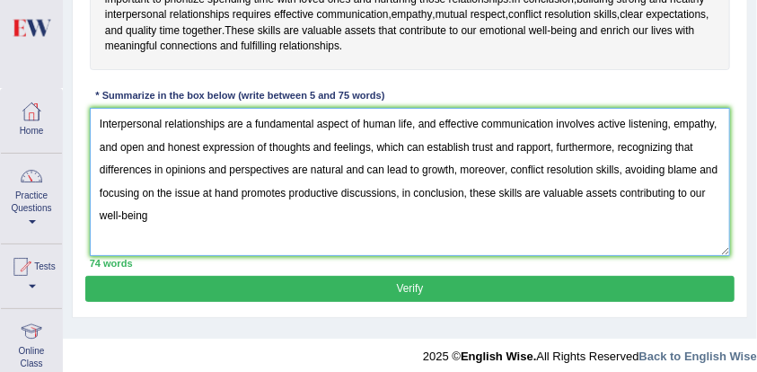
scroll to position [619, 0]
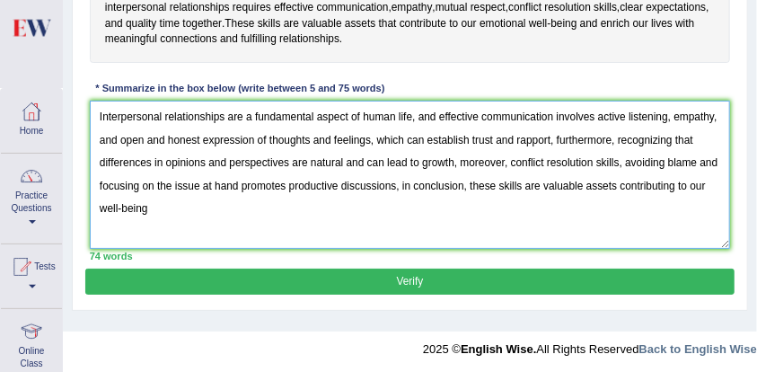
click at [179, 215] on textarea "Interpersonal relationships are a fundamental aspect of human life, and effecti…" at bounding box center [410, 175] width 641 height 148
type textarea "Interpersonal relationships are a fundamental aspect of human life, and effecti…"
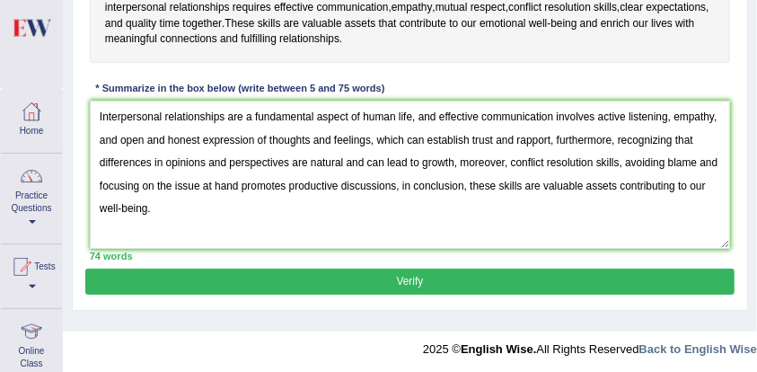
click at [232, 268] on button "Verify" at bounding box center [409, 281] width 648 height 26
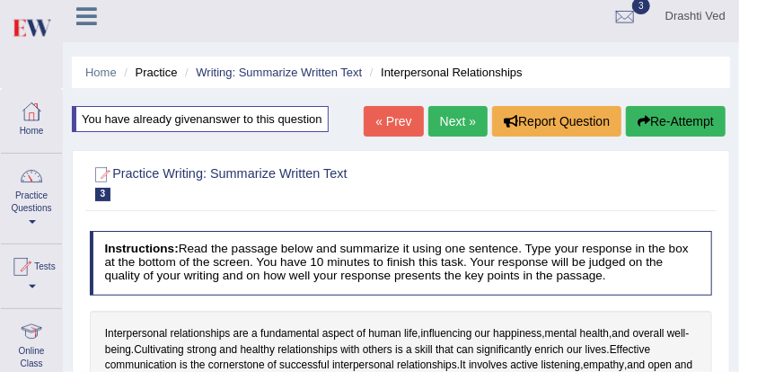
scroll to position [0, 0]
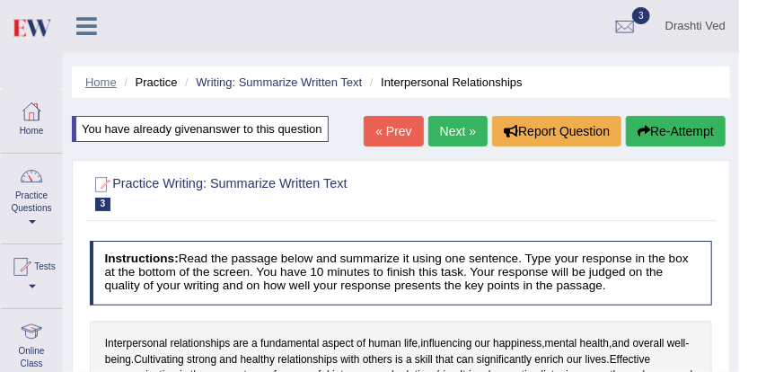
click at [99, 85] on link "Home" at bounding box center [100, 81] width 31 height 13
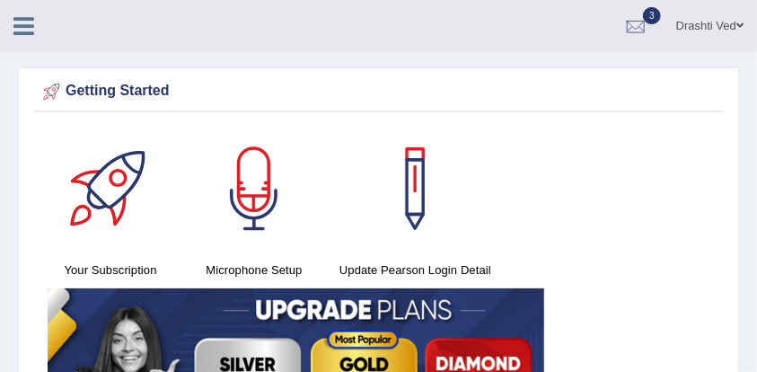
click at [23, 23] on icon at bounding box center [23, 25] width 21 height 23
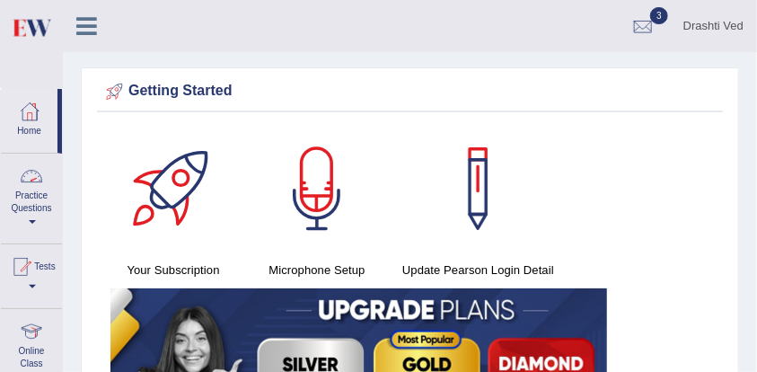
click at [40, 212] on link "Practice Questions" at bounding box center [31, 195] width 61 height 84
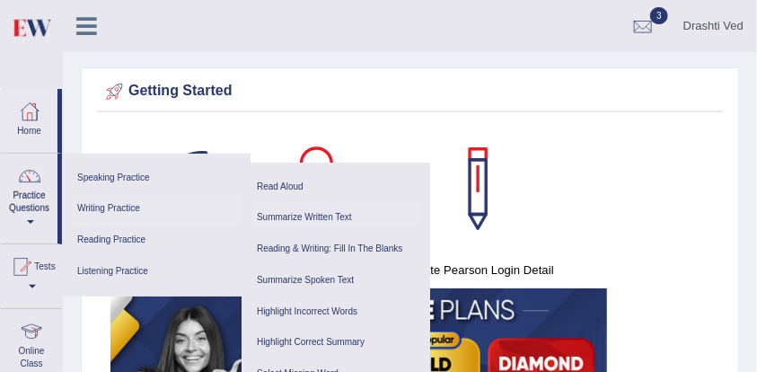
click at [306, 211] on link "Summarize Written Text" at bounding box center [335, 217] width 171 height 31
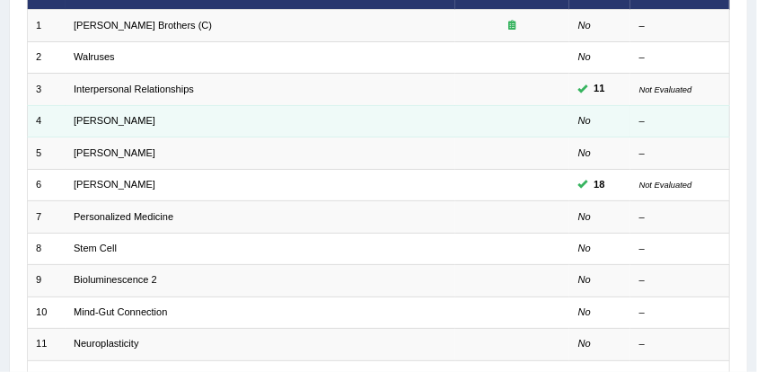
scroll to position [299, 0]
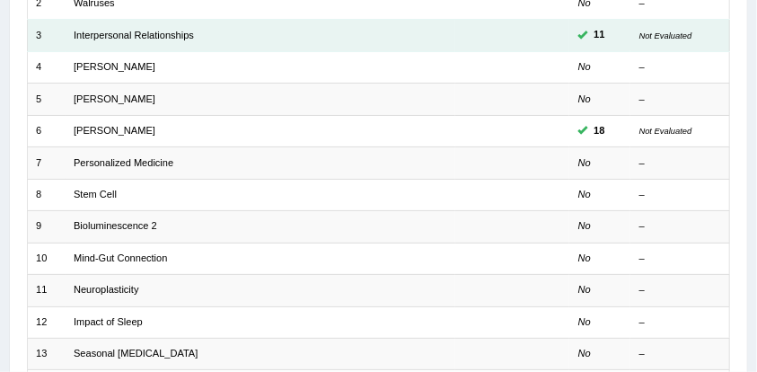
click at [123, 25] on td "Interpersonal Relationships" at bounding box center [261, 35] width 390 height 31
click at [124, 31] on link "Interpersonal Relationships" at bounding box center [134, 35] width 120 height 11
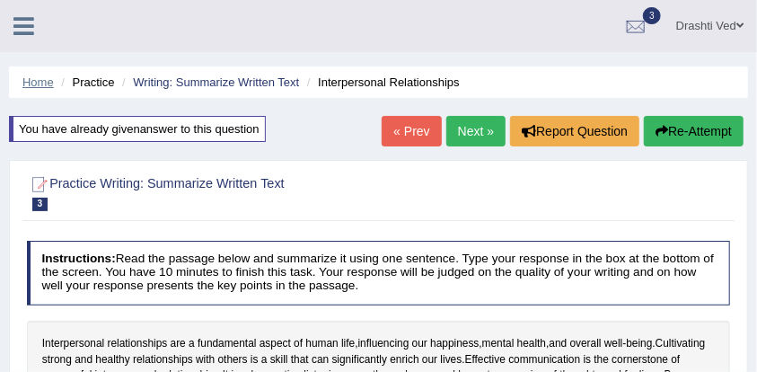
click at [36, 81] on link "Home" at bounding box center [37, 81] width 31 height 13
